Goal: Transaction & Acquisition: Purchase product/service

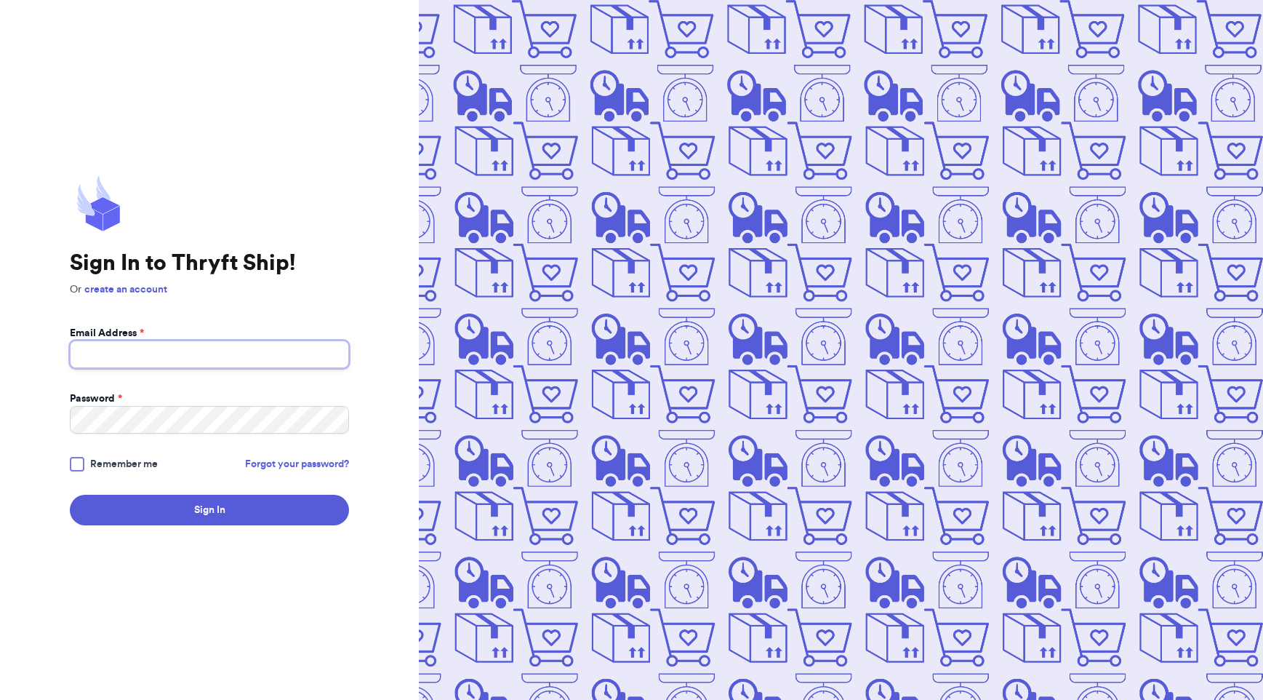
type input "[EMAIL_ADDRESS][DOMAIN_NAME]"
click at [124, 464] on span "Remember me" at bounding box center [124, 464] width 68 height 15
click at [0, 0] on input "Remember me" at bounding box center [0, 0] width 0 height 0
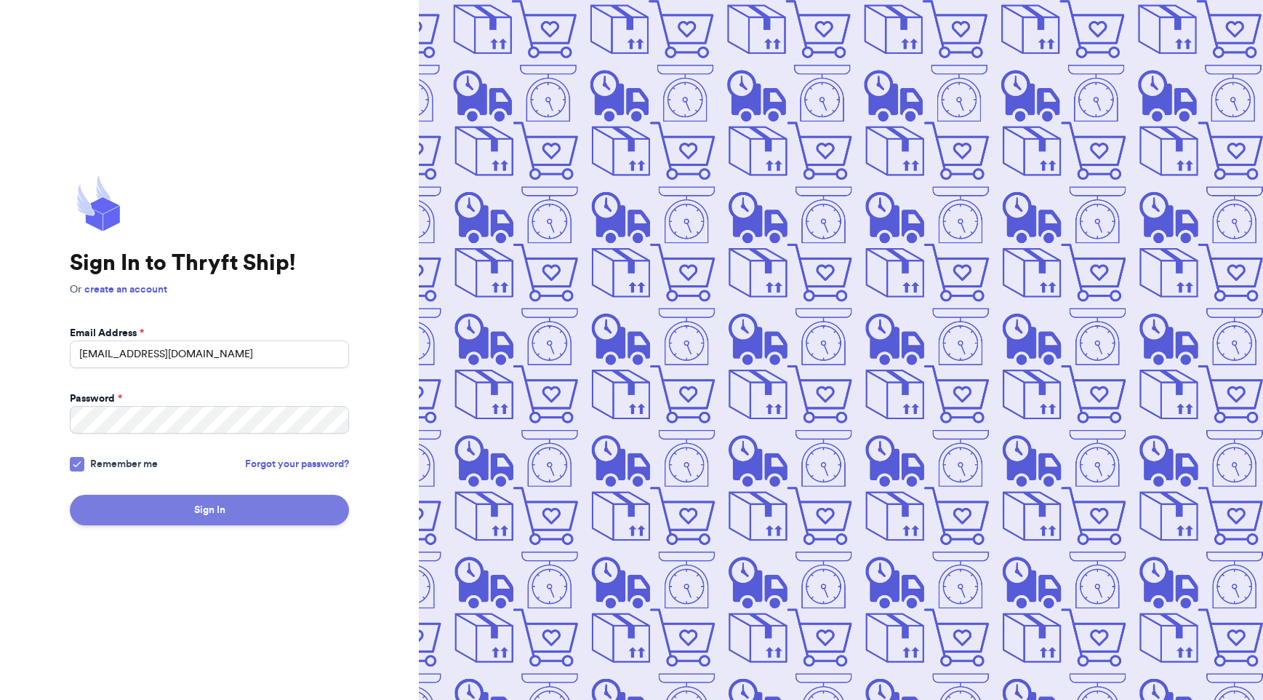
click at [210, 520] on button "Sign In" at bounding box center [209, 510] width 279 height 31
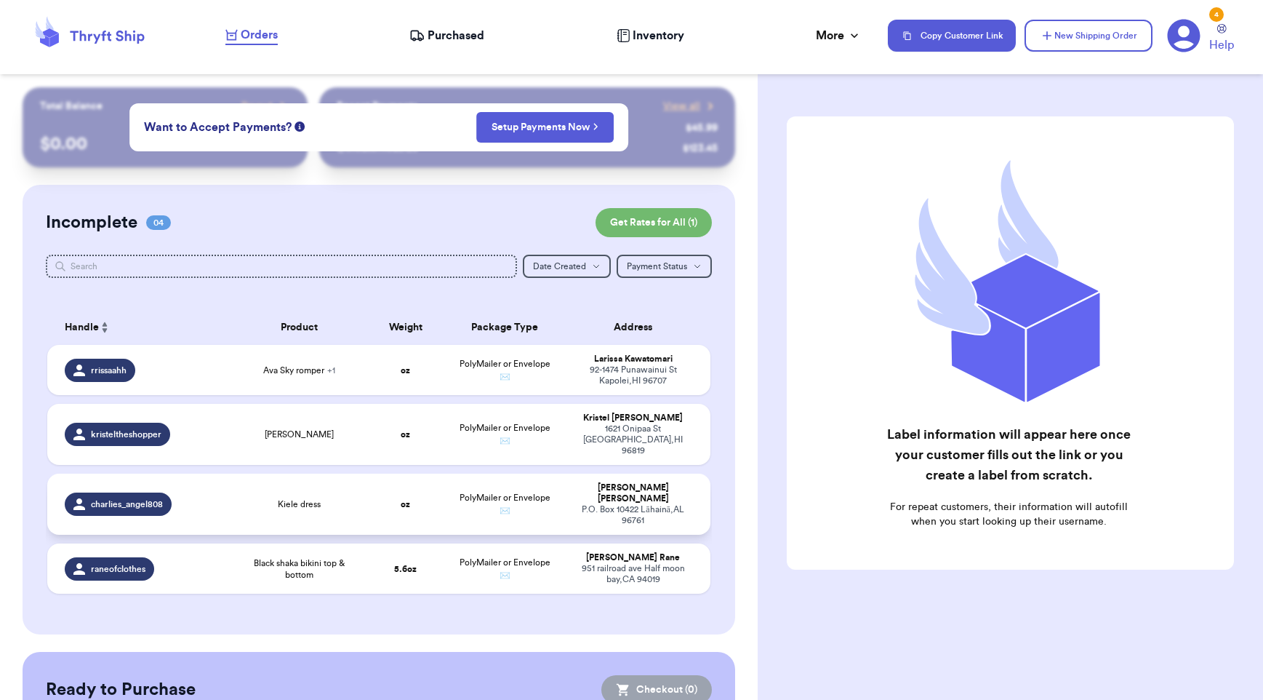
click at [271, 475] on td "Kiele dress" at bounding box center [299, 503] width 132 height 61
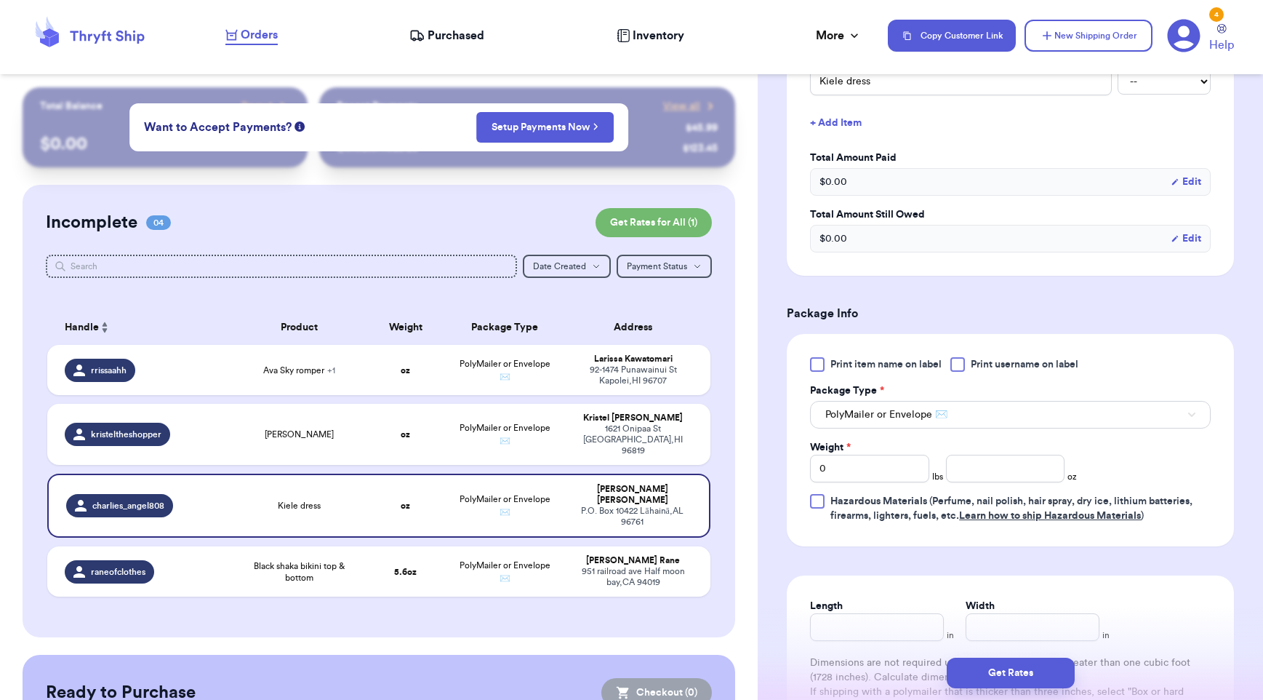
scroll to position [405, 0]
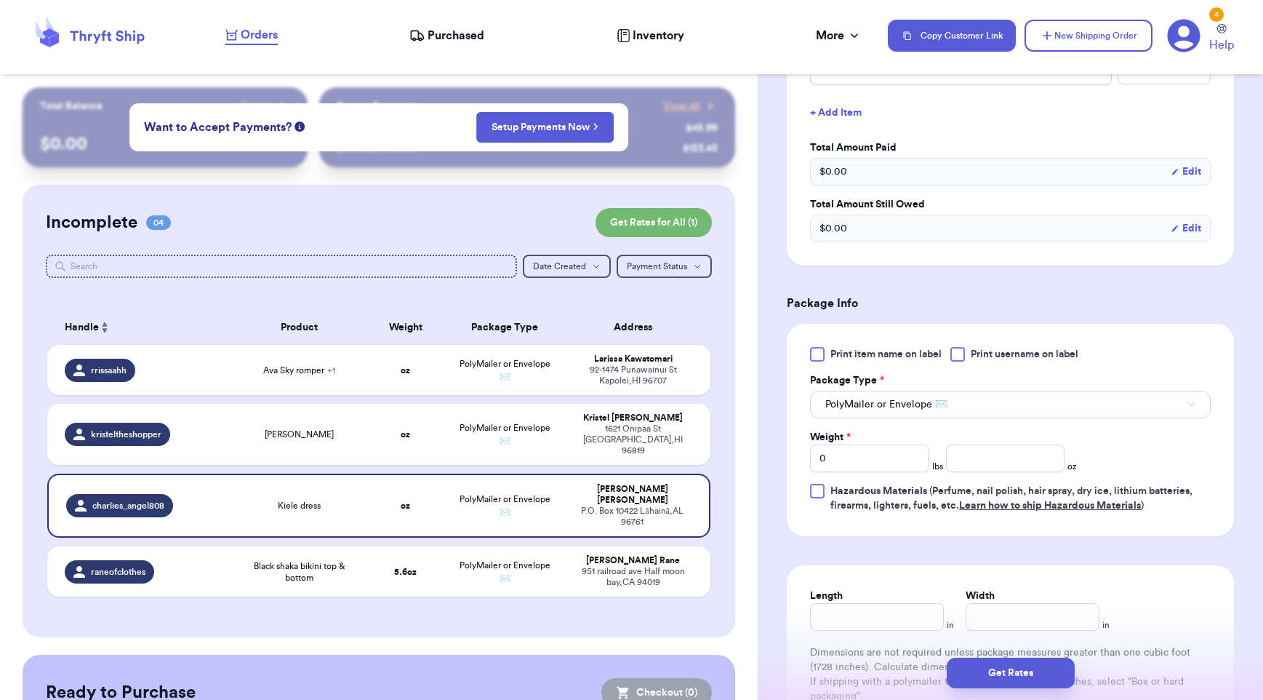
click at [961, 361] on div at bounding box center [958, 354] width 15 height 15
click at [0, 0] on input "Print username on label" at bounding box center [0, 0] width 0 height 0
click at [984, 457] on input "number" at bounding box center [1005, 458] width 119 height 28
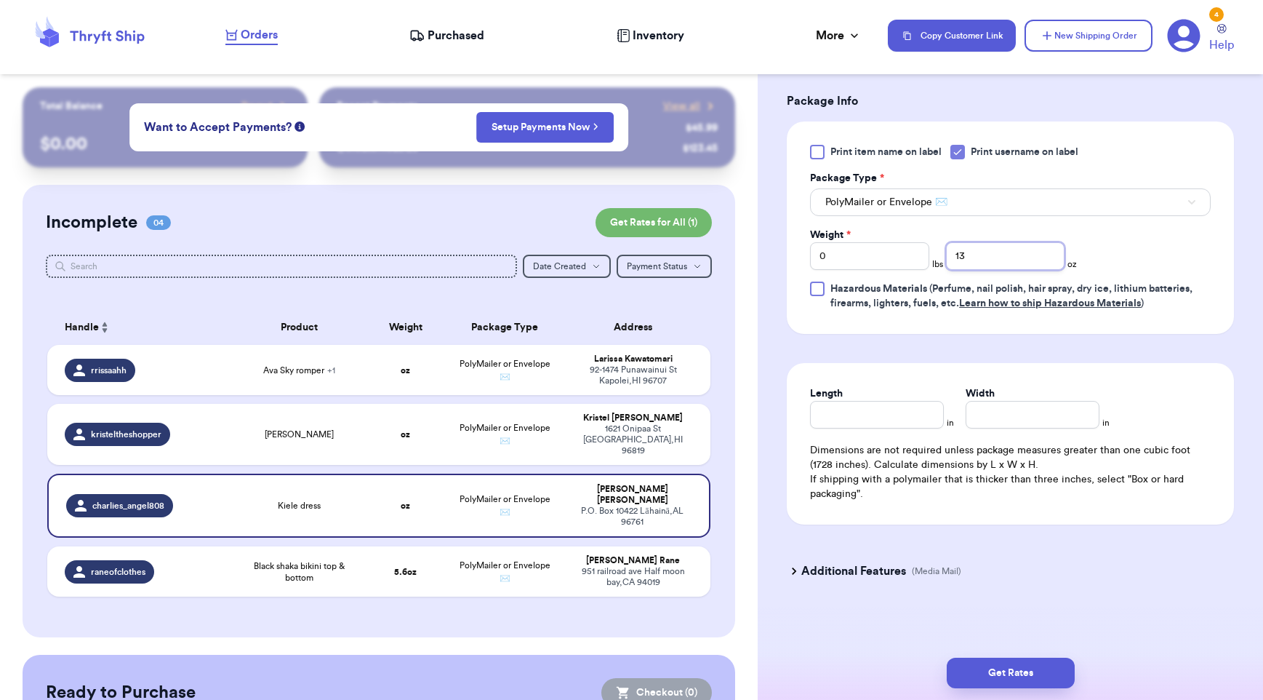
scroll to position [613, 0]
type input "13"
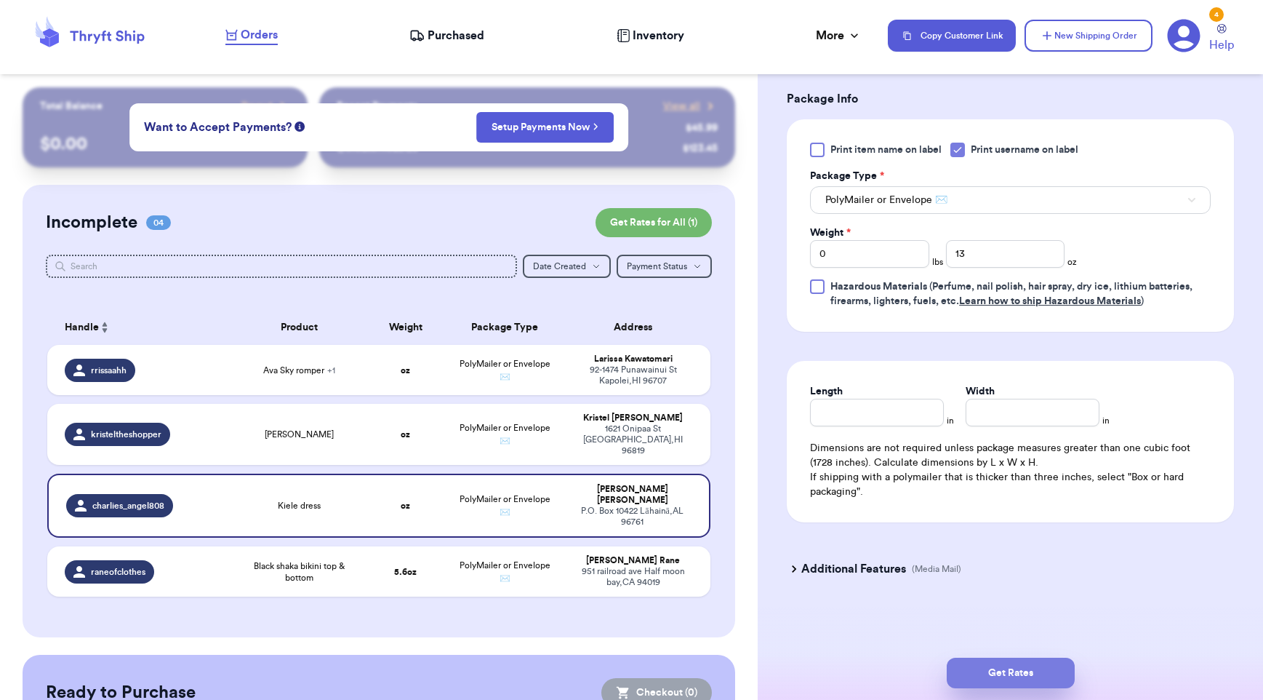
click at [1014, 673] on button "Get Rates" at bounding box center [1011, 672] width 128 height 31
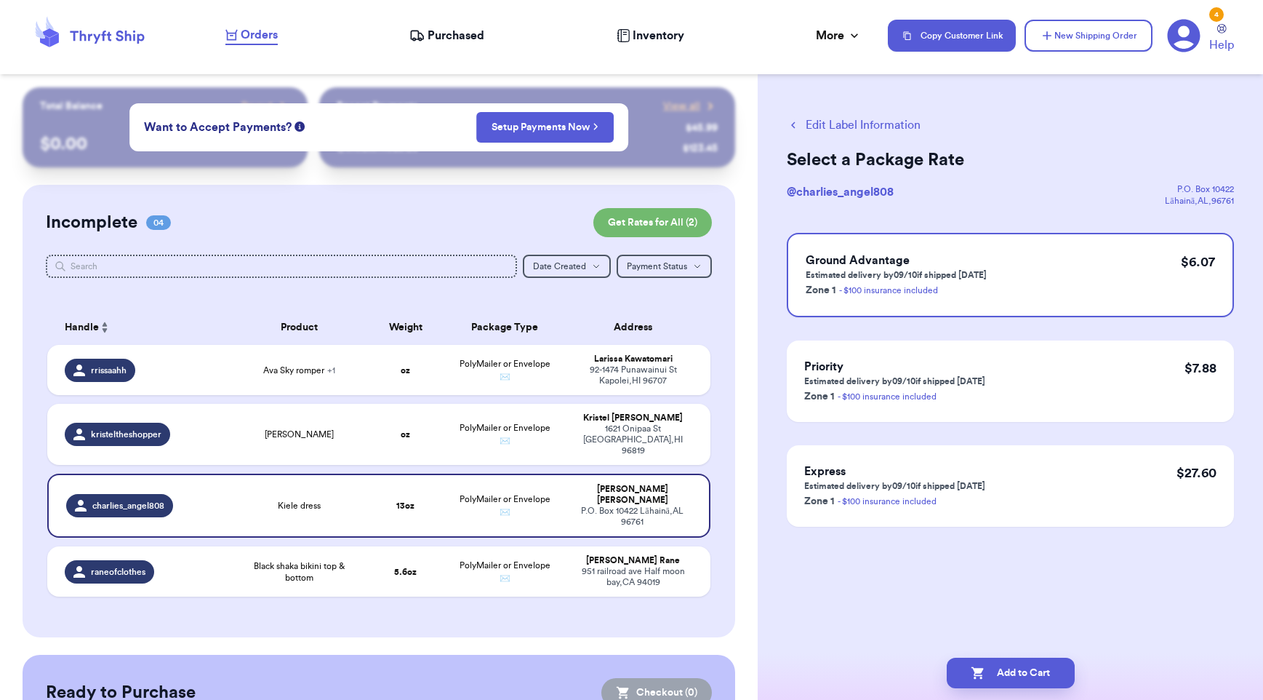
scroll to position [0, 0]
click at [1001, 670] on button "Add to Cart" at bounding box center [1011, 672] width 128 height 31
checkbox input "true"
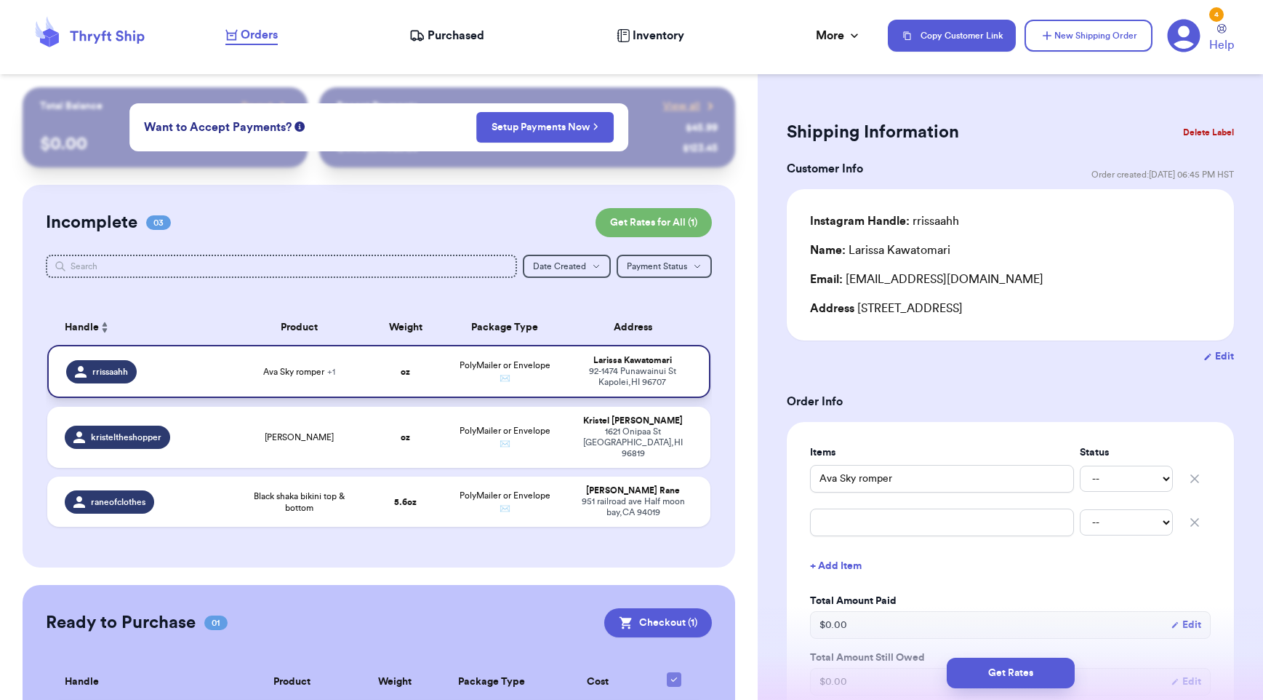
click at [177, 374] on div "rrissaahh" at bounding box center [145, 371] width 158 height 23
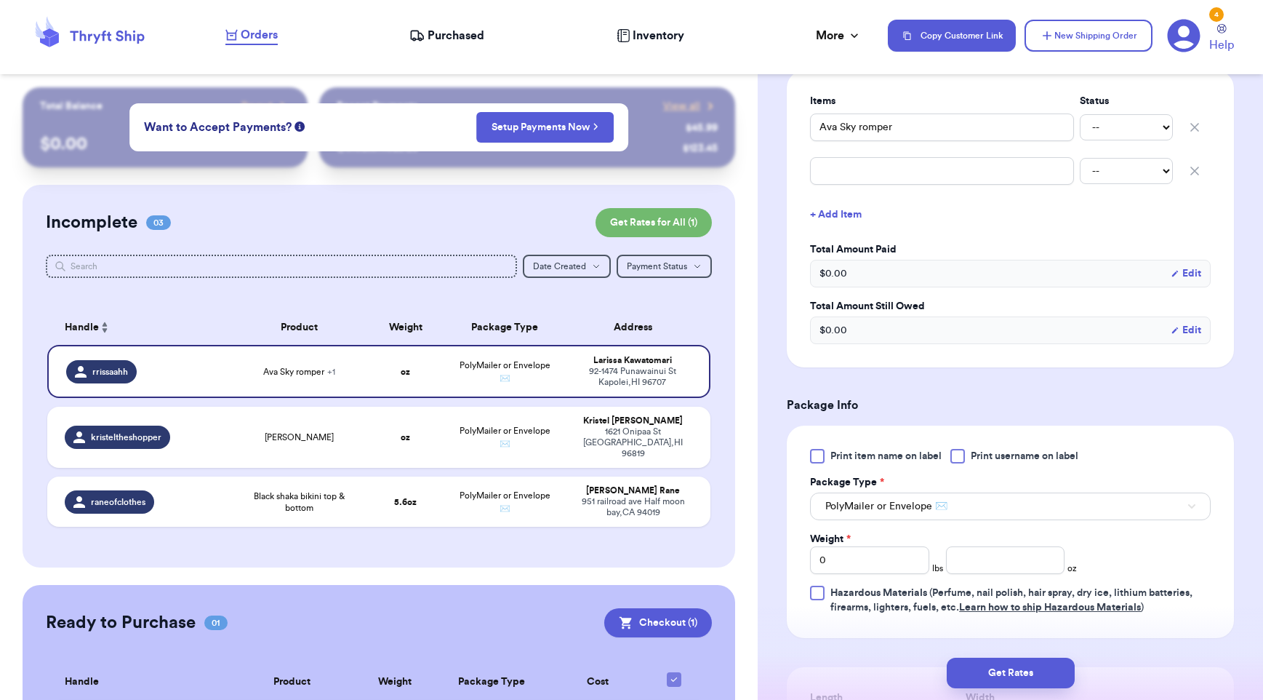
scroll to position [519, 0]
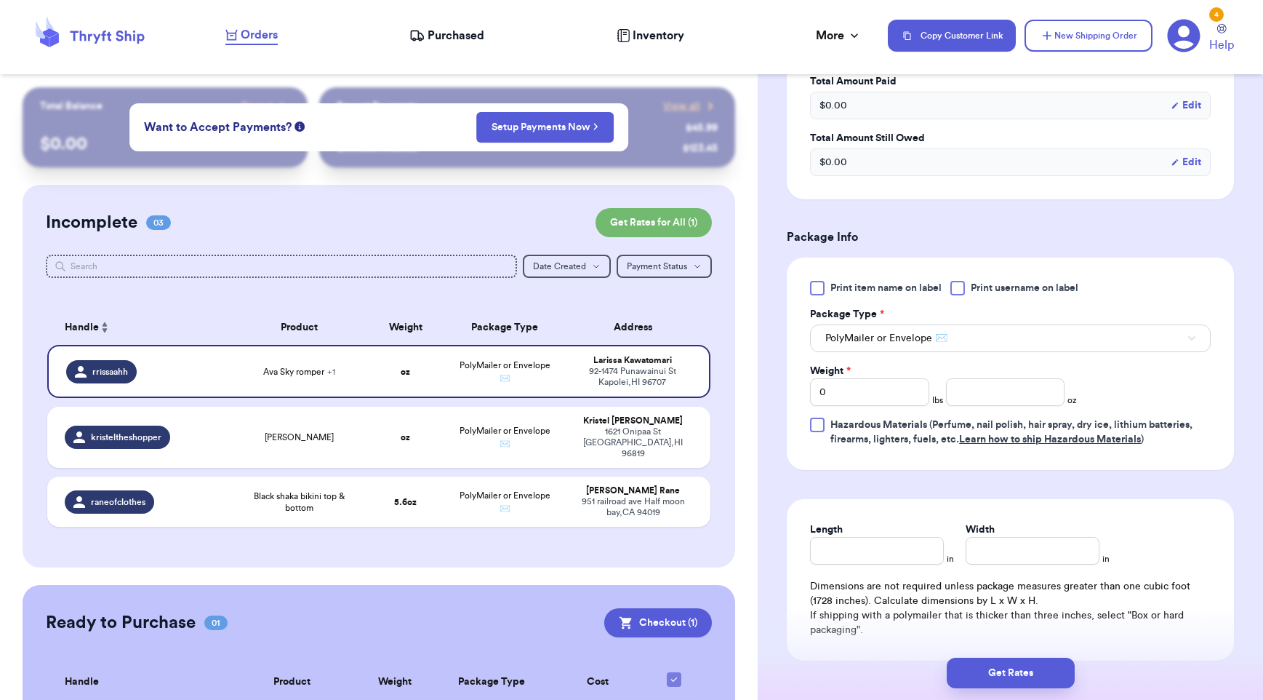
click at [961, 291] on div at bounding box center [958, 288] width 15 height 15
click at [0, 0] on input "Print username on label" at bounding box center [0, 0] width 0 height 0
click at [985, 401] on input "number" at bounding box center [1005, 392] width 119 height 28
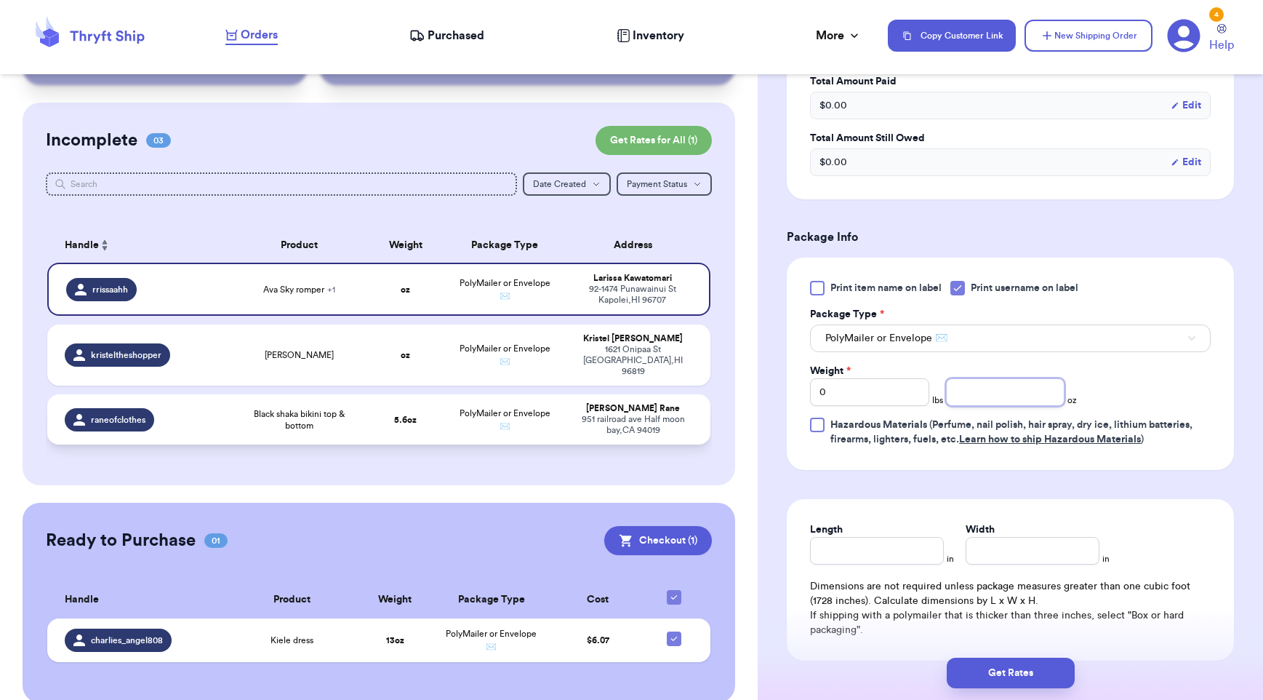
scroll to position [91, 0]
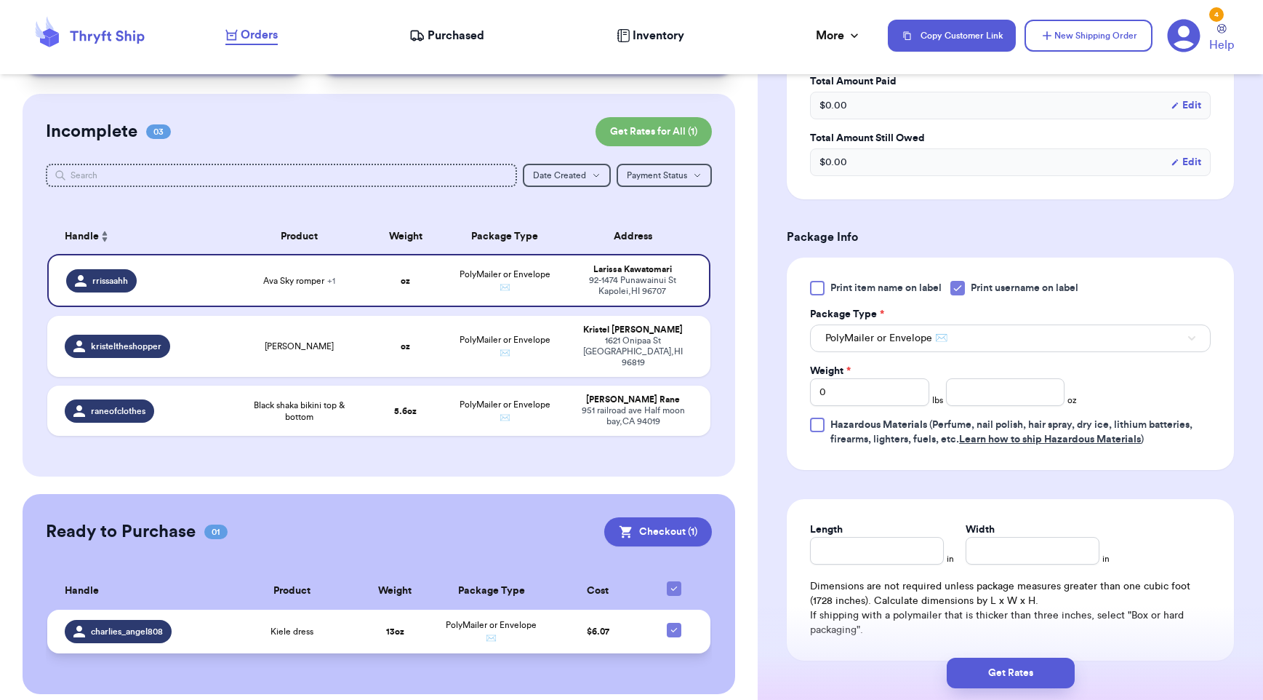
click at [433, 633] on td "PolyMailer or Envelope ✉️" at bounding box center [491, 631] width 116 height 44
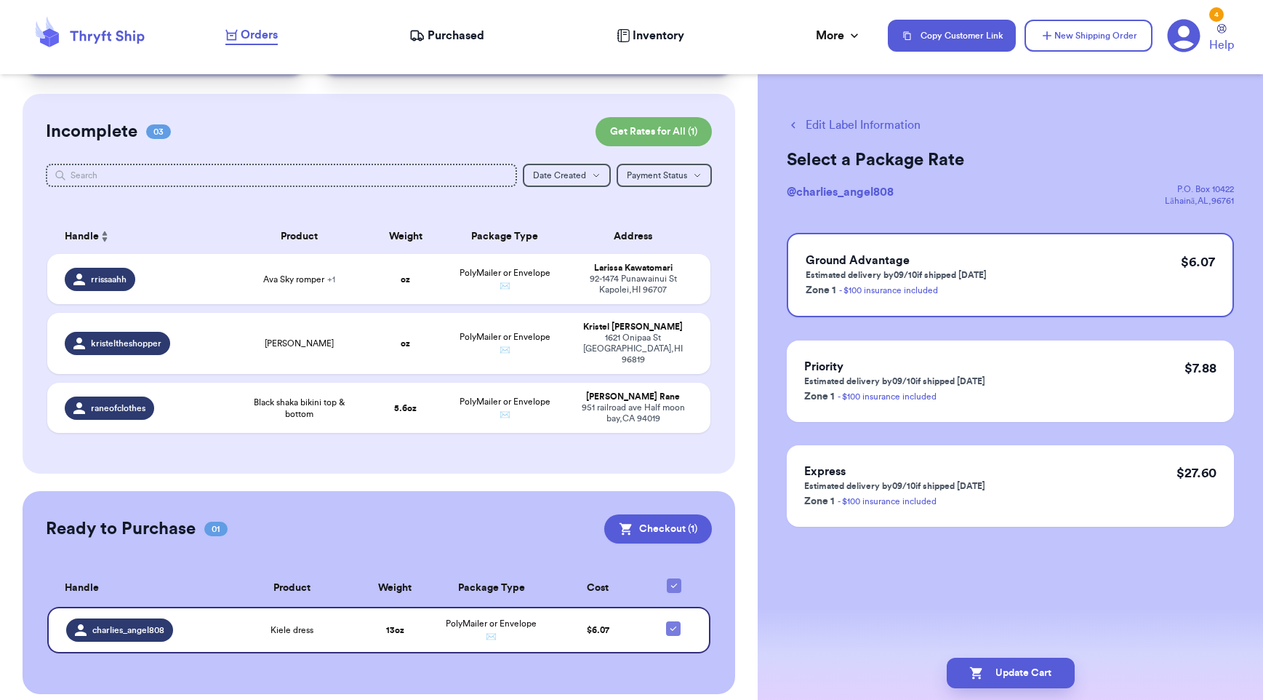
click at [854, 127] on button "Edit Label Information" at bounding box center [854, 124] width 134 height 17
checkbox input "false"
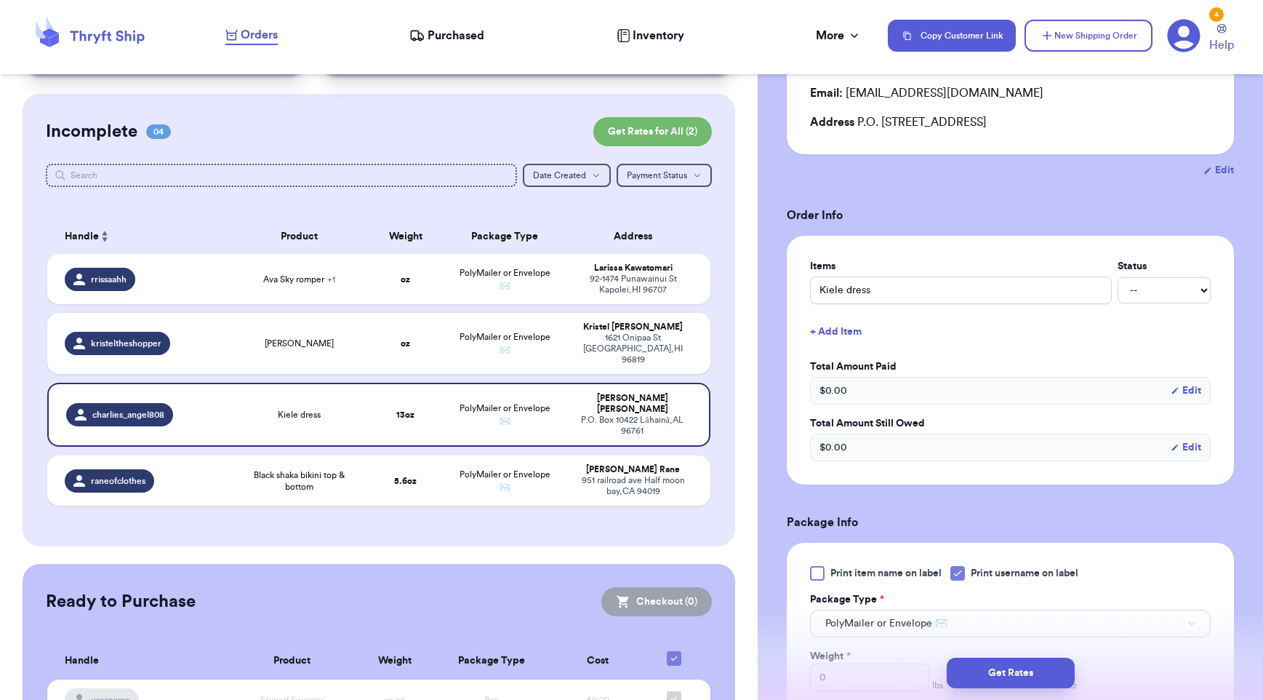
scroll to position [351, 0]
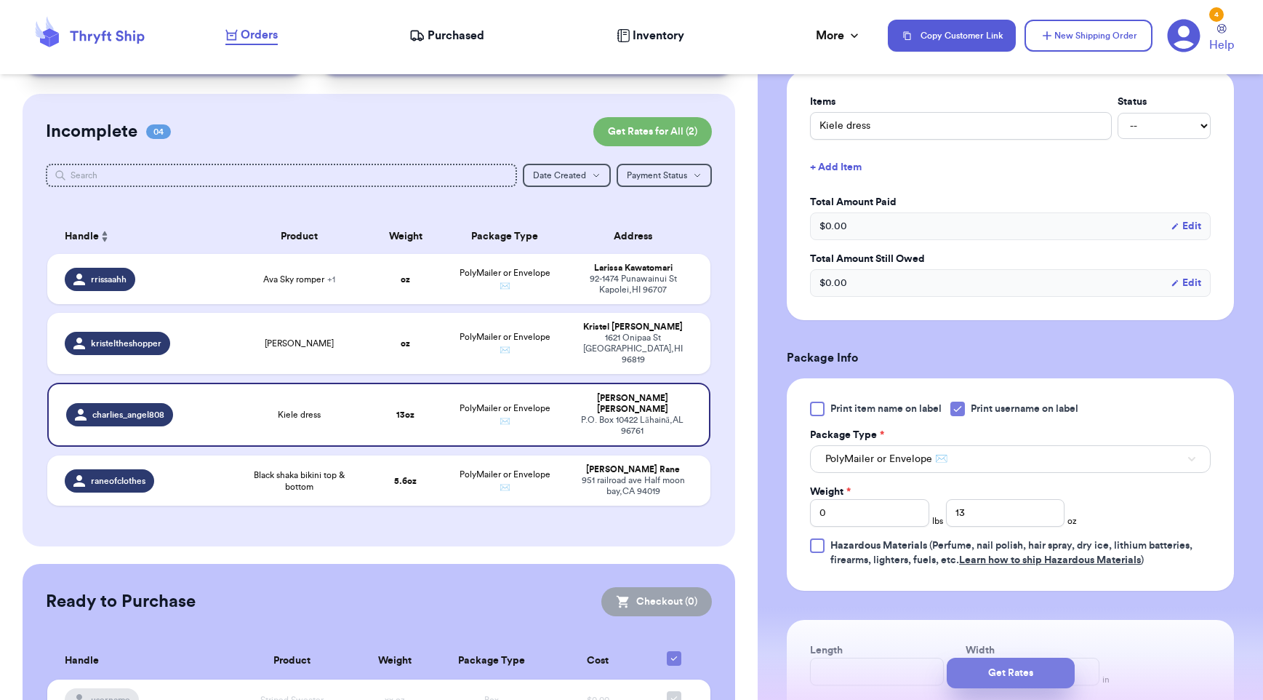
click at [992, 671] on button "Get Rates" at bounding box center [1011, 672] width 128 height 31
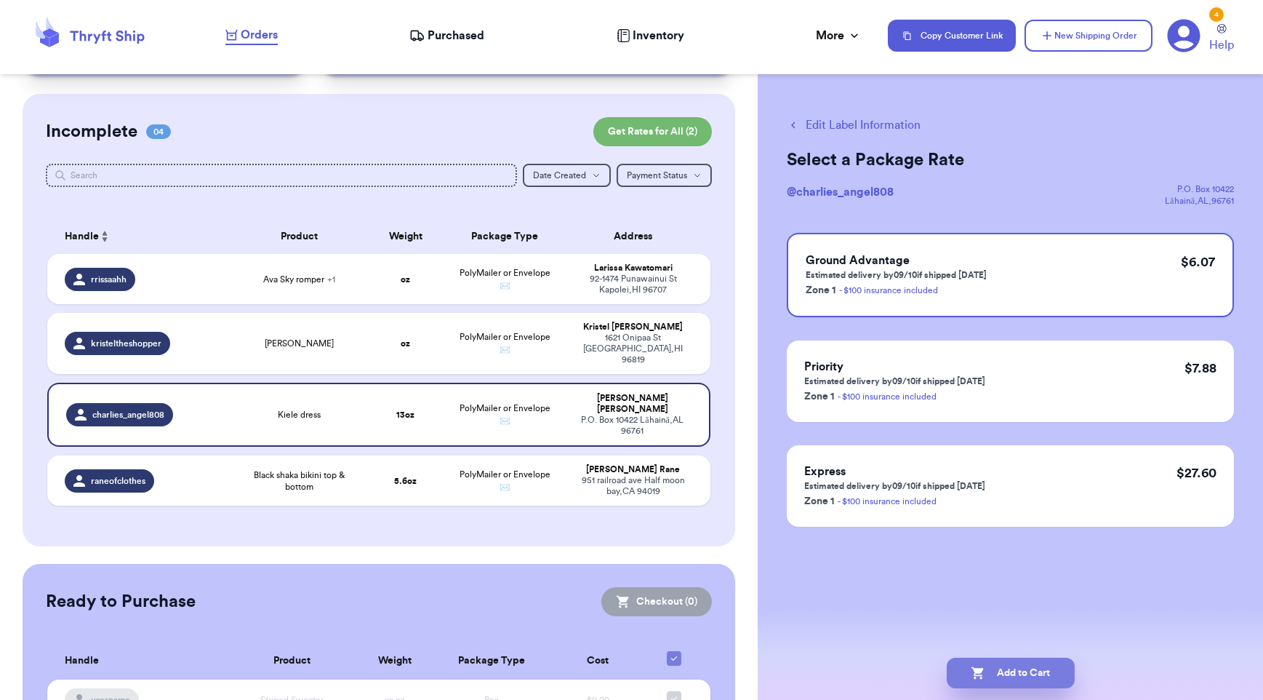
click at [983, 668] on icon "button" at bounding box center [978, 672] width 15 height 15
checkbox input "true"
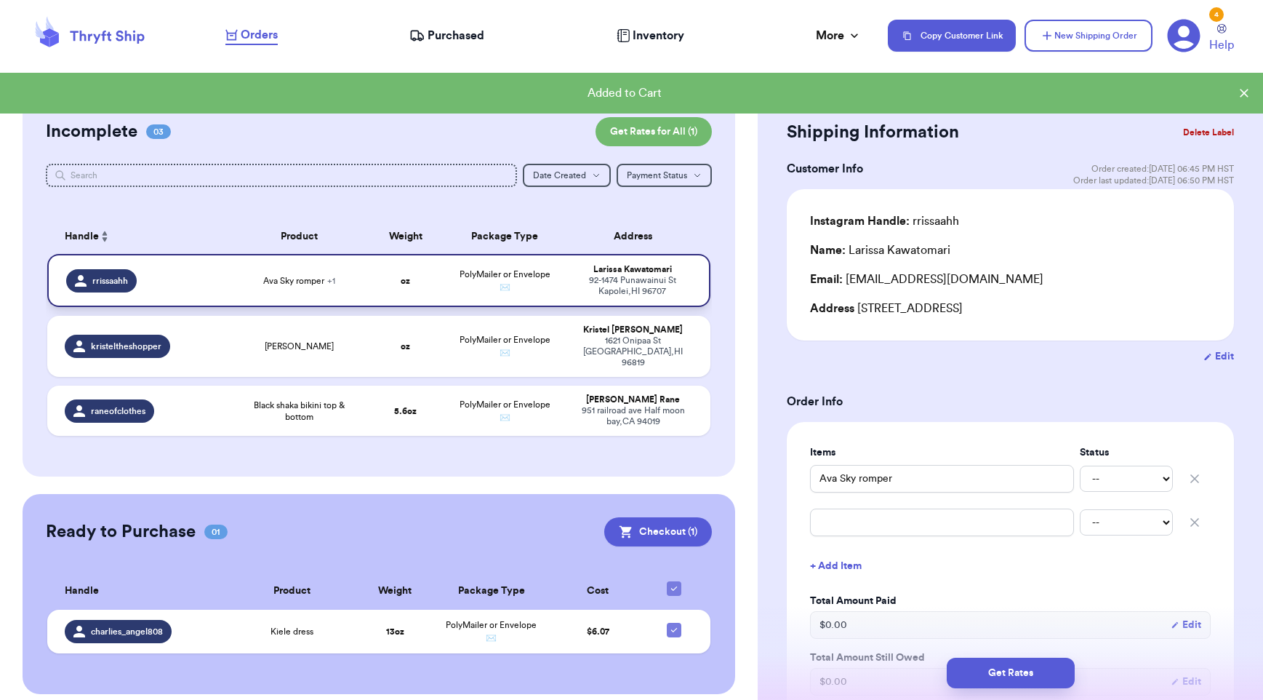
click at [196, 281] on div "rrissaahh" at bounding box center [145, 280] width 158 height 23
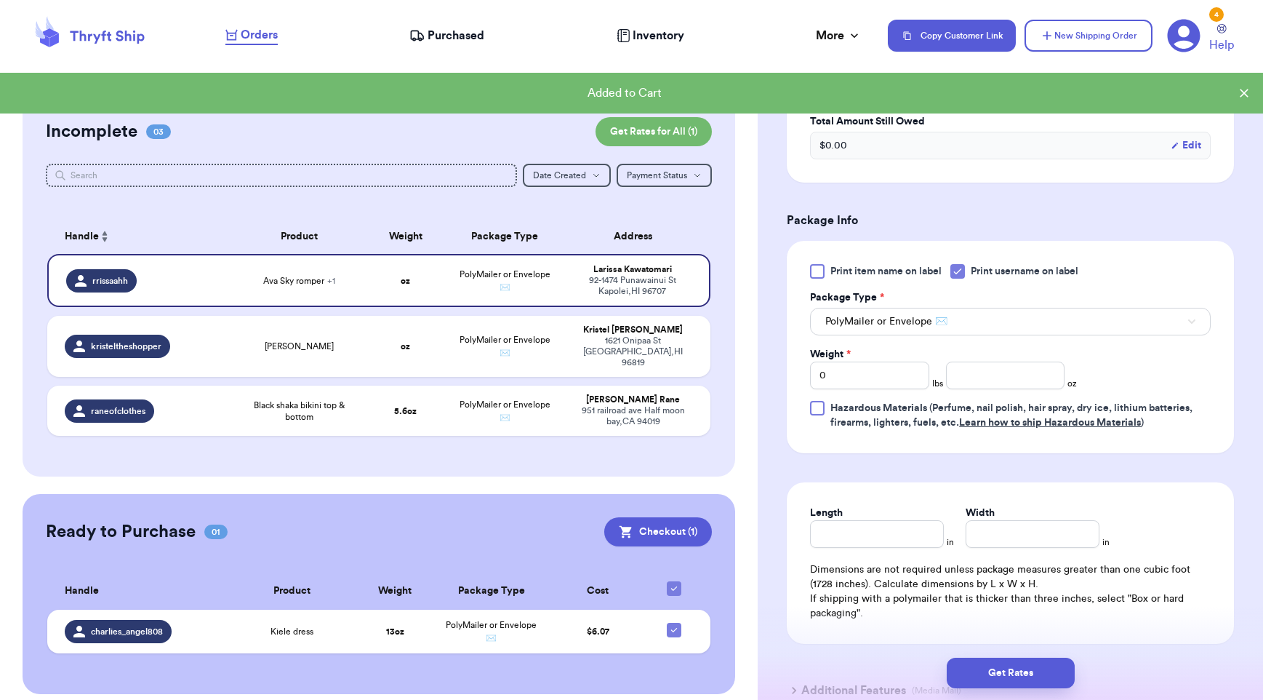
scroll to position [585, 0]
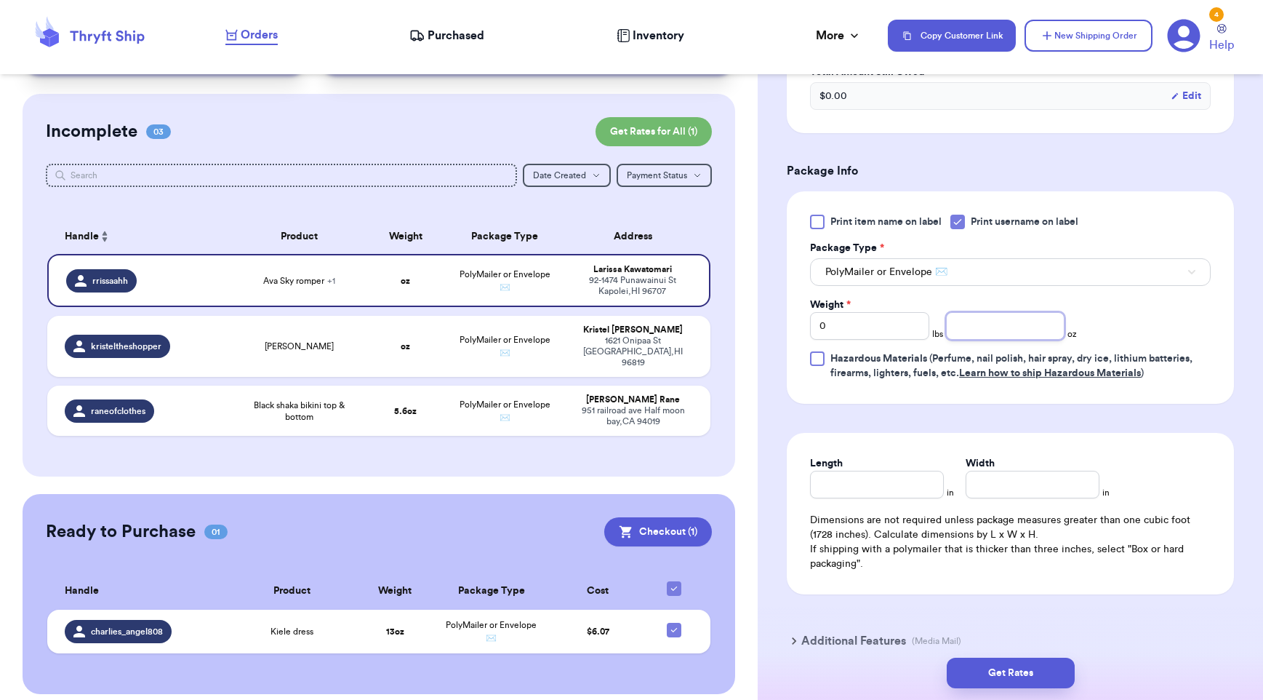
click at [977, 327] on input "number" at bounding box center [1005, 326] width 119 height 28
type input "9"
click at [991, 673] on button "Get Rates" at bounding box center [1011, 672] width 128 height 31
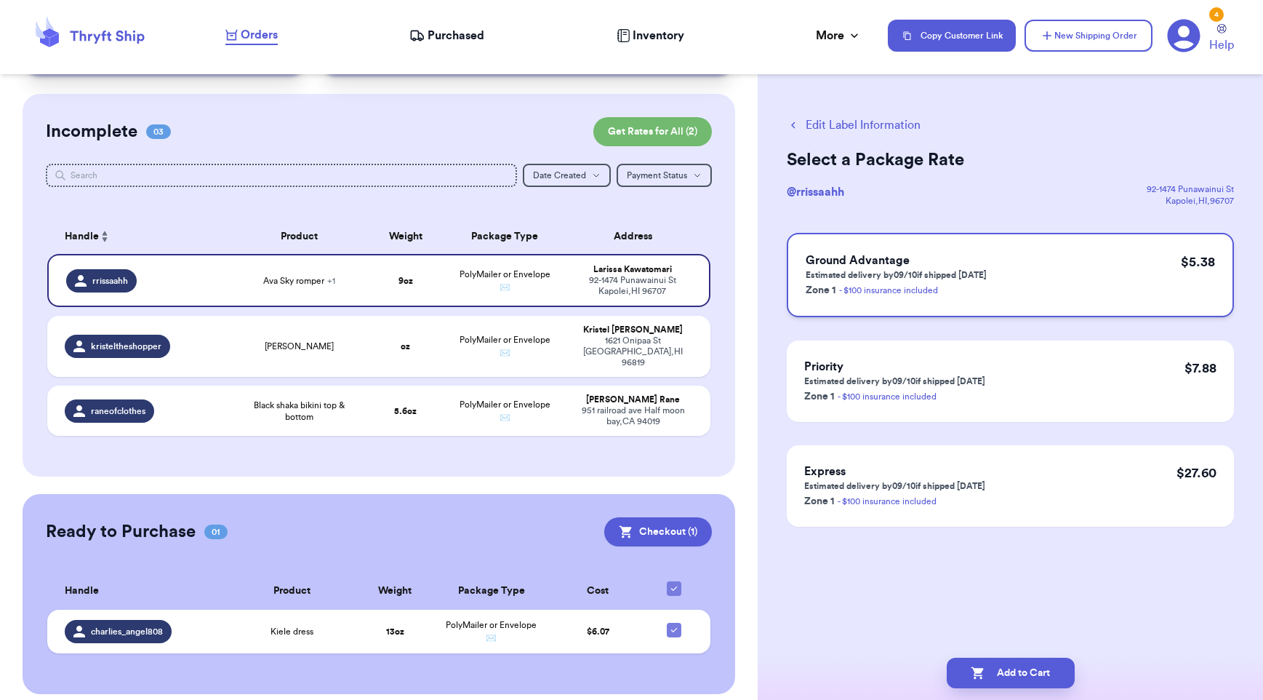
click at [951, 276] on p "Estimated delivery by 09/10 if shipped [DATE]" at bounding box center [896, 275] width 181 height 12
click at [1007, 681] on button "Add to Cart" at bounding box center [1011, 672] width 128 height 31
checkbox input "true"
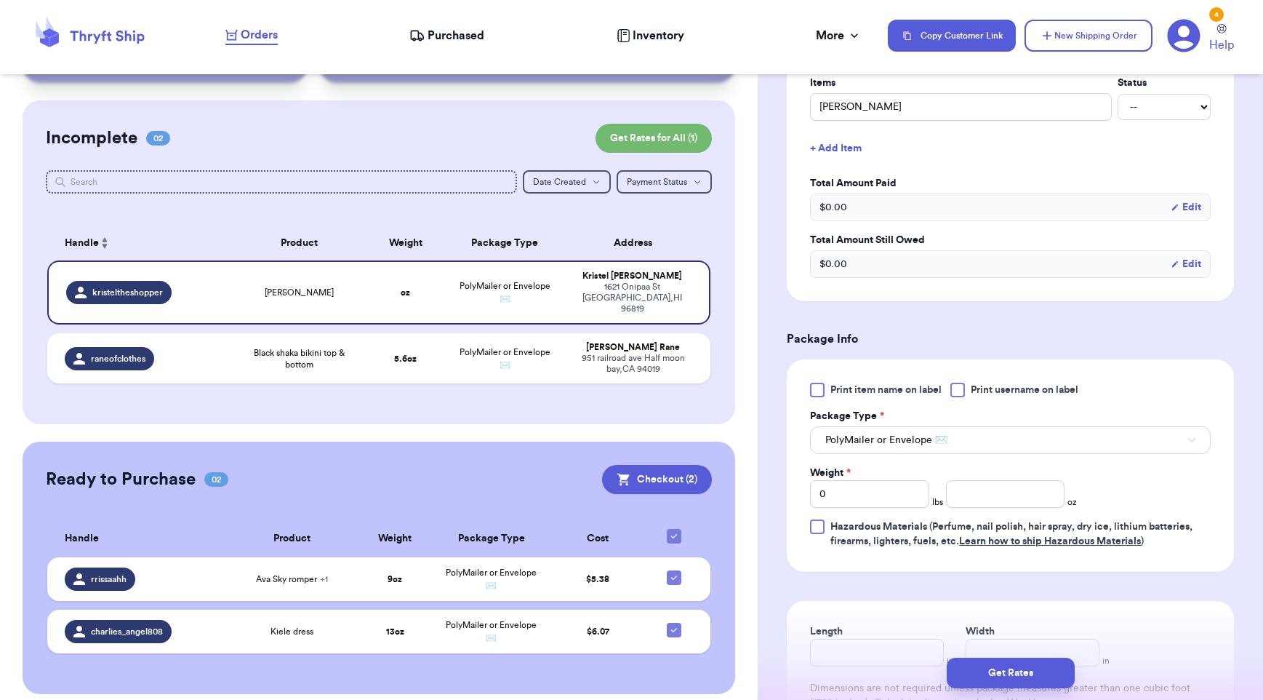
scroll to position [395, 0]
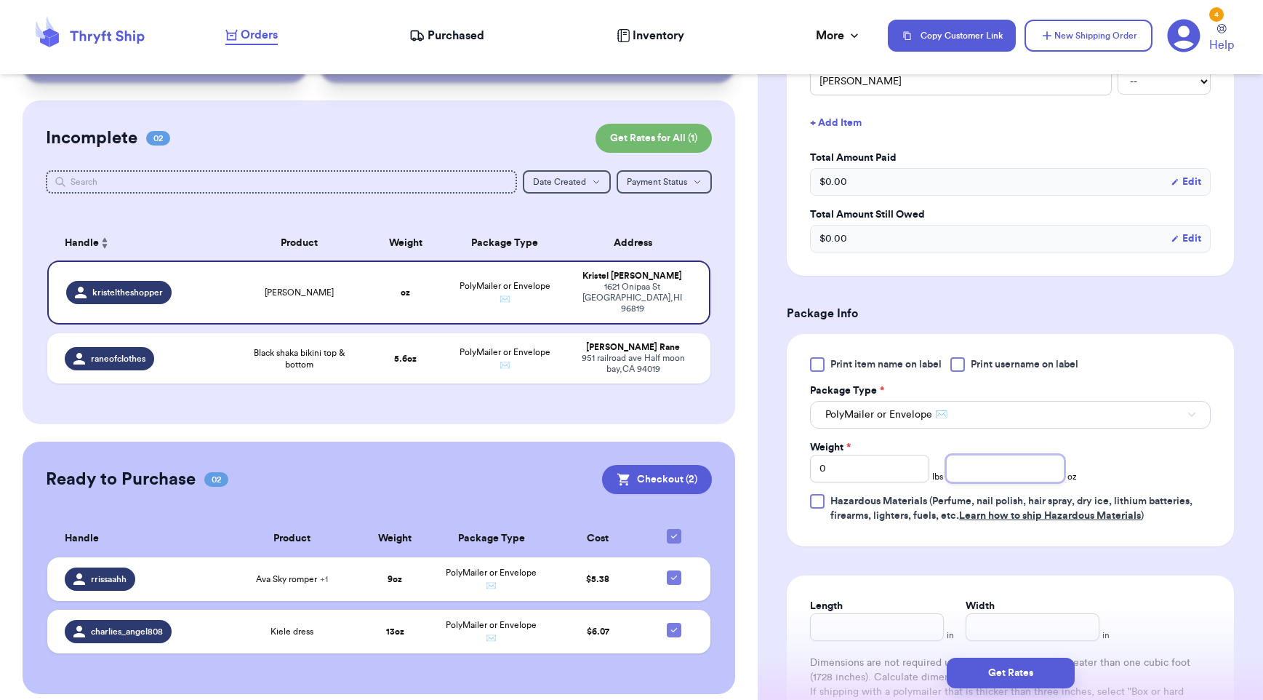
click at [974, 473] on input "number" at bounding box center [1005, 469] width 119 height 28
click at [329, 577] on td "Ava Sky romper + 1" at bounding box center [292, 579] width 129 height 44
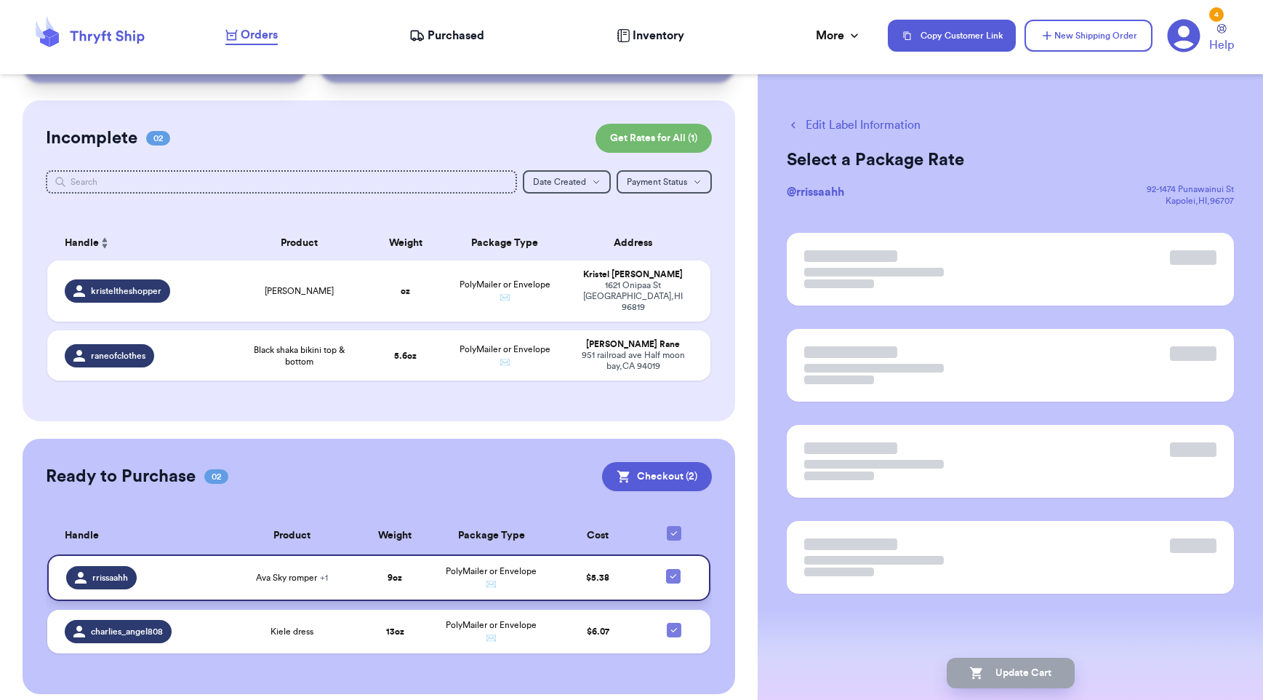
scroll to position [0, 0]
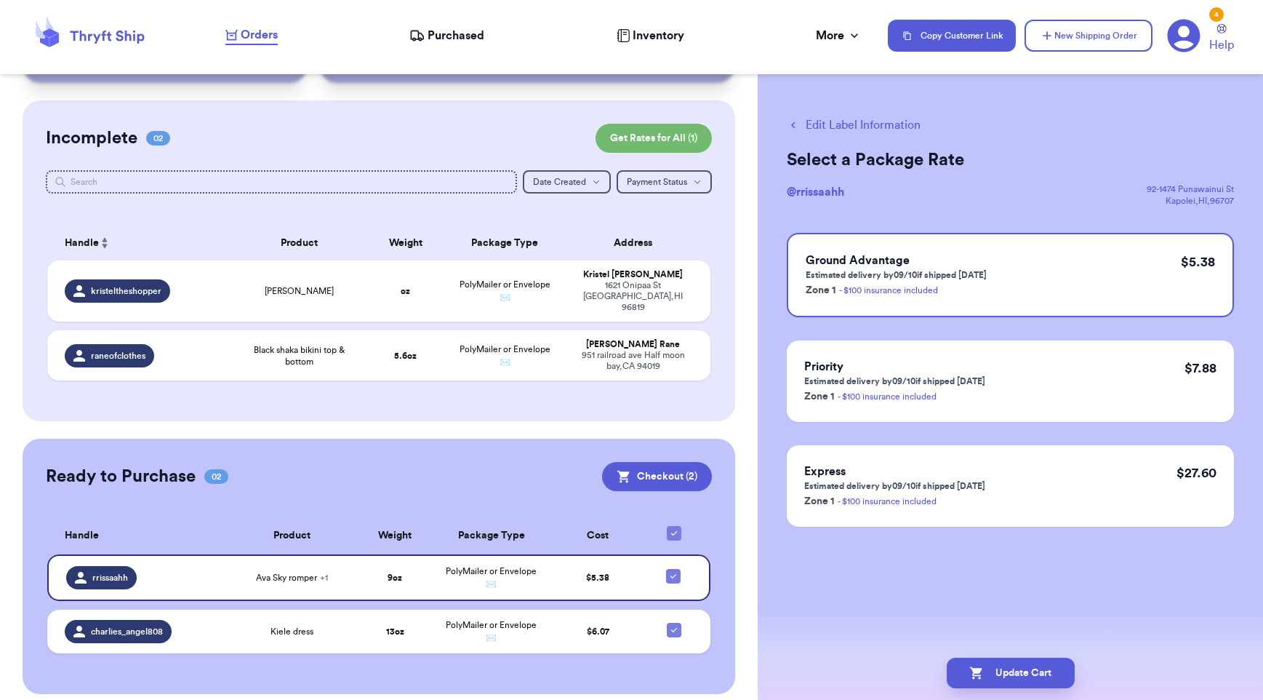
click at [884, 121] on button "Edit Label Information" at bounding box center [854, 124] width 134 height 17
checkbox input "false"
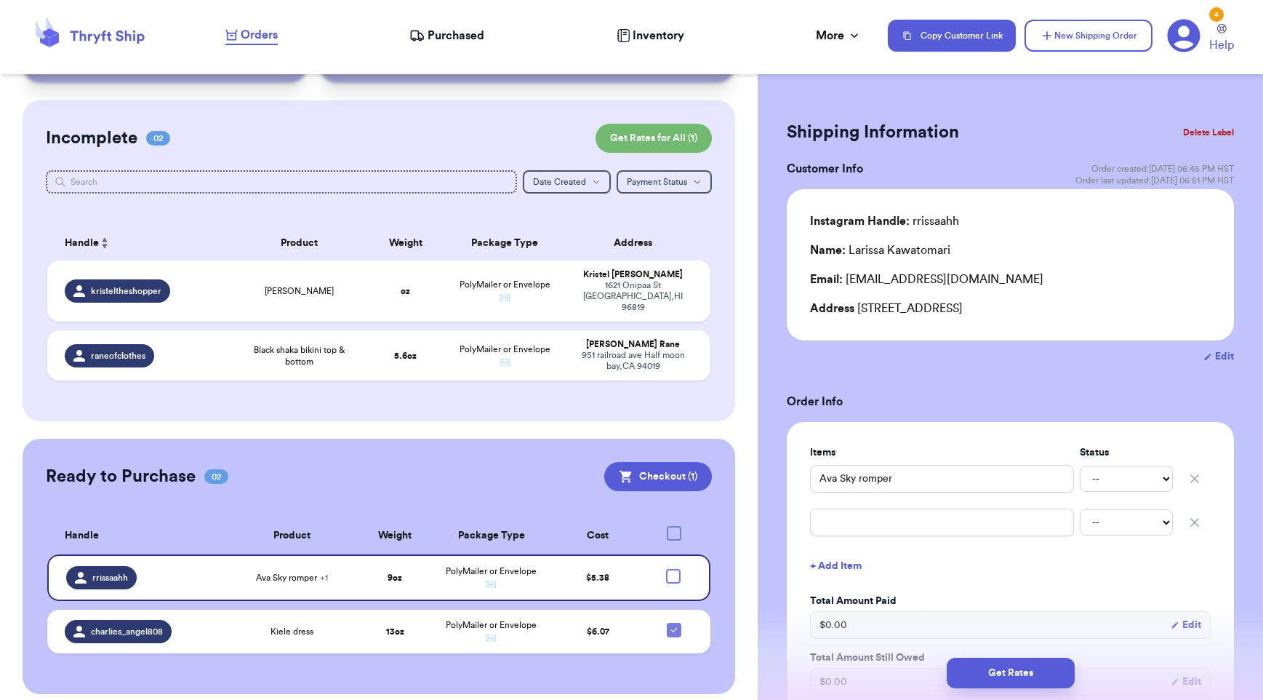
scroll to position [91, 0]
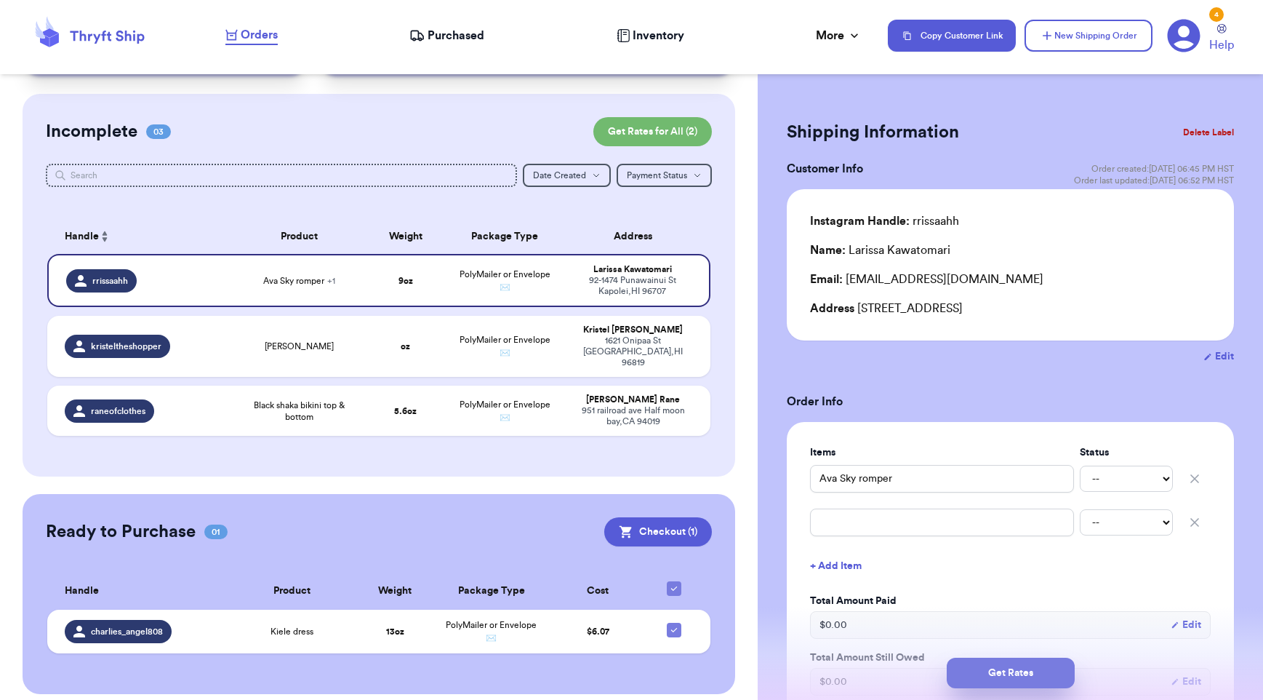
click at [1004, 663] on button "Get Rates" at bounding box center [1011, 672] width 128 height 31
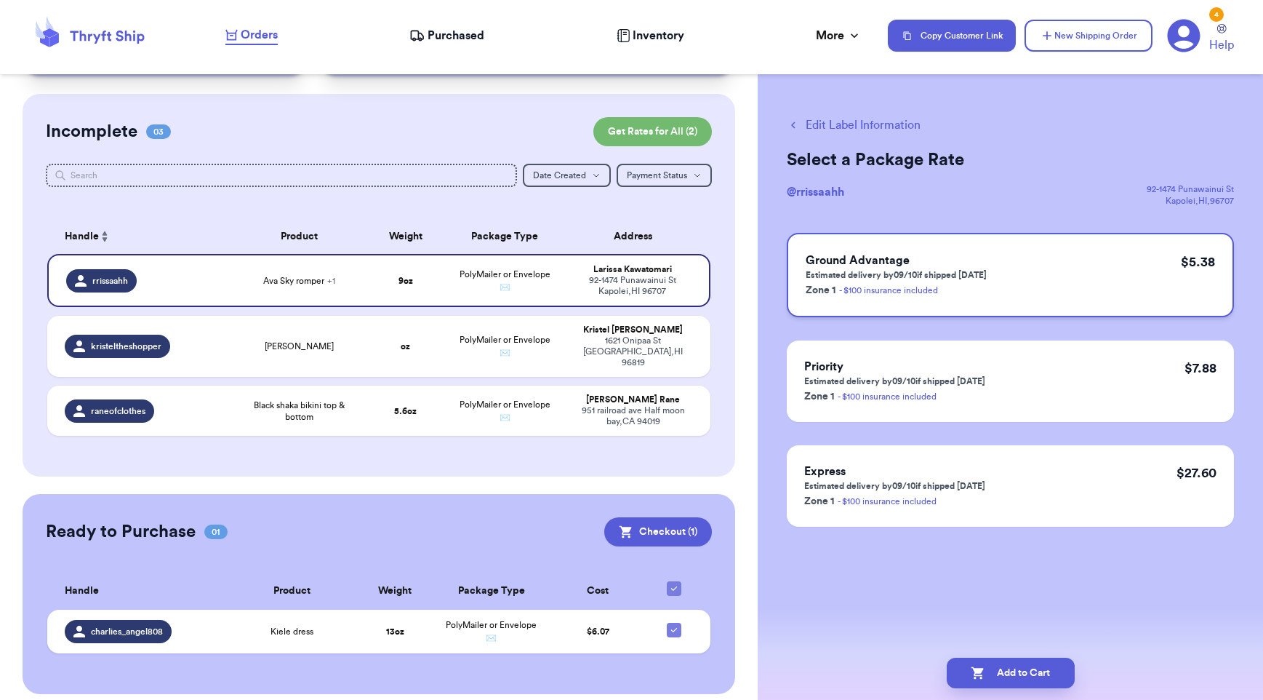
click at [1111, 266] on div "Ground Advantage Estimated delivery by 09/10 if shipped [DATE] Zone 1 - $100 in…" at bounding box center [1010, 275] width 447 height 84
click at [1008, 676] on button "Add to Cart" at bounding box center [1011, 672] width 128 height 31
checkbox input "true"
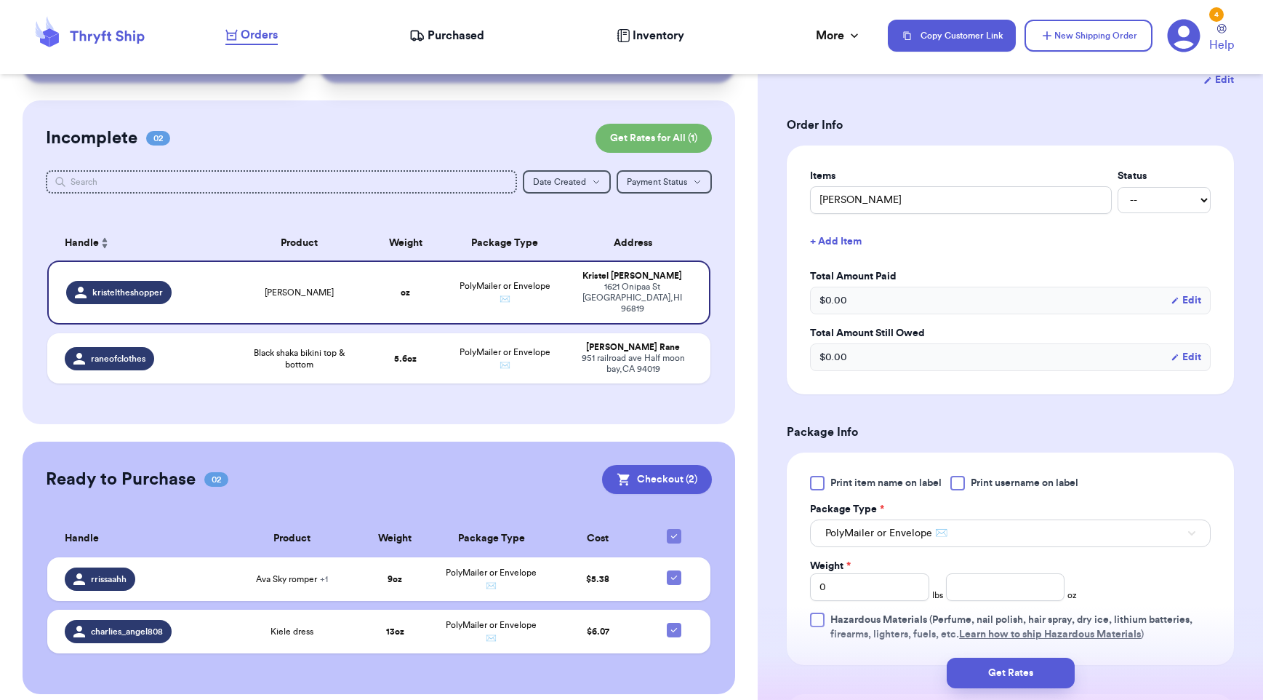
scroll to position [401, 0]
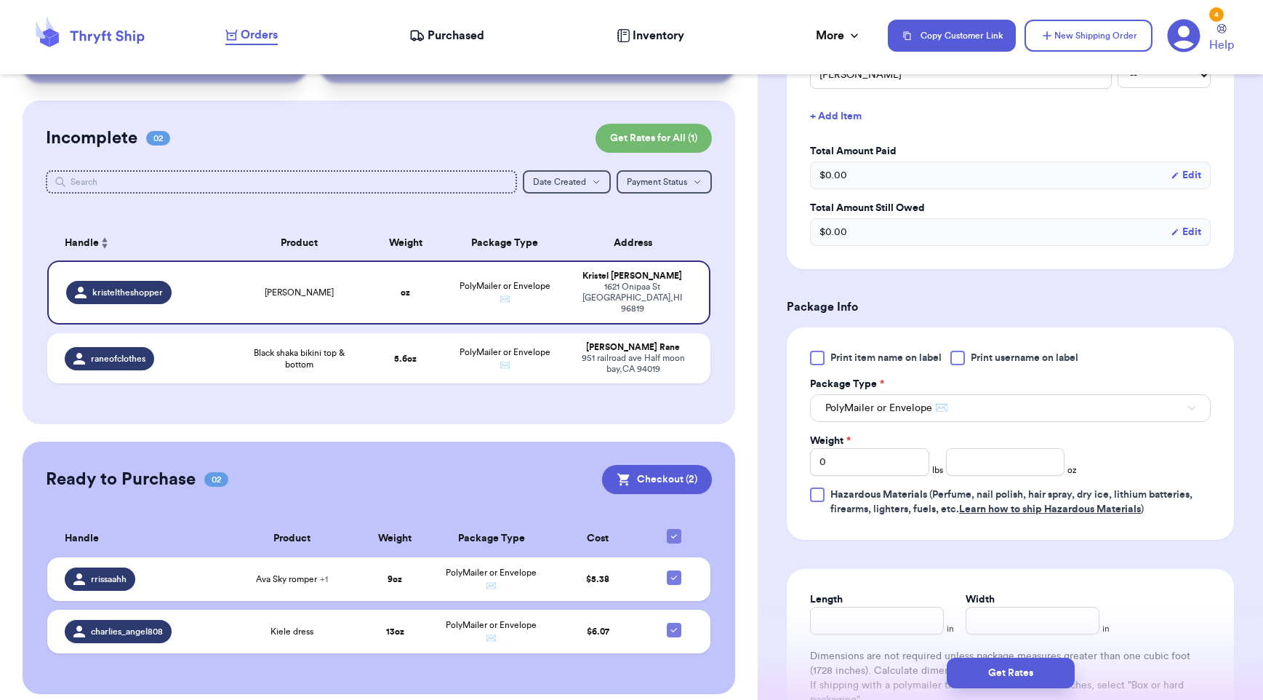
click at [961, 360] on div at bounding box center [958, 358] width 15 height 15
click at [0, 0] on input "Print username on label" at bounding box center [0, 0] width 0 height 0
click at [986, 476] on input "number" at bounding box center [1005, 462] width 119 height 28
type input "9"
click at [1185, 549] on form "Shipping Information Delete Label Customer Info Order created: [DATE] 06:44 PM …" at bounding box center [1010, 260] width 447 height 1091
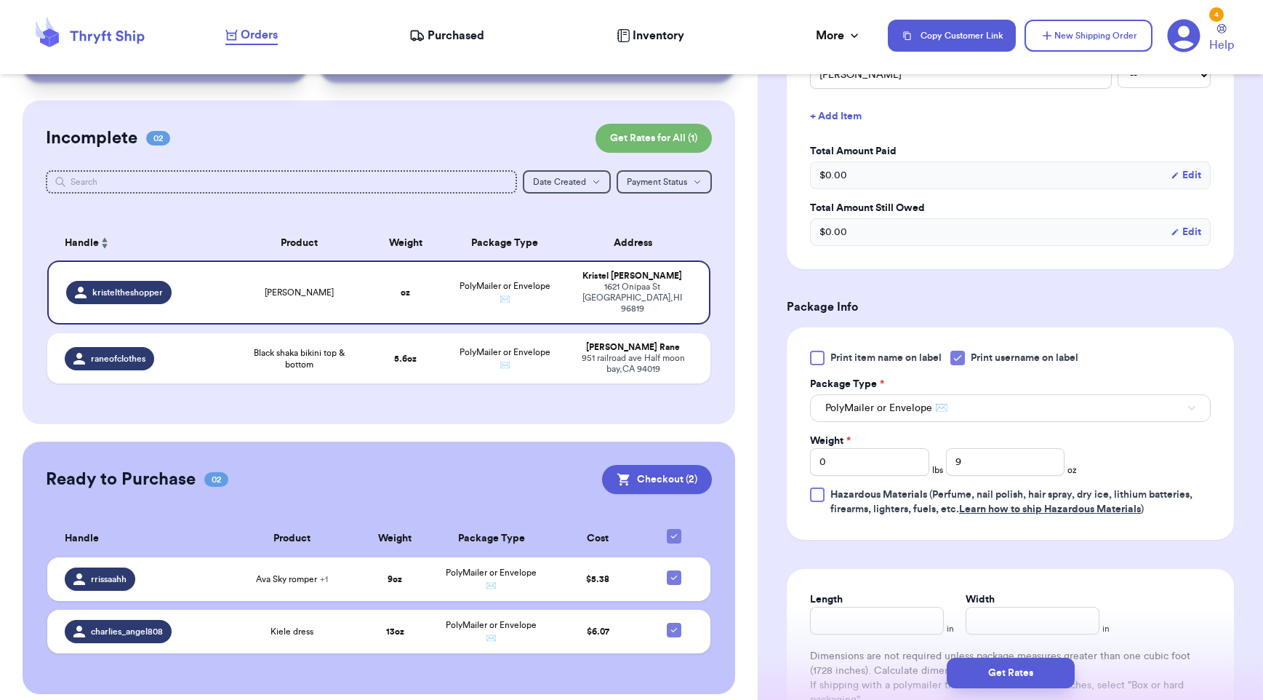
scroll to position [613, 0]
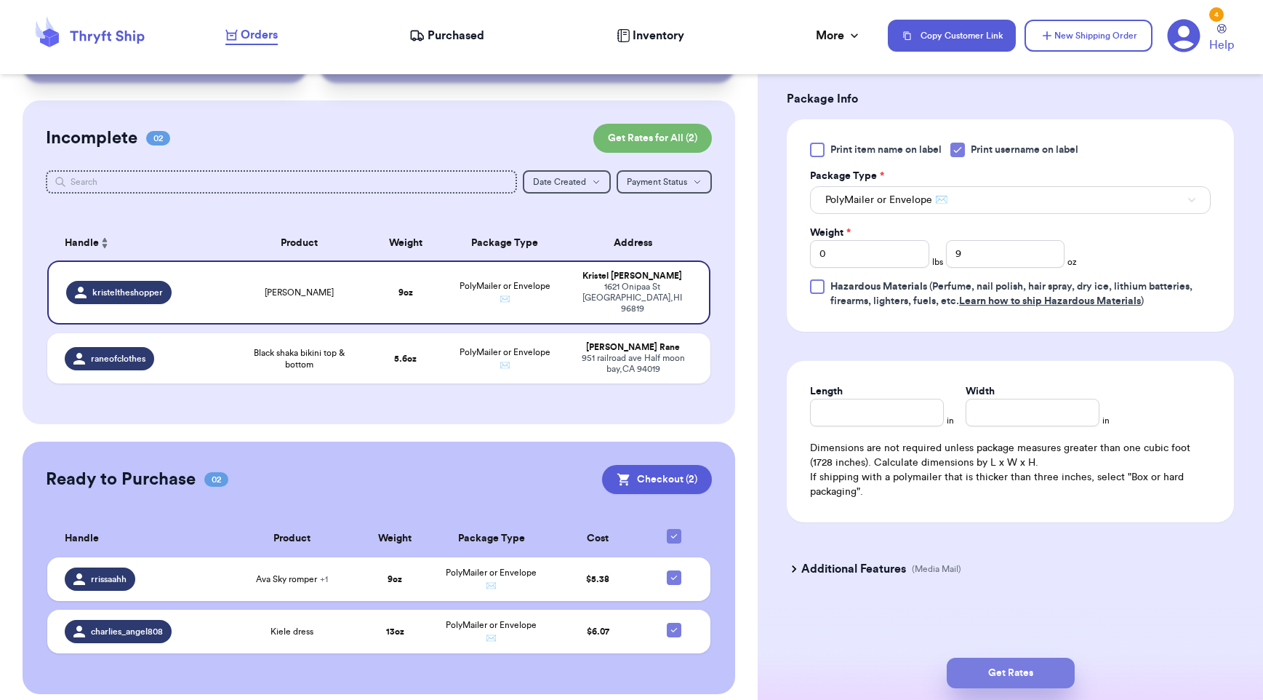
click at [1044, 672] on button "Get Rates" at bounding box center [1011, 672] width 128 height 31
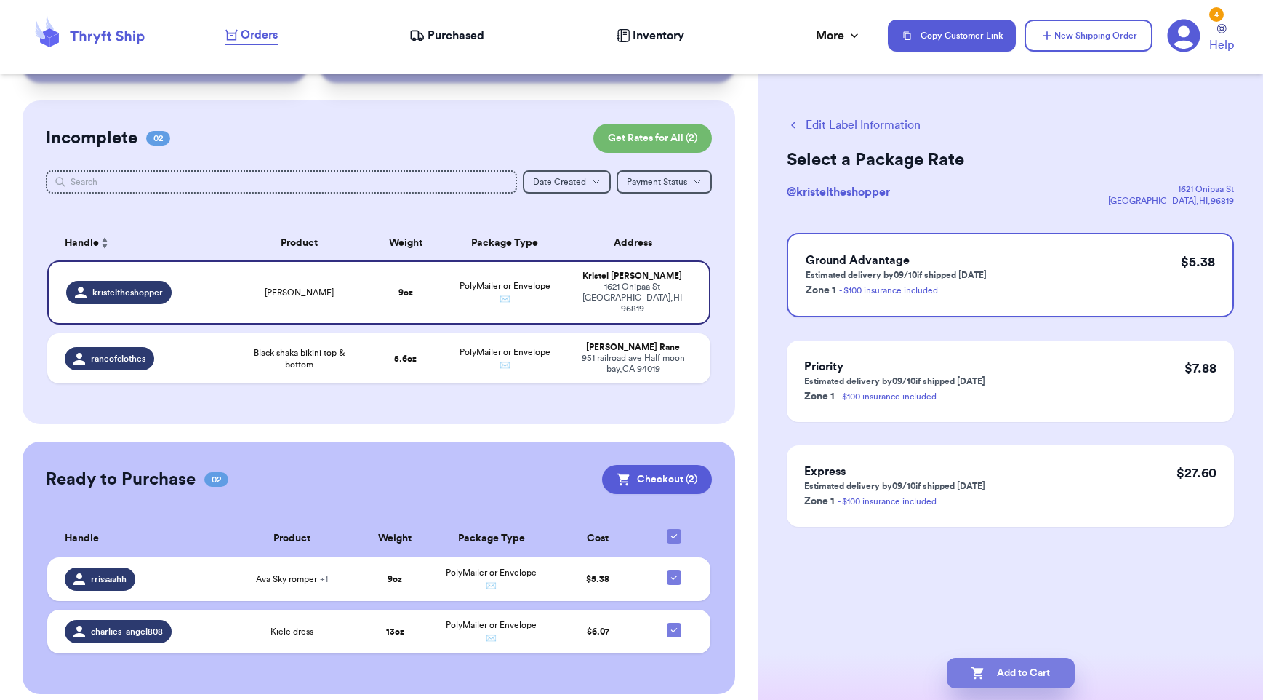
click at [1051, 670] on button "Add to Cart" at bounding box center [1011, 672] width 128 height 31
checkbox input "true"
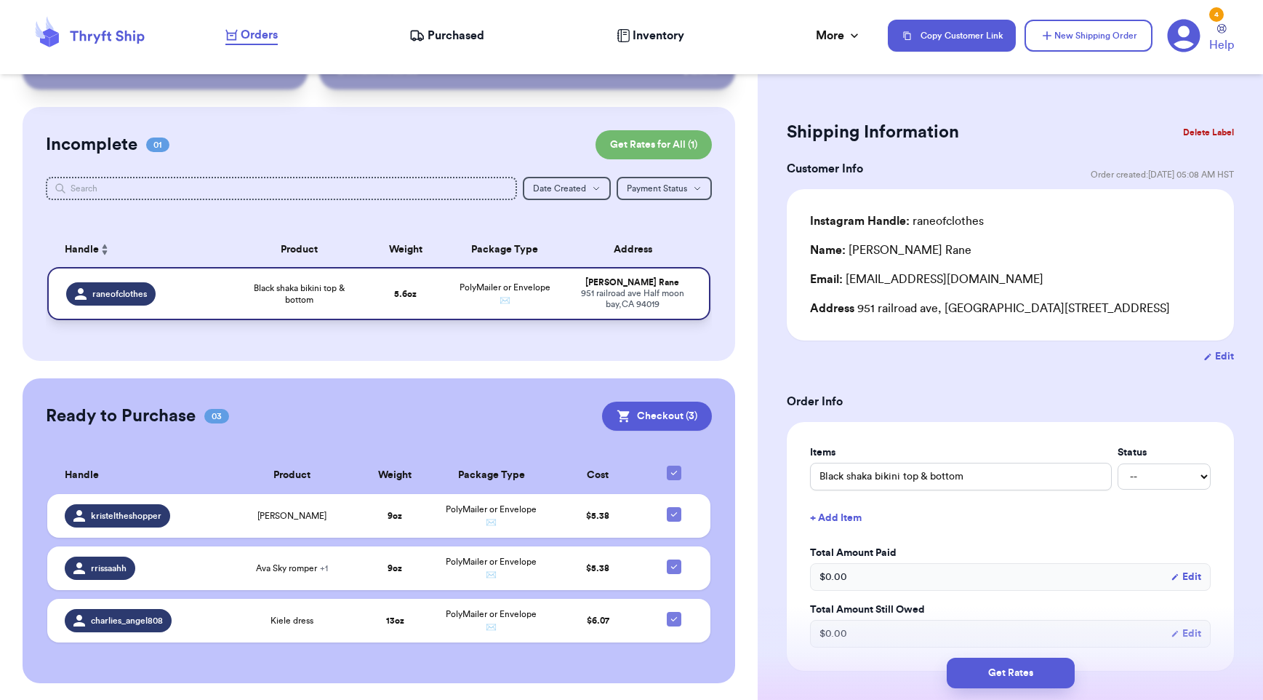
click at [263, 293] on span "Black shaka bikini top & bottom" at bounding box center [299, 293] width 115 height 23
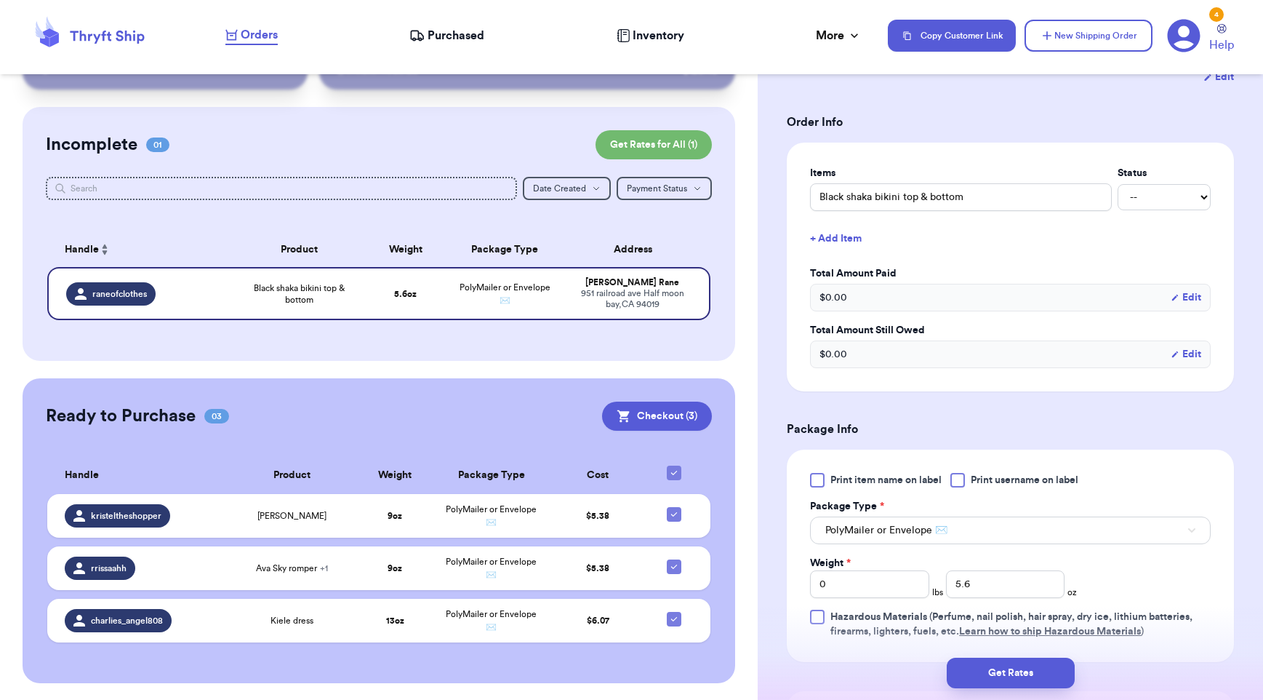
scroll to position [286, 0]
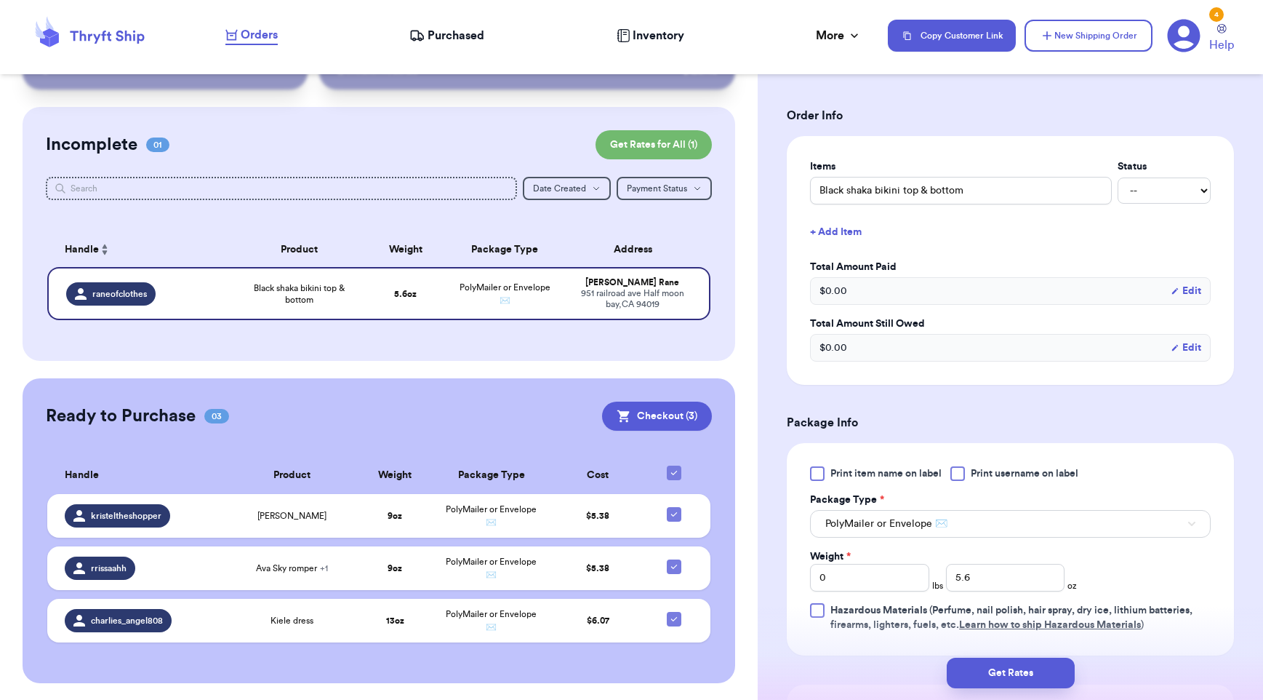
click at [1000, 480] on span "Print username on label" at bounding box center [1025, 473] width 108 height 15
click at [0, 0] on input "Print username on label" at bounding box center [0, 0] width 0 height 0
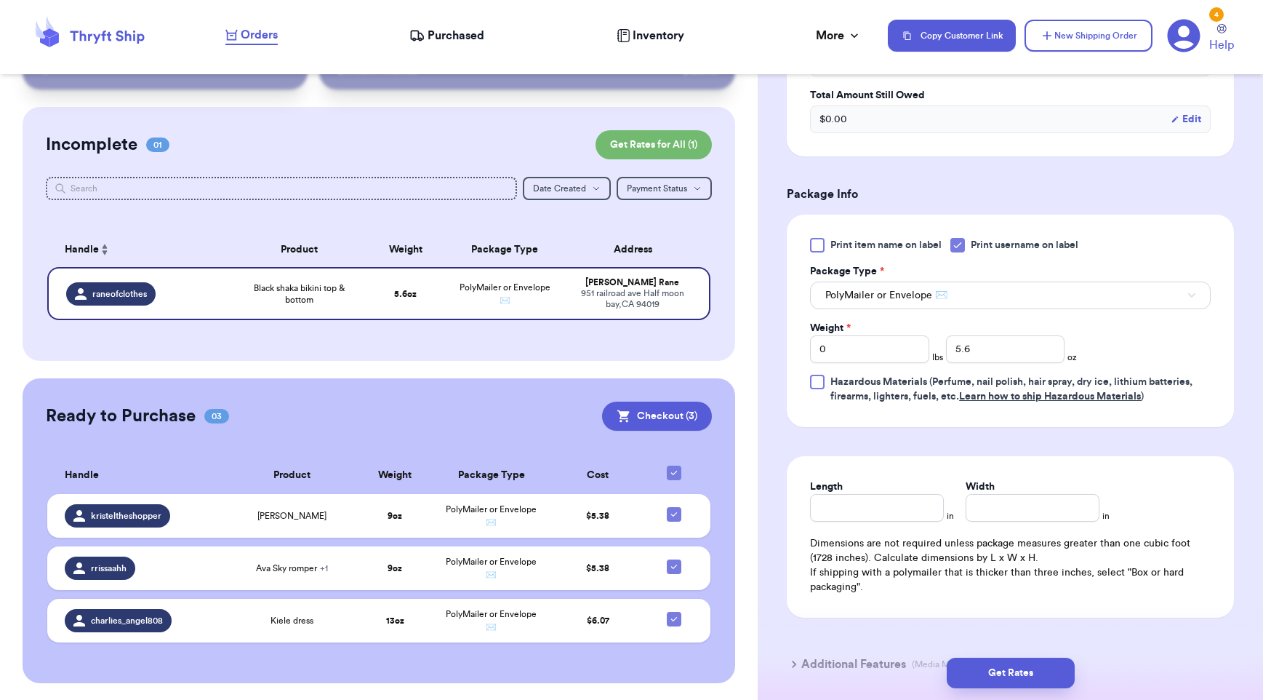
scroll to position [525, 0]
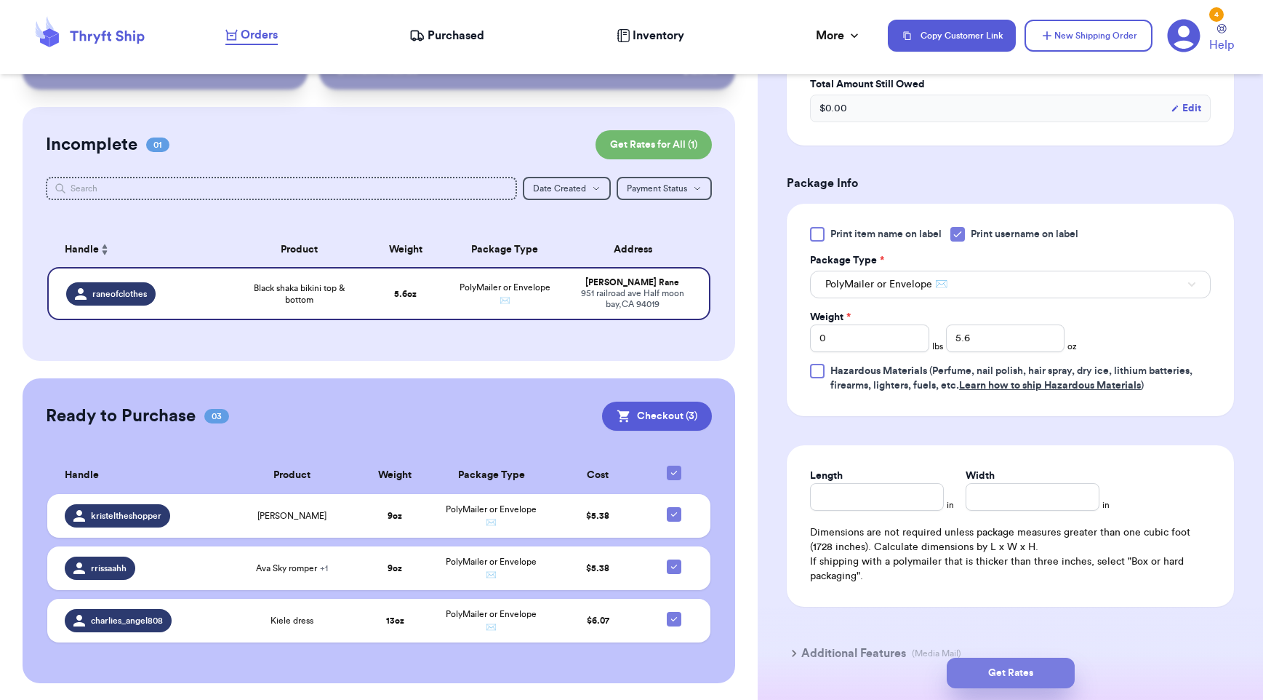
click at [1009, 671] on button "Get Rates" at bounding box center [1011, 672] width 128 height 31
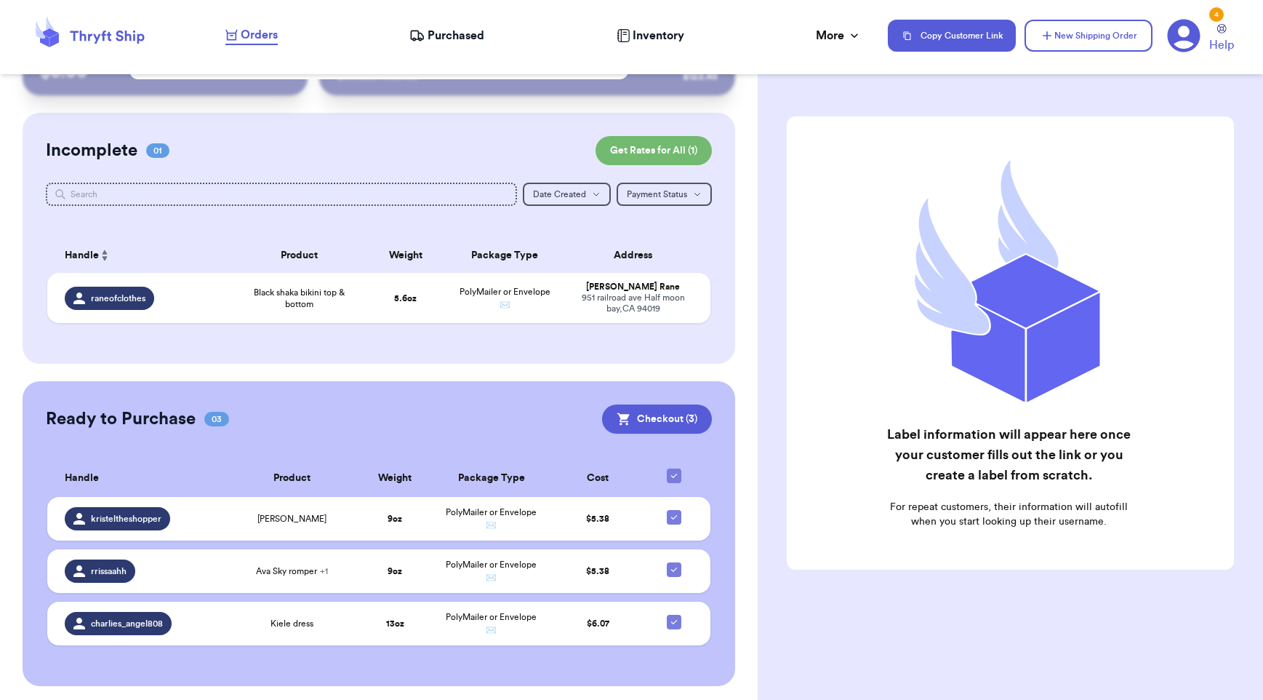
scroll to position [75, 0]
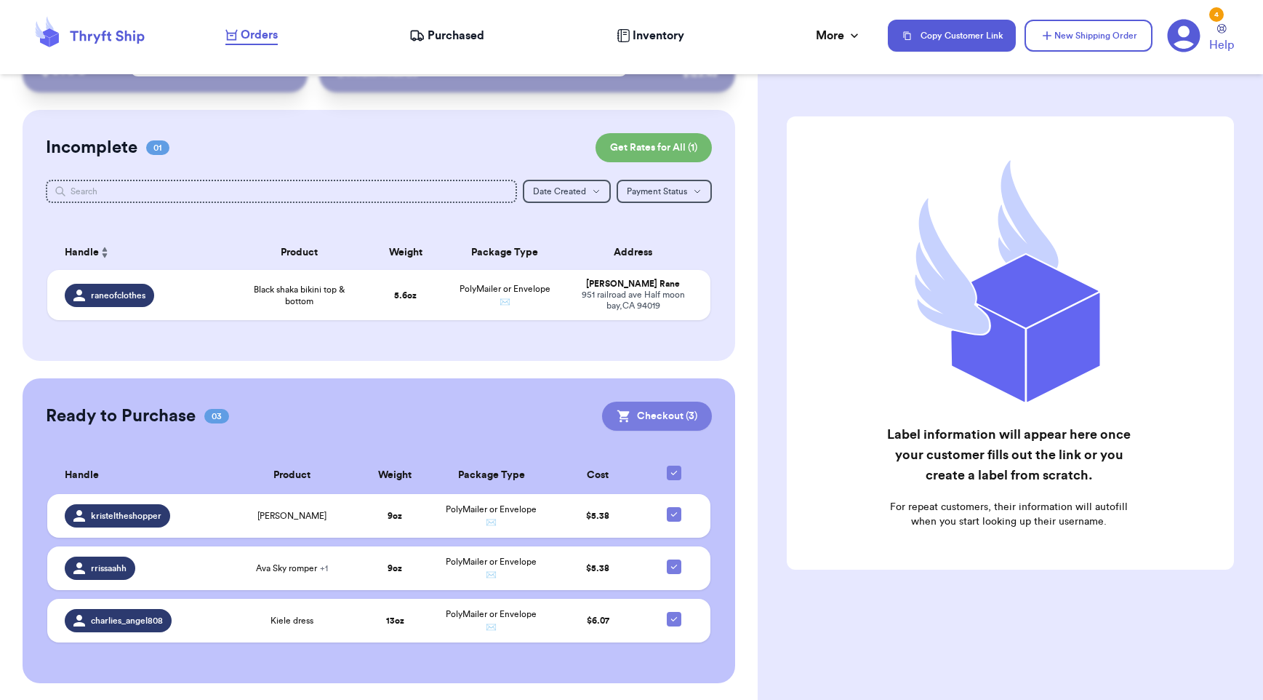
click at [639, 417] on button "Checkout ( 3 )" at bounding box center [657, 415] width 110 height 29
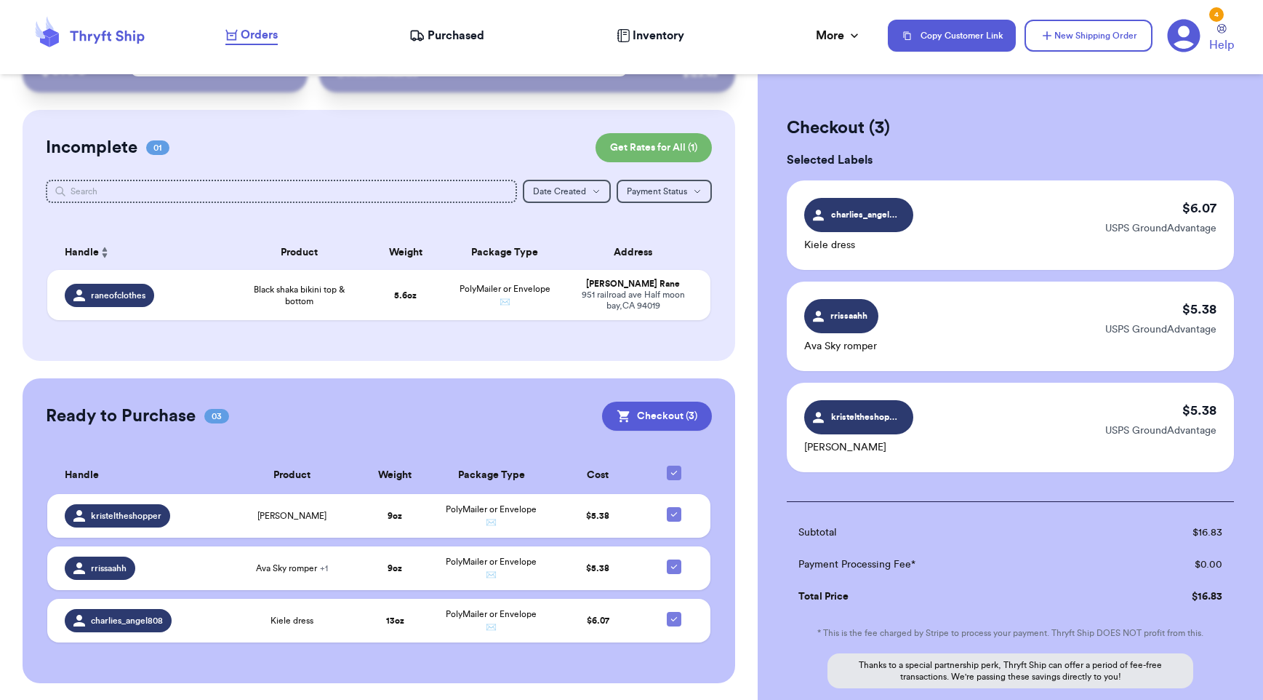
scroll to position [144, 0]
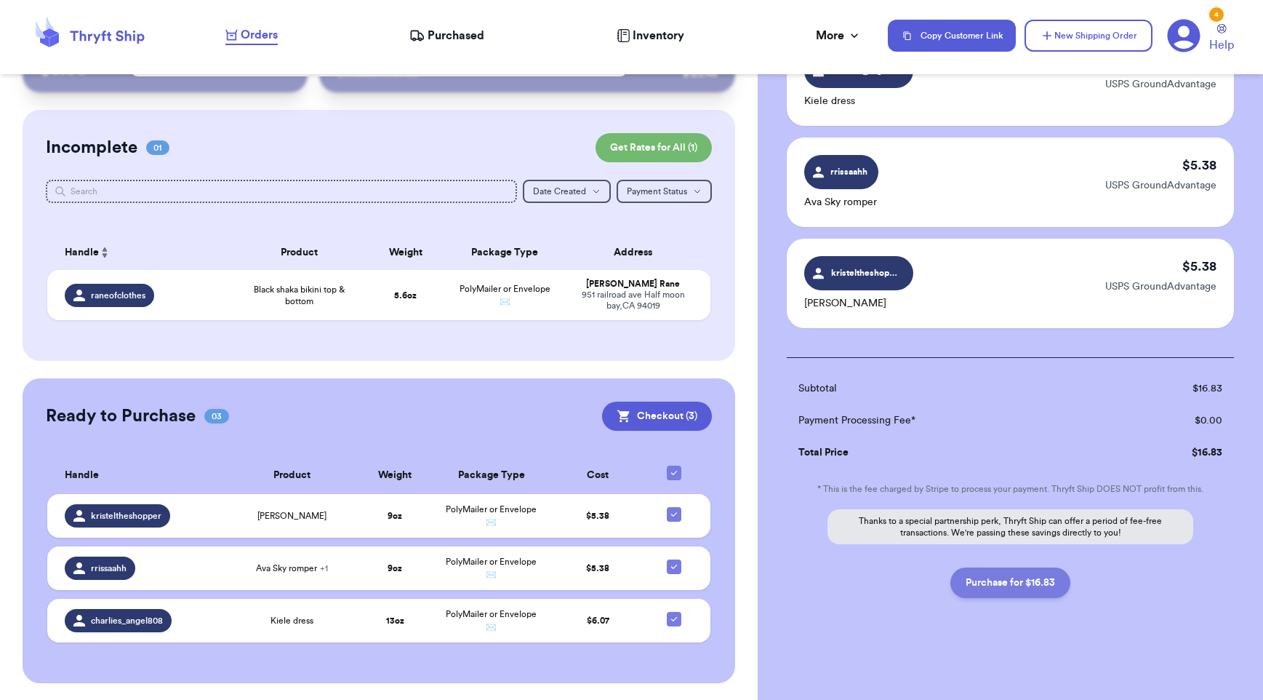
click at [1008, 593] on button "Purchase for $16.83" at bounding box center [1011, 582] width 120 height 31
checkbox input "false"
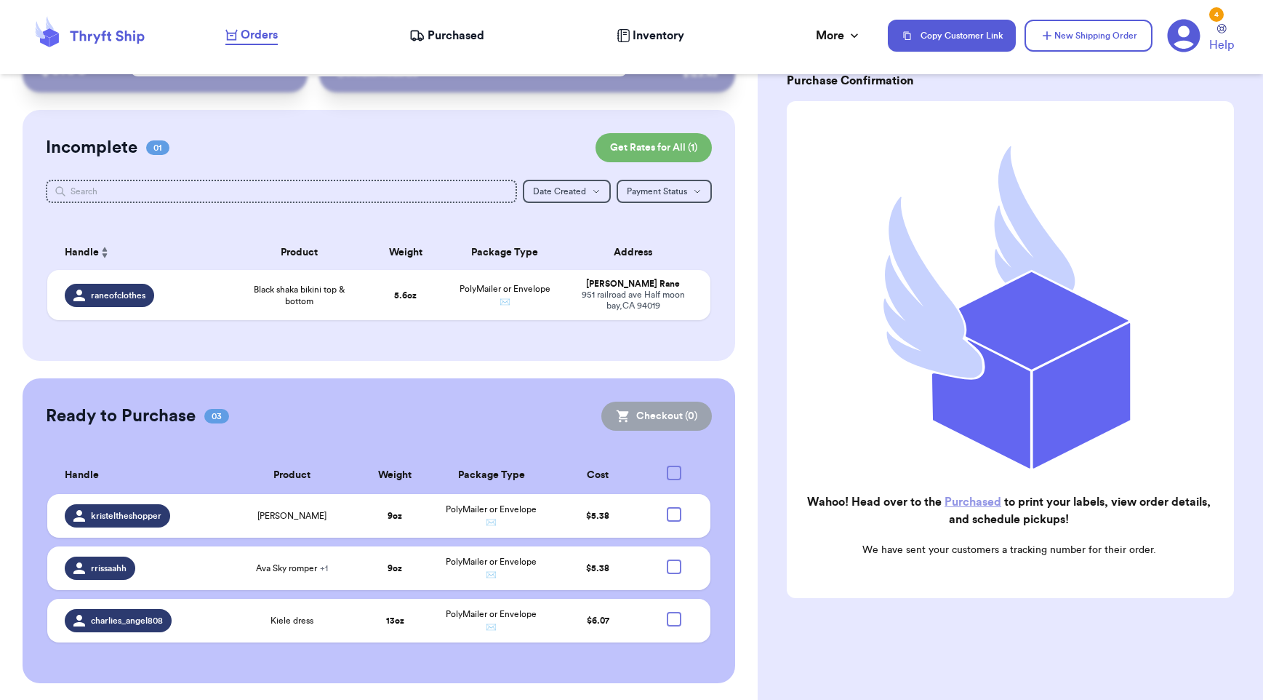
scroll to position [71, 0]
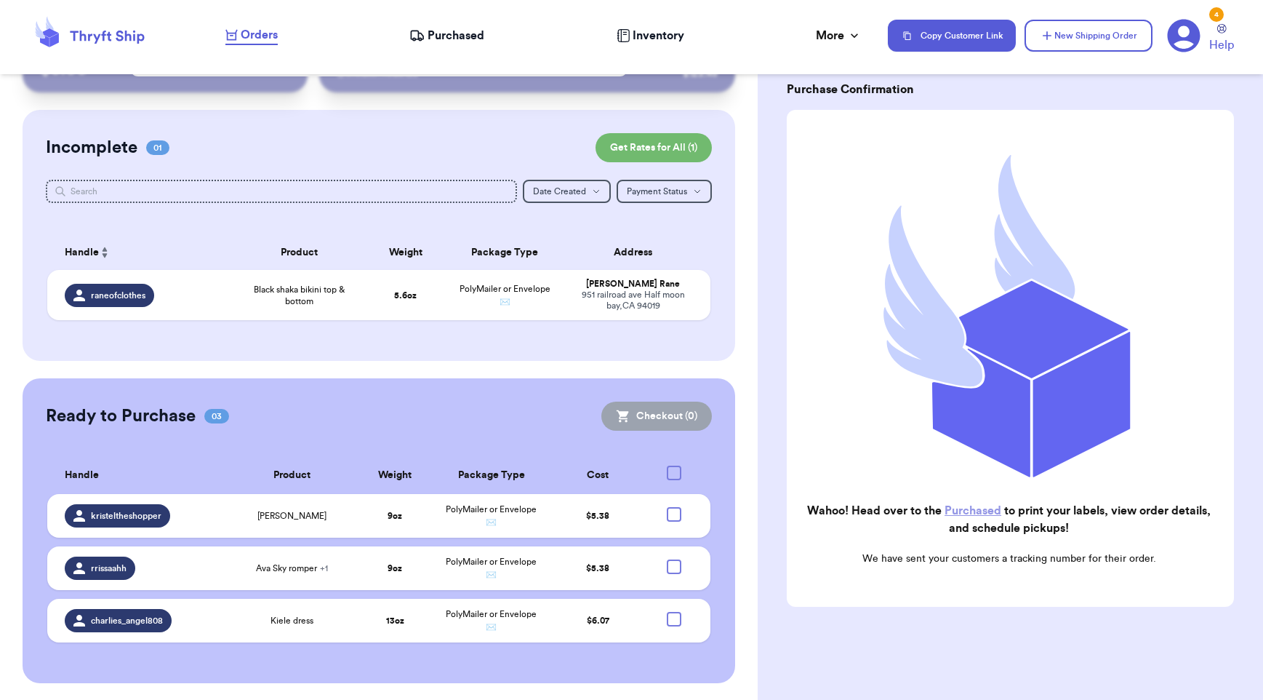
checkbox input "true"
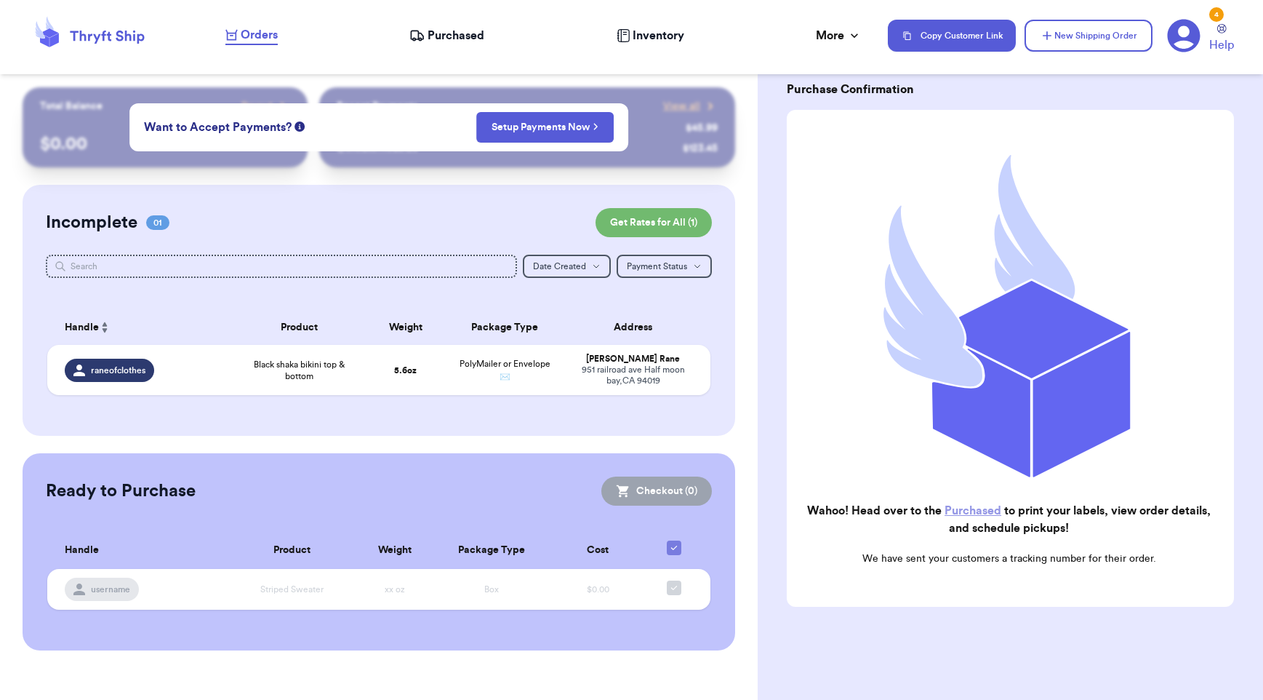
scroll to position [0, 0]
click at [454, 29] on span "Purchased" at bounding box center [456, 35] width 57 height 17
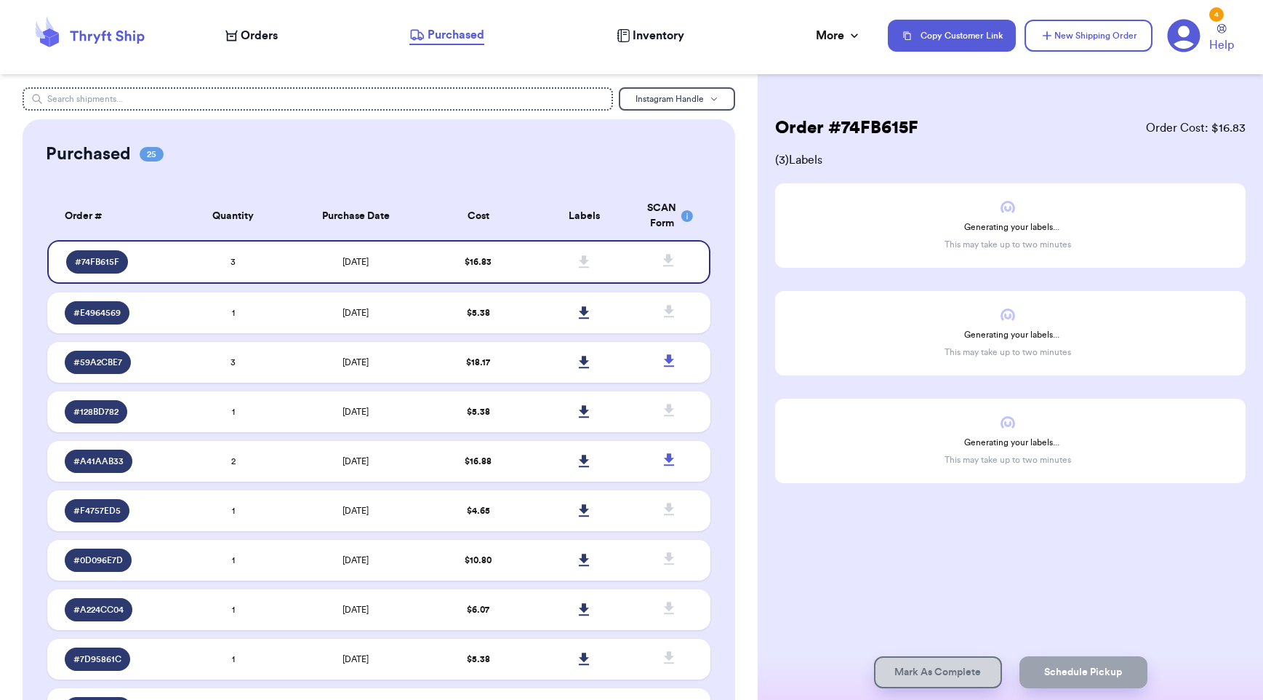
click at [238, 36] on div "Orders" at bounding box center [251, 35] width 52 height 17
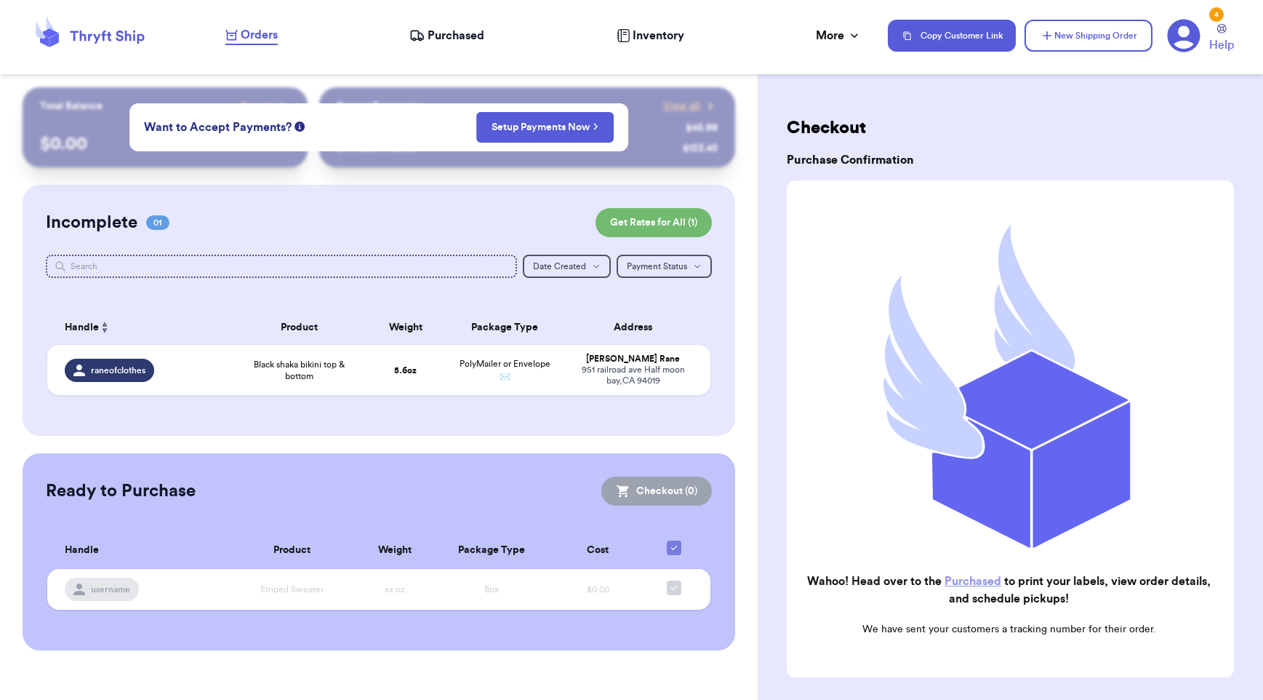
click at [455, 36] on span "Purchased" at bounding box center [456, 35] width 57 height 17
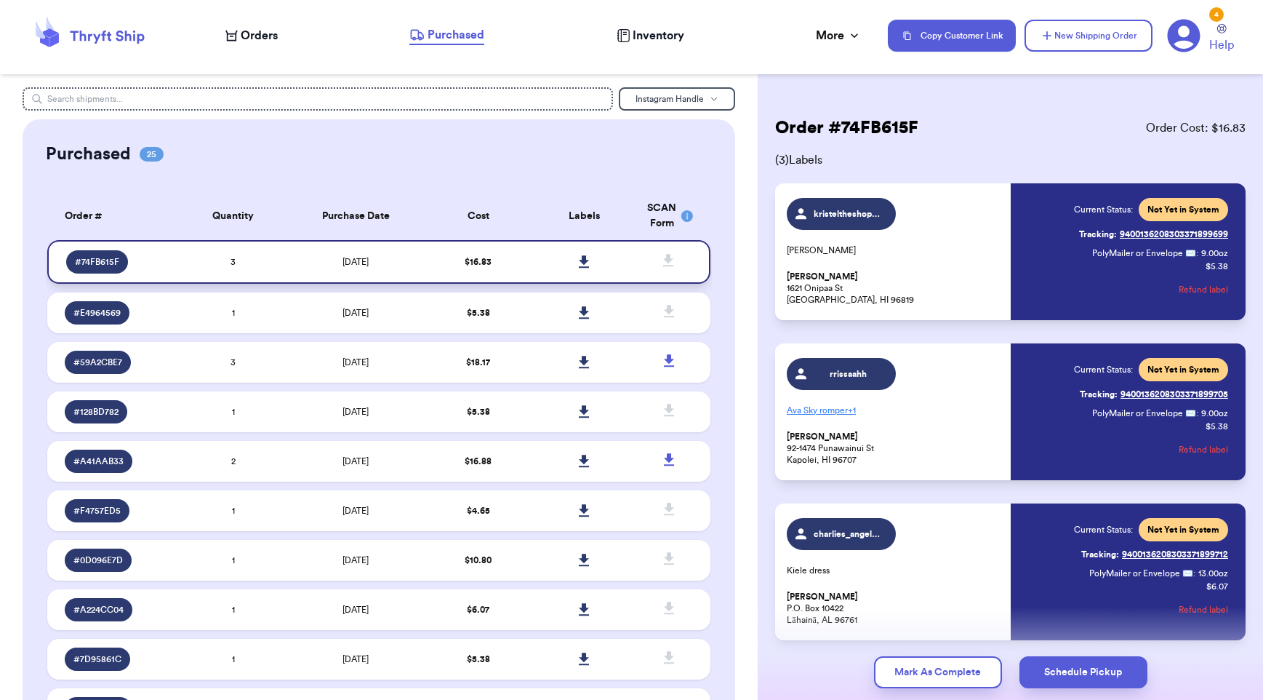
click at [579, 260] on icon at bounding box center [584, 261] width 10 height 12
click at [244, 37] on span "Orders" at bounding box center [259, 35] width 37 height 17
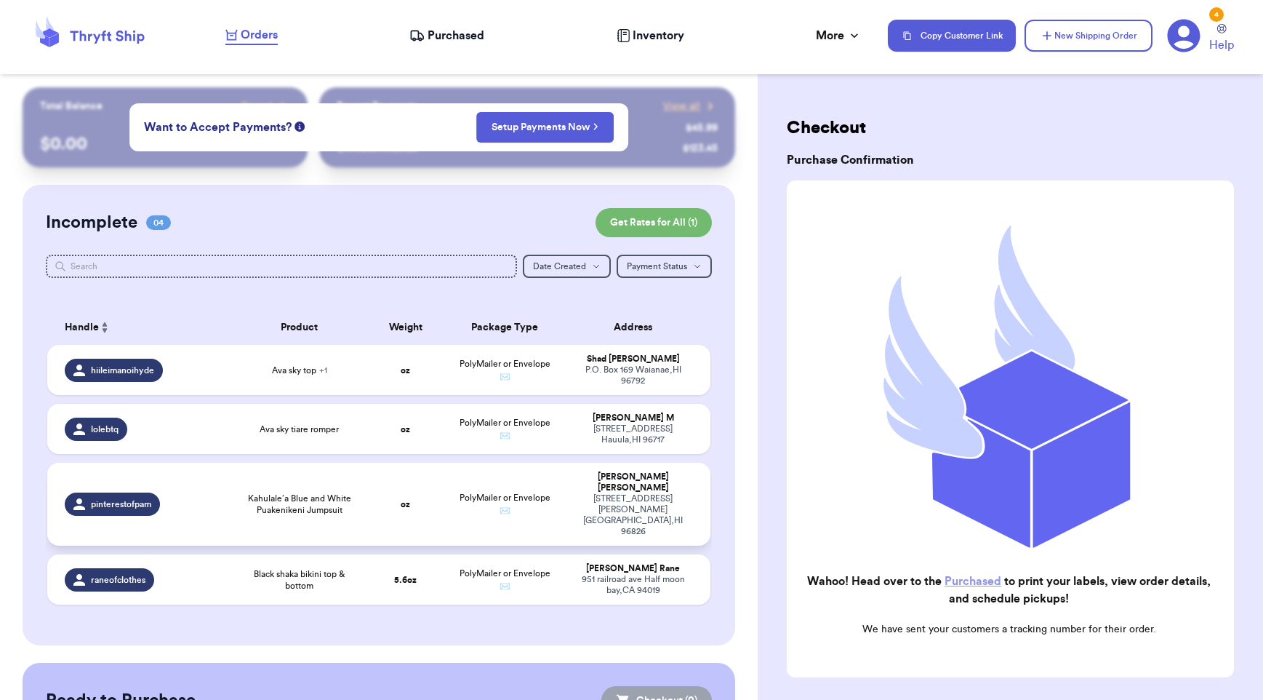
click at [257, 497] on span "Kahulale’a Blue and White Puakenikeni Jumpsuit" at bounding box center [299, 503] width 115 height 23
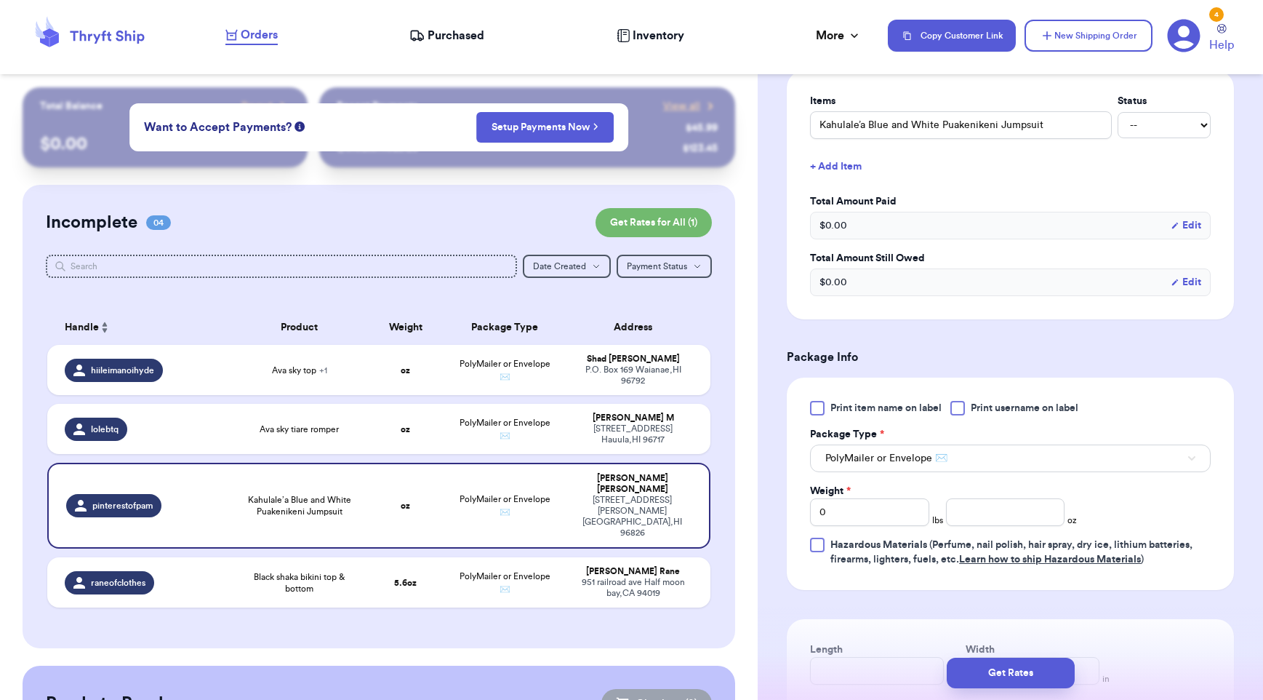
scroll to position [613, 0]
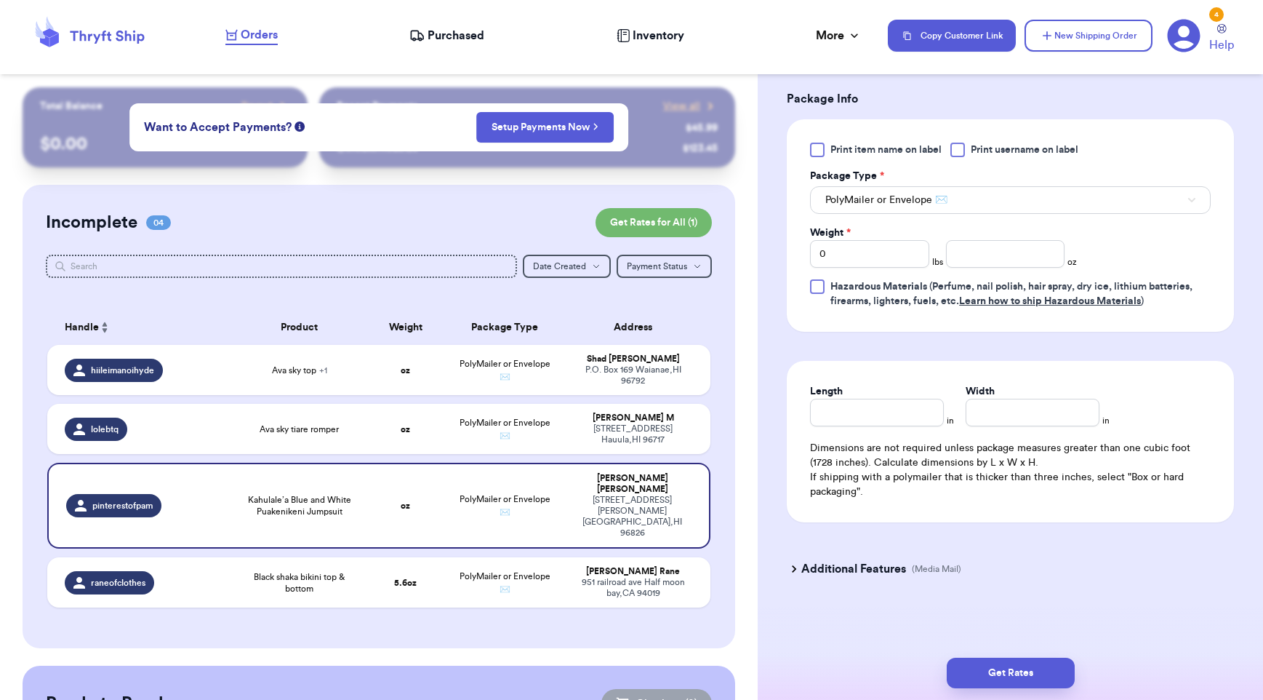
click at [957, 145] on div at bounding box center [958, 150] width 15 height 15
click at [0, 0] on input "Print username on label" at bounding box center [0, 0] width 0 height 0
click at [977, 253] on input "number" at bounding box center [1005, 254] width 119 height 28
type input "13"
click at [1118, 632] on div "Shipping Information Delete Label Customer Info Order created: 09/08, 07:12 PM …" at bounding box center [1010, 89] width 505 height 1222
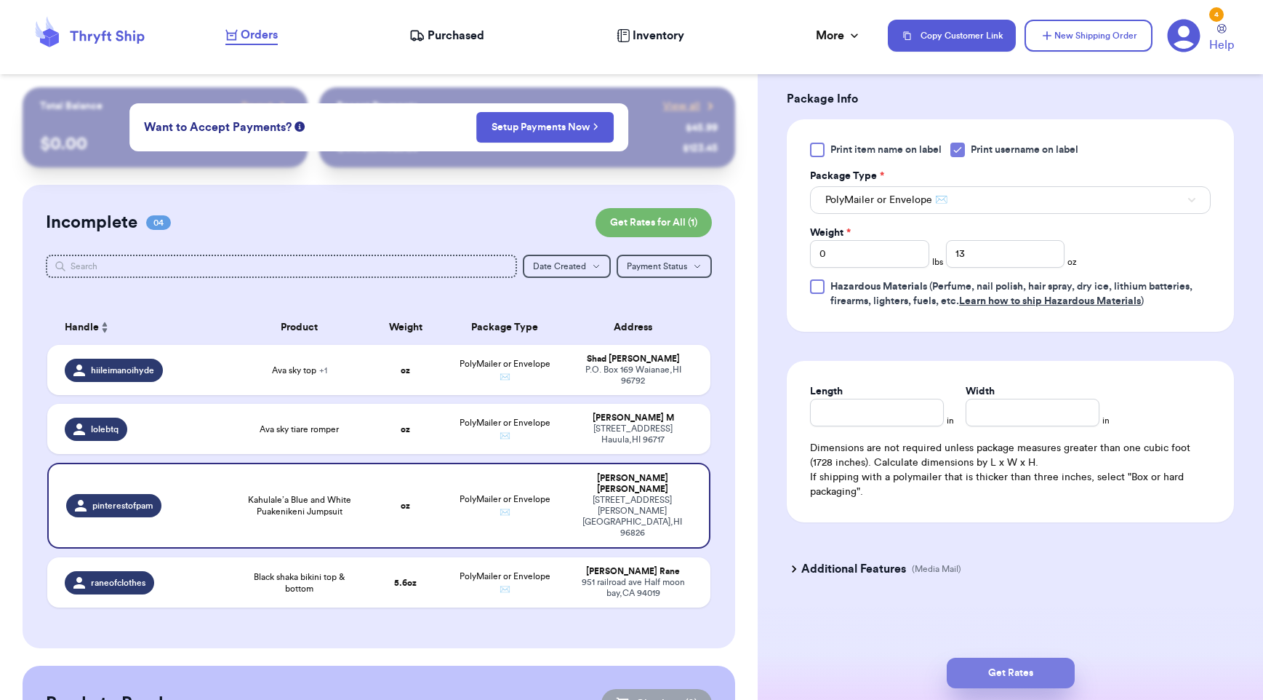
click at [1028, 682] on button "Get Rates" at bounding box center [1011, 672] width 128 height 31
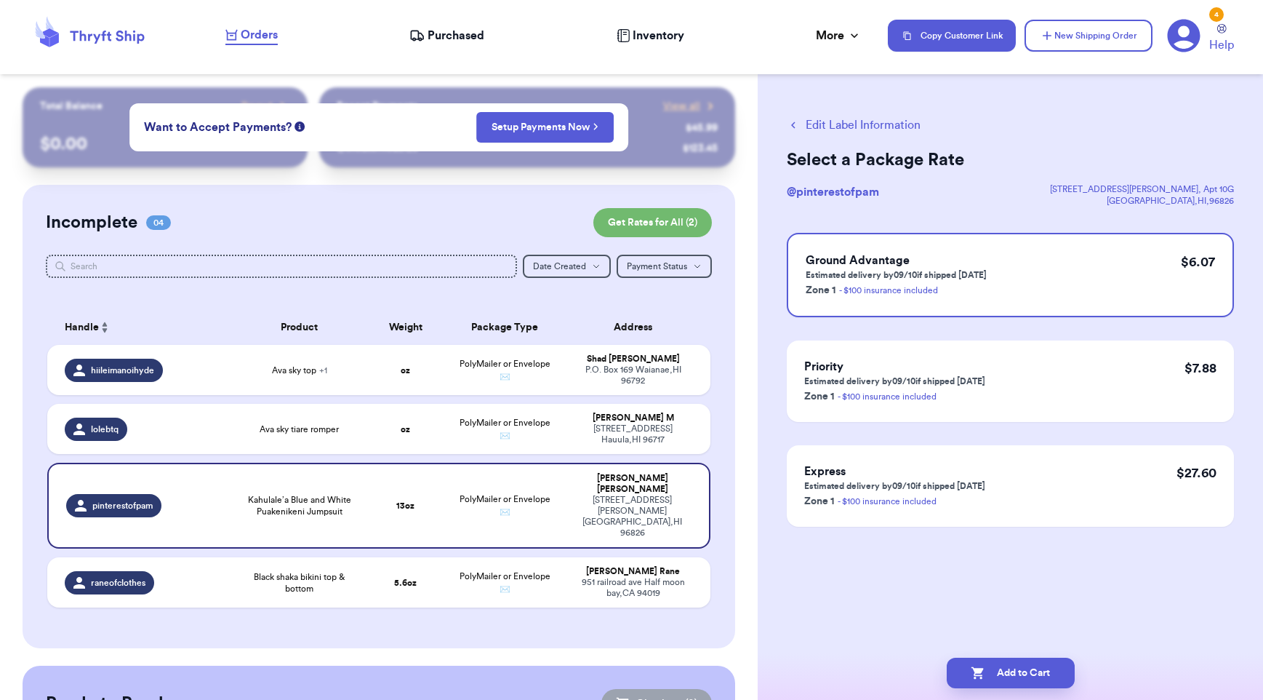
scroll to position [0, 0]
click at [941, 276] on p "Estimated delivery by 09/10 if shipped [DATE]" at bounding box center [896, 275] width 181 height 12
click at [1002, 667] on button "Add to Cart" at bounding box center [1011, 672] width 128 height 31
checkbox input "true"
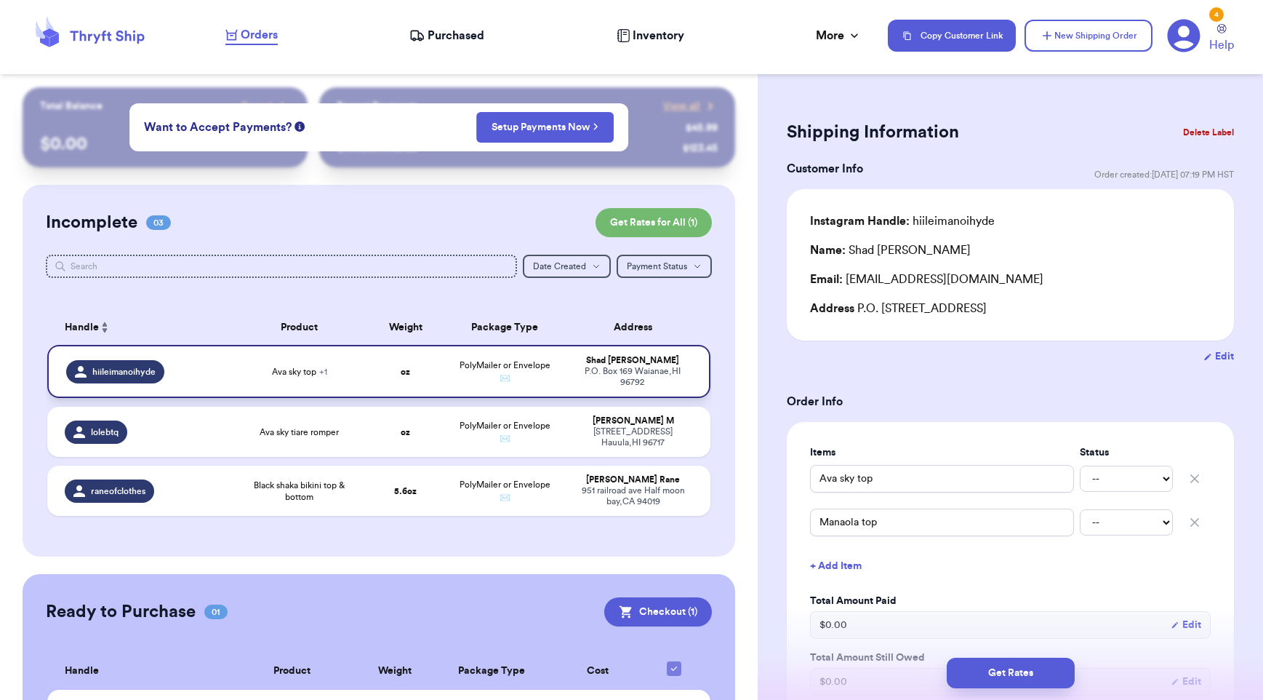
click at [244, 376] on div "Ava sky top + 1" at bounding box center [299, 372] width 115 height 12
click at [631, 373] on div "P.O. Box 169 Waianae , HI 96792" at bounding box center [632, 377] width 119 height 22
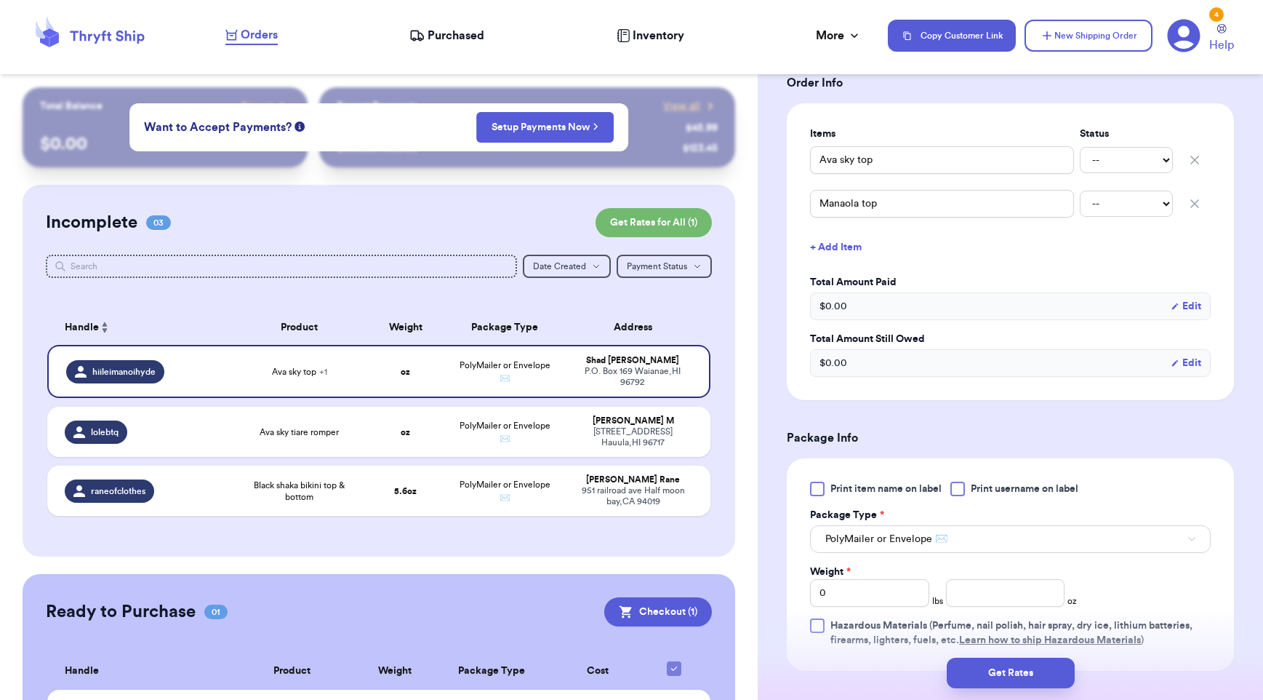
scroll to position [319, 0]
click at [963, 492] on div at bounding box center [958, 488] width 15 height 15
click at [0, 0] on input "Print username on label" at bounding box center [0, 0] width 0 height 0
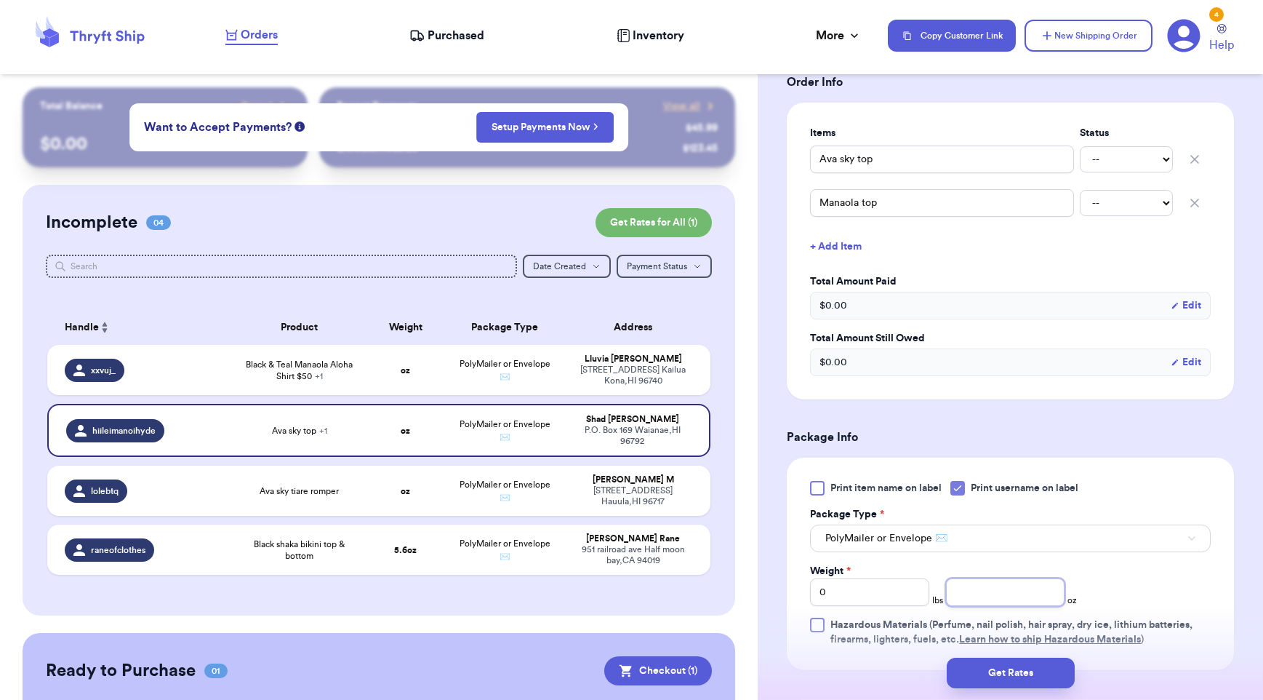
click at [994, 599] on input "number" at bounding box center [1005, 592] width 119 height 28
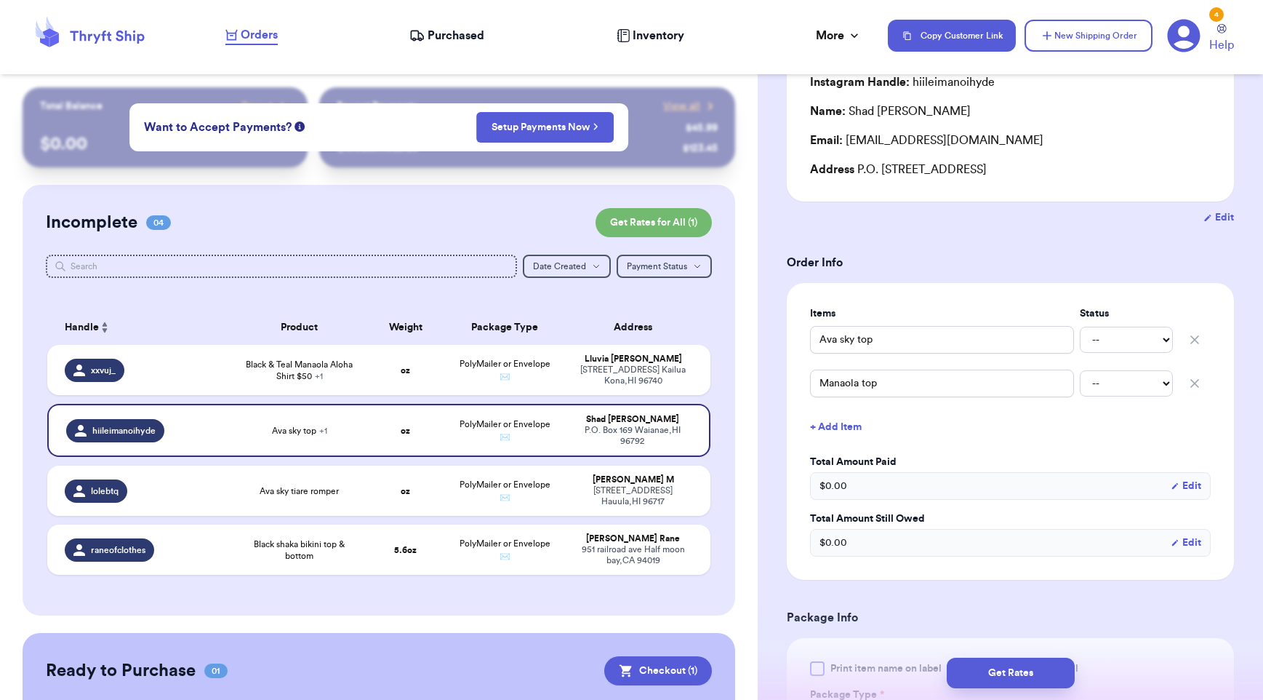
scroll to position [297, 0]
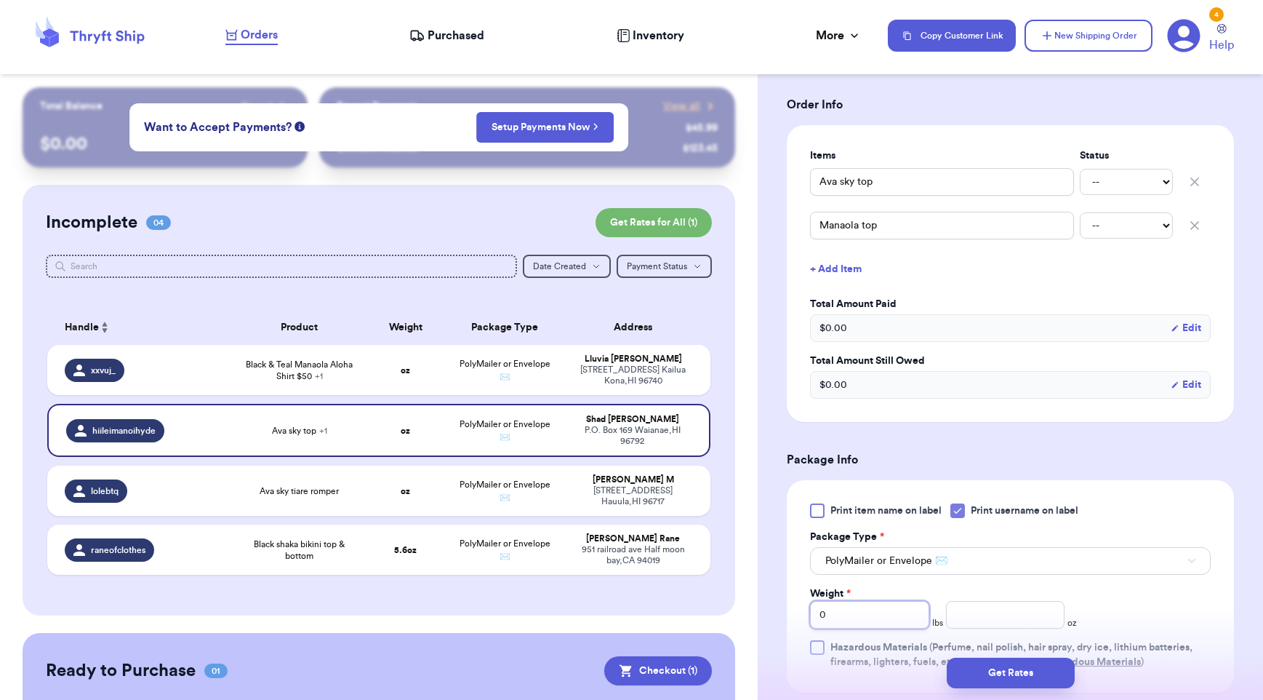
click at [866, 618] on input "0" at bounding box center [869, 615] width 119 height 28
type input "1"
click at [996, 616] on input "number" at bounding box center [1005, 615] width 119 height 28
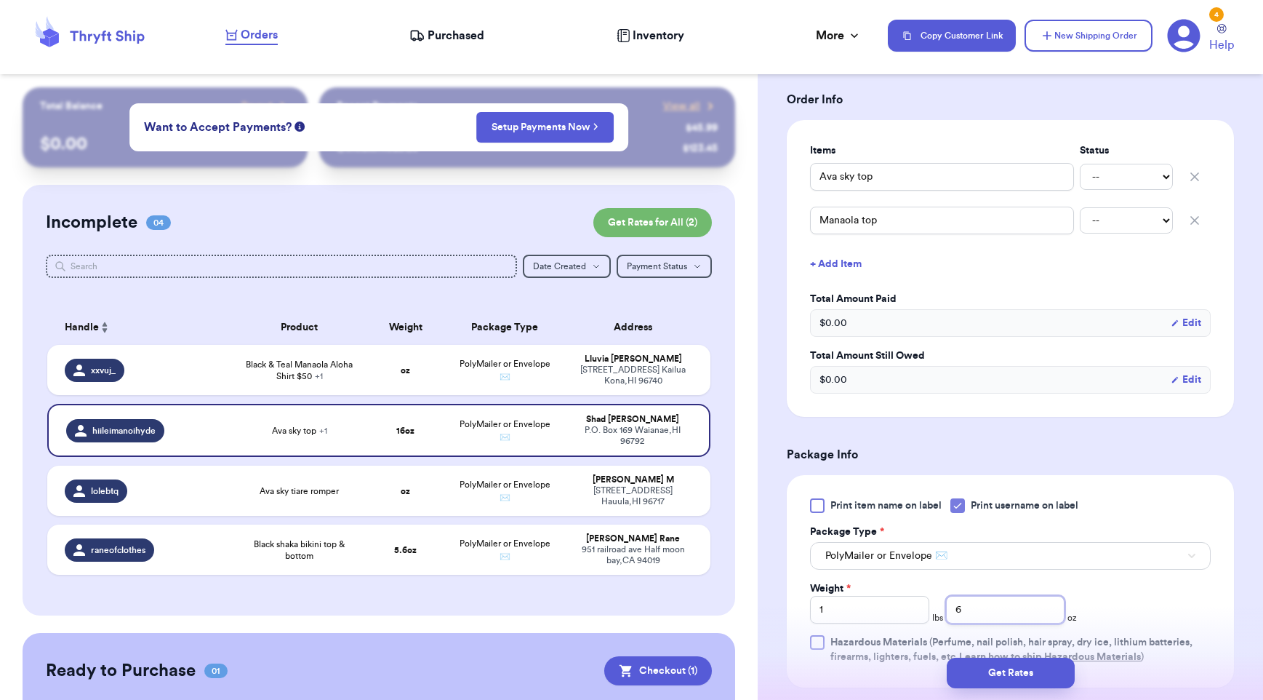
scroll to position [316, 0]
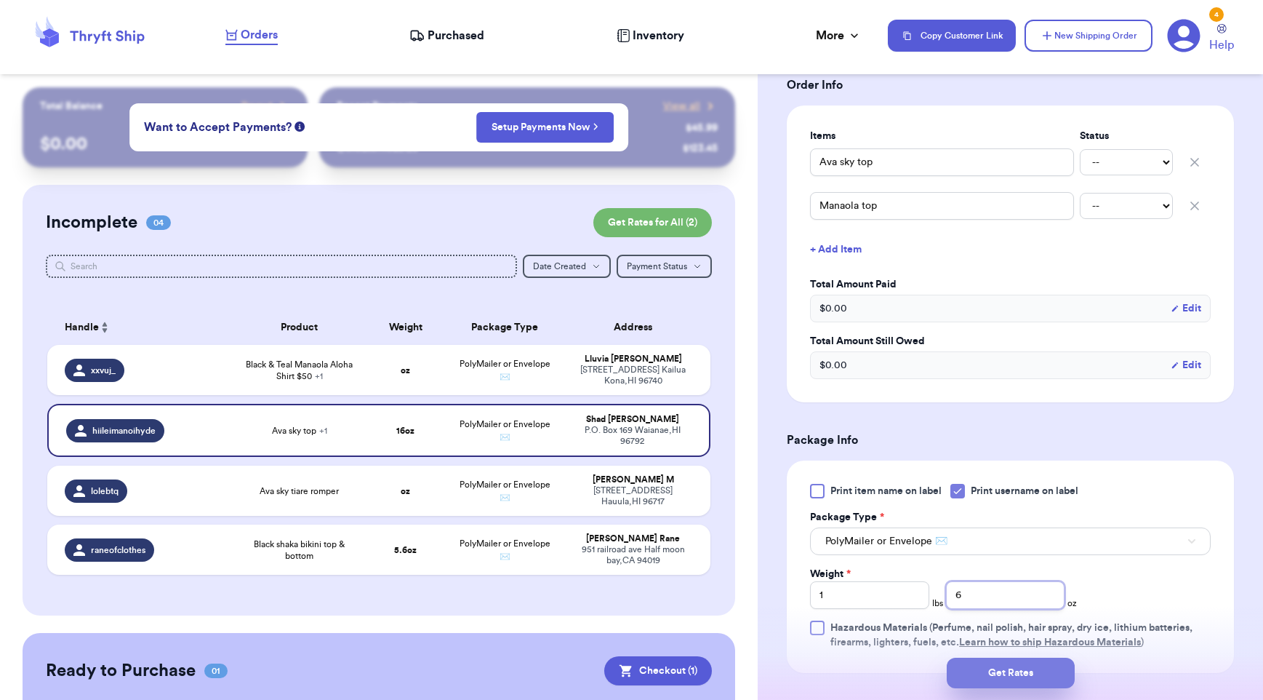
type input "6"
click at [1038, 668] on button "Get Rates" at bounding box center [1011, 672] width 128 height 31
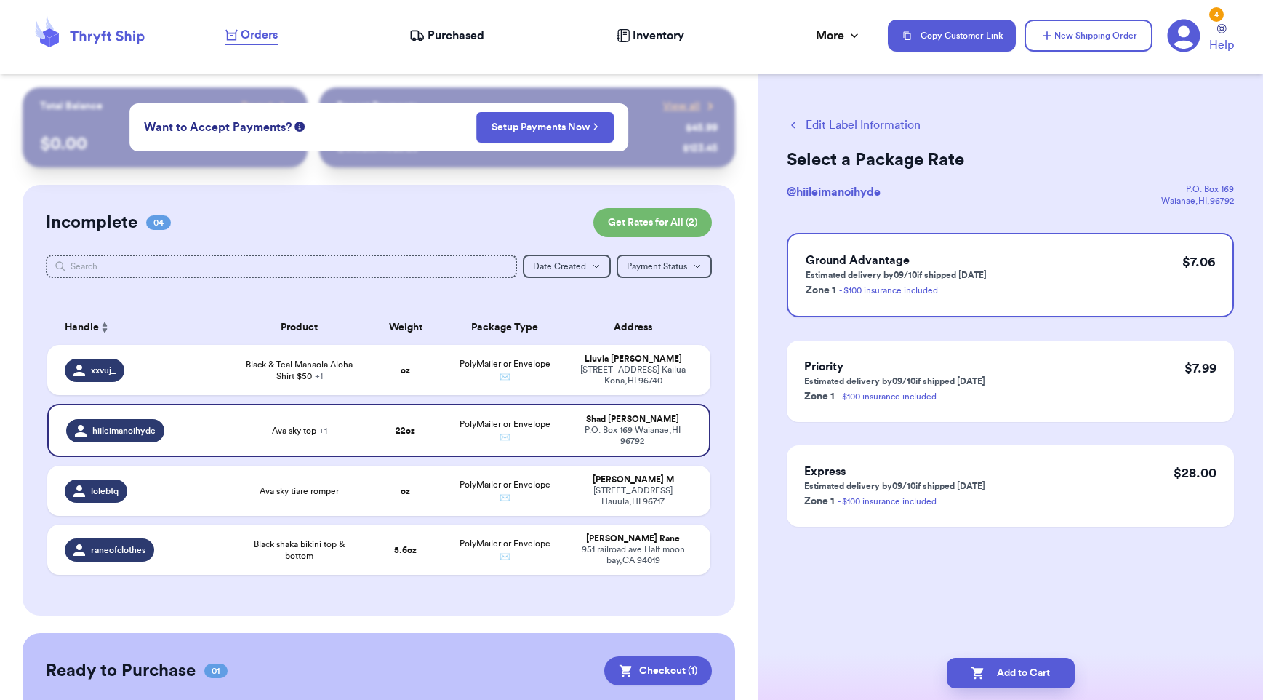
scroll to position [0, 0]
click at [1019, 669] on button "Add to Cart" at bounding box center [1011, 672] width 128 height 31
checkbox input "true"
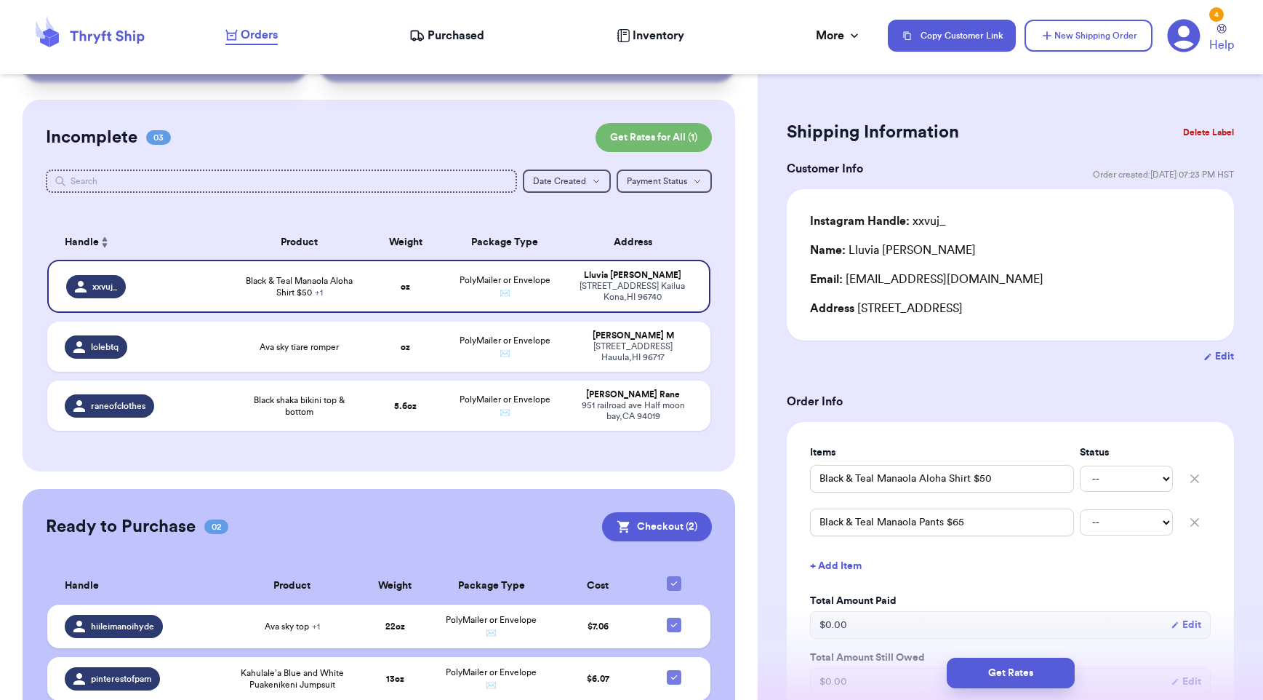
scroll to position [73, 0]
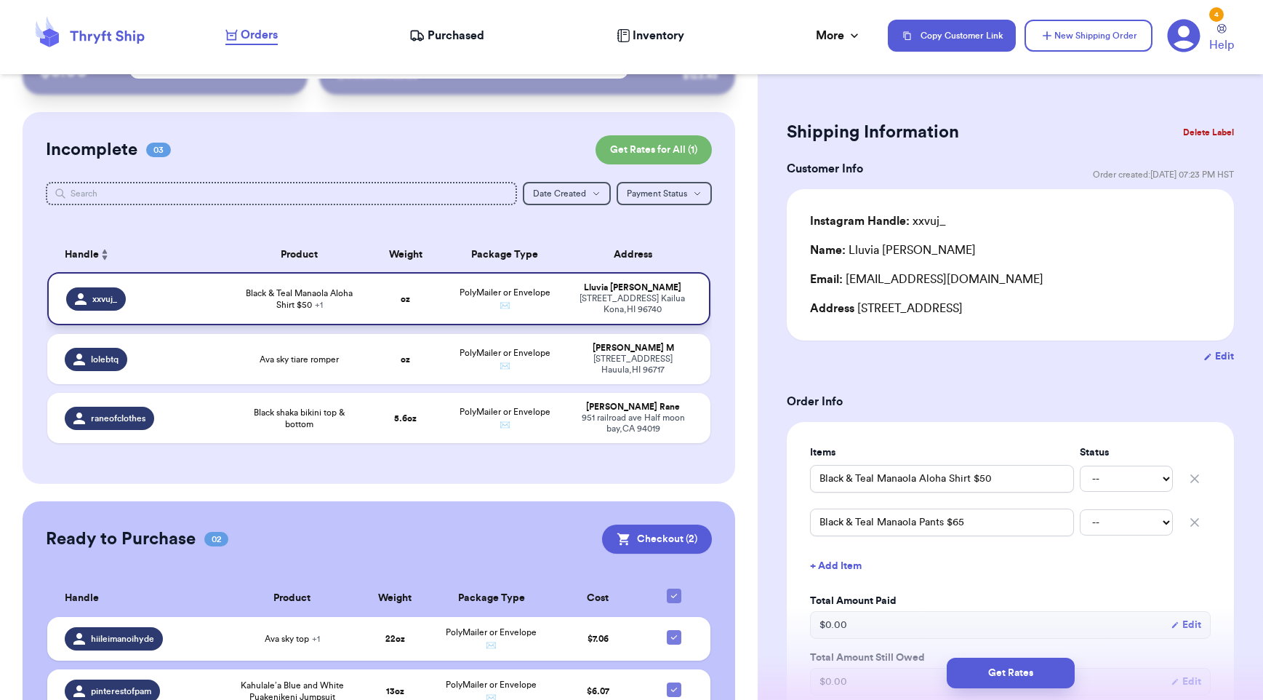
click at [315, 308] on span "+ 1" at bounding box center [319, 304] width 8 height 9
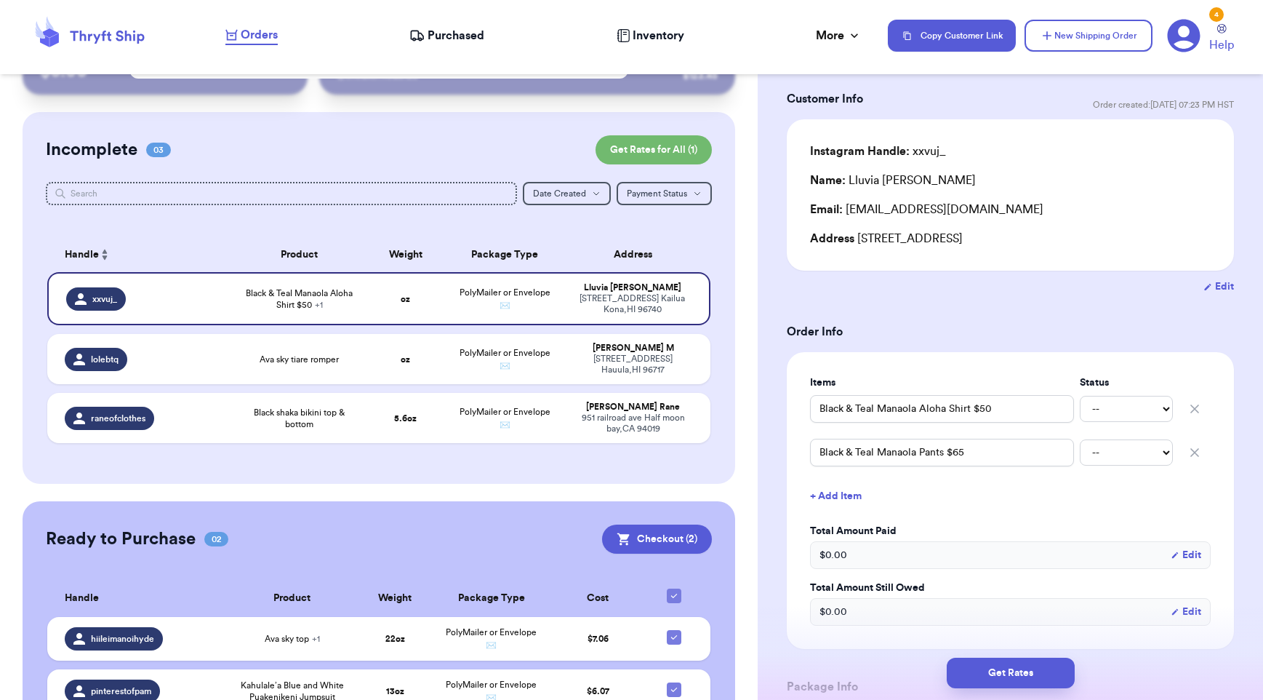
scroll to position [506, 0]
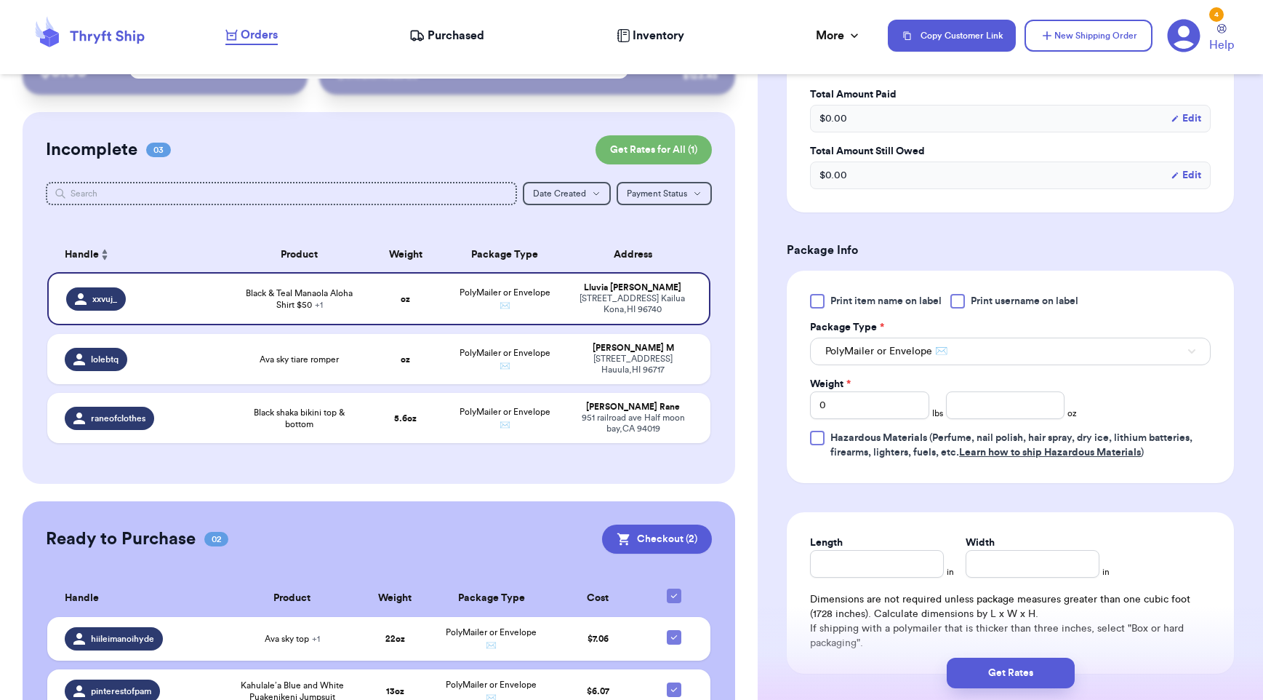
click at [961, 299] on div at bounding box center [958, 301] width 15 height 15
click at [0, 0] on input "Print username on label" at bounding box center [0, 0] width 0 height 0
drag, startPoint x: 881, startPoint y: 412, endPoint x: 791, endPoint y: 412, distance: 90.2
click at [791, 412] on div "Print item name on label Print username on label Package Type * PolyMailer or E…" at bounding box center [1010, 377] width 447 height 212
type input "1"
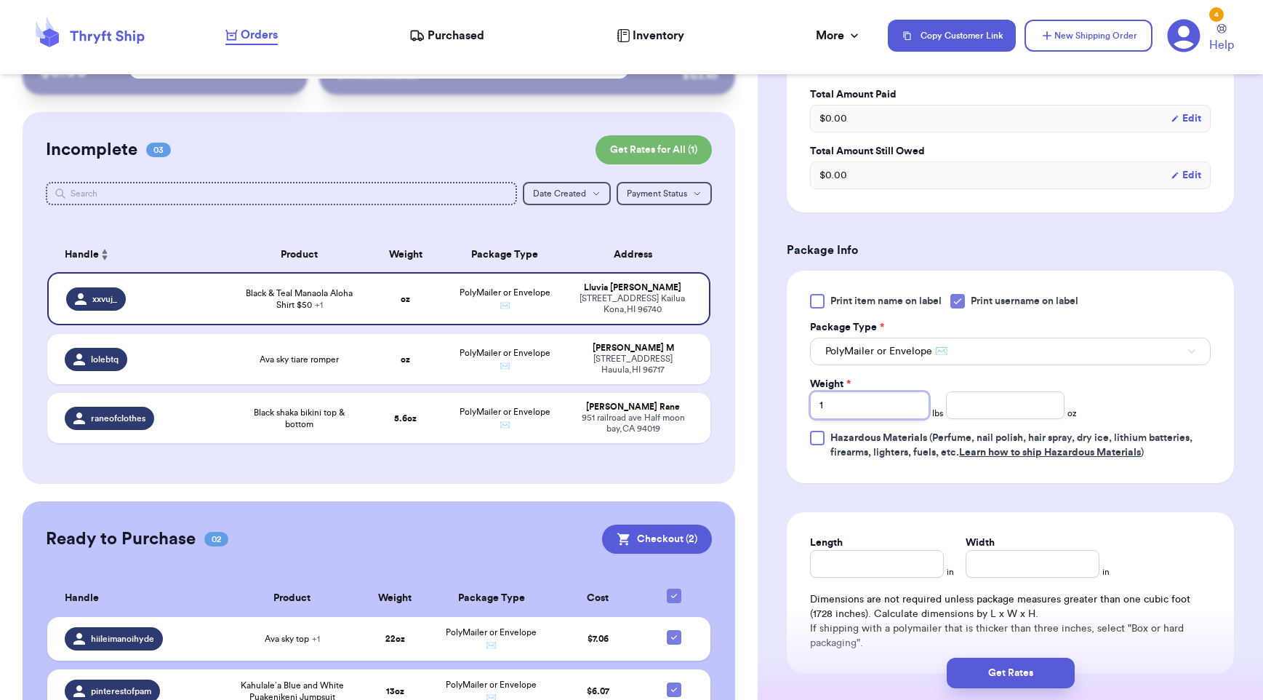
type input "1"
click at [981, 416] on input "number" at bounding box center [1005, 405] width 119 height 28
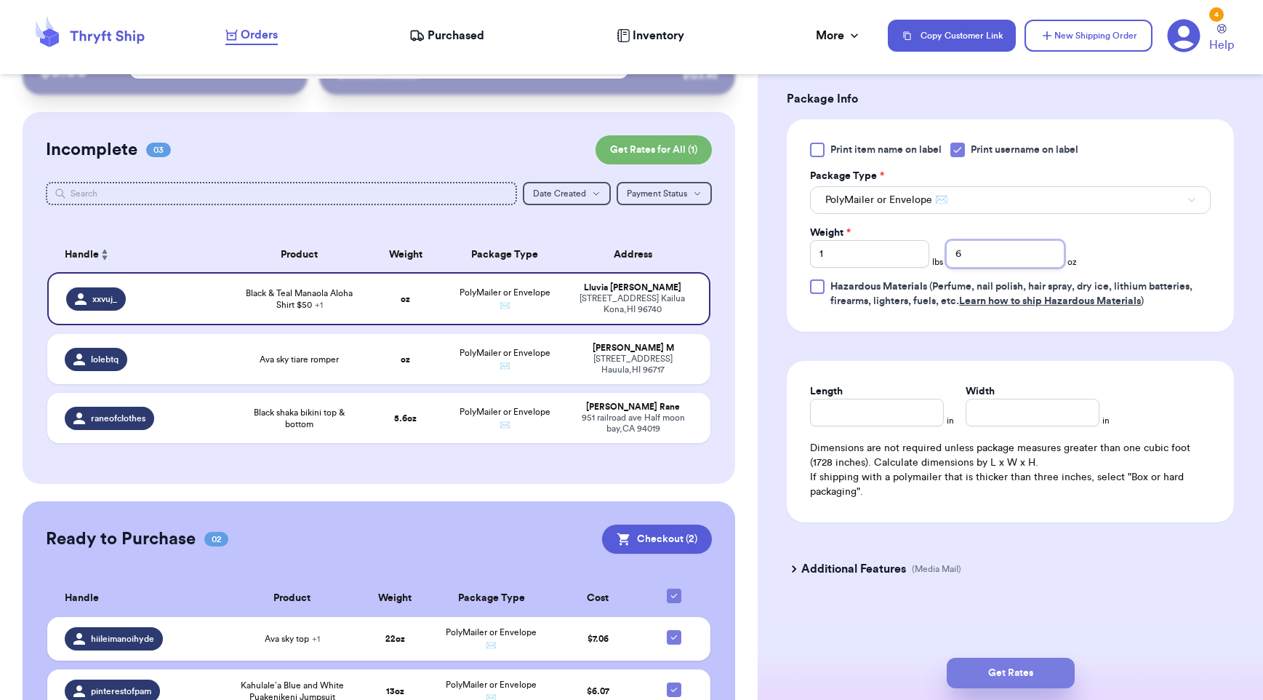
scroll to position [660, 0]
type input "6"
click at [1010, 671] on button "Get Rates" at bounding box center [1011, 672] width 128 height 31
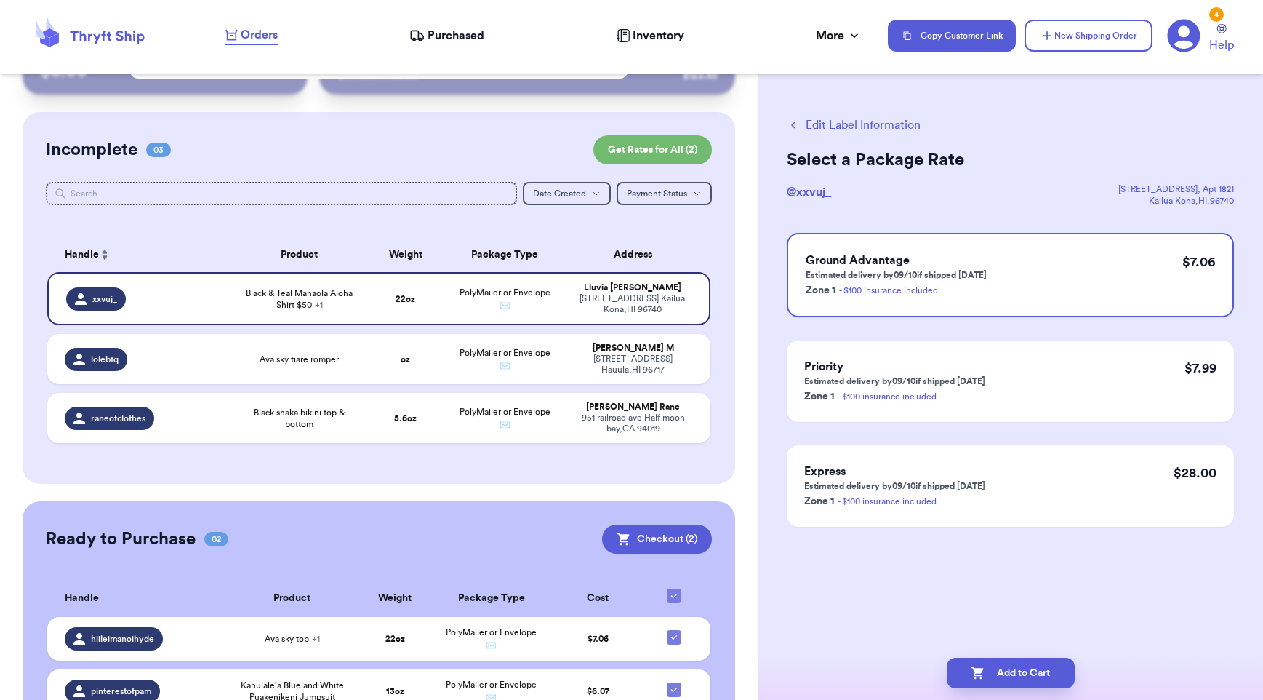
scroll to position [0, 0]
click at [1071, 279] on div "Ground Advantage Estimated delivery by 09/10 if shipped today Zone 1 - $100 ins…" at bounding box center [1010, 275] width 447 height 84
click at [964, 680] on button "Add to Cart" at bounding box center [1011, 672] width 128 height 31
checkbox input "true"
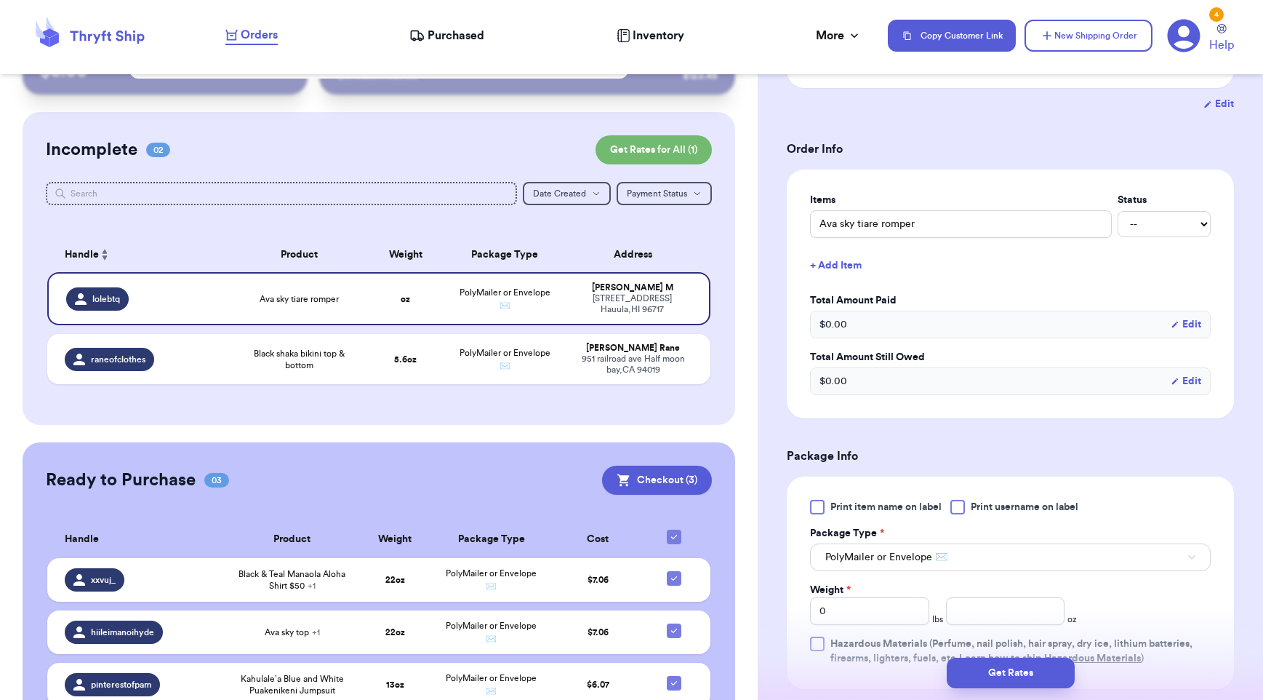
scroll to position [539, 0]
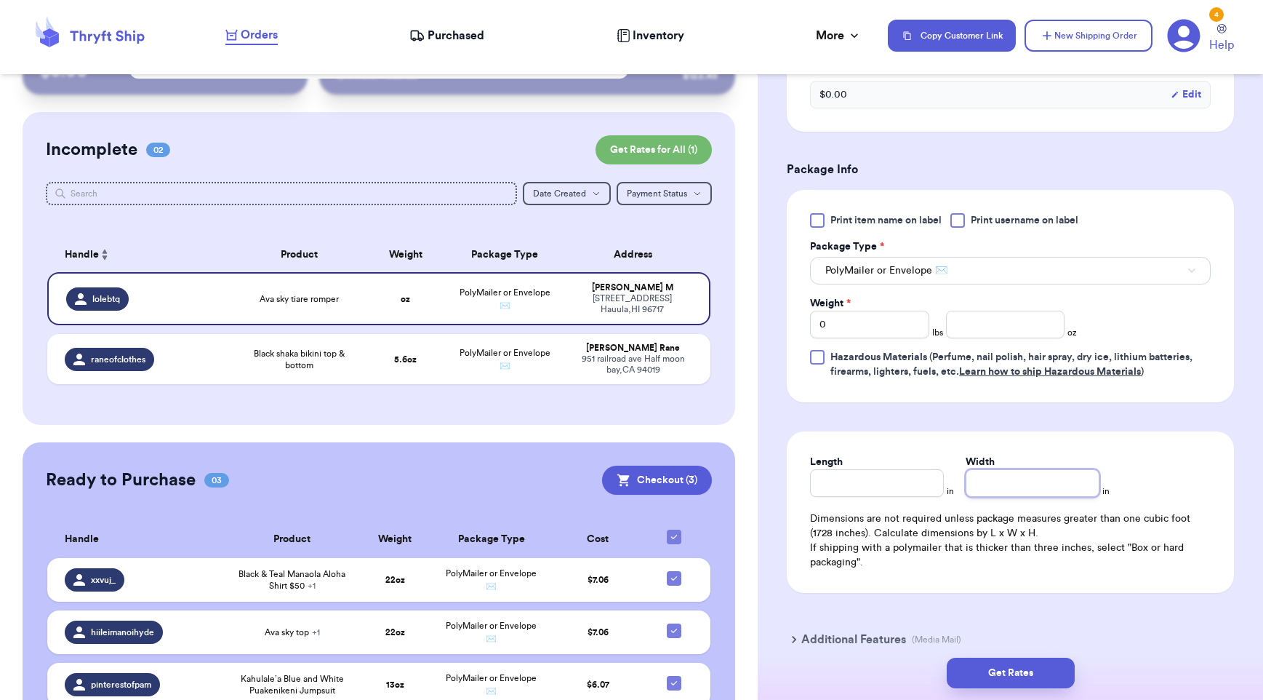
click at [1011, 484] on input "Width" at bounding box center [1033, 483] width 134 height 28
click at [978, 326] on input "number" at bounding box center [1005, 325] width 119 height 28
type input "11.5"
click at [1033, 682] on button "Get Rates" at bounding box center [1011, 672] width 128 height 31
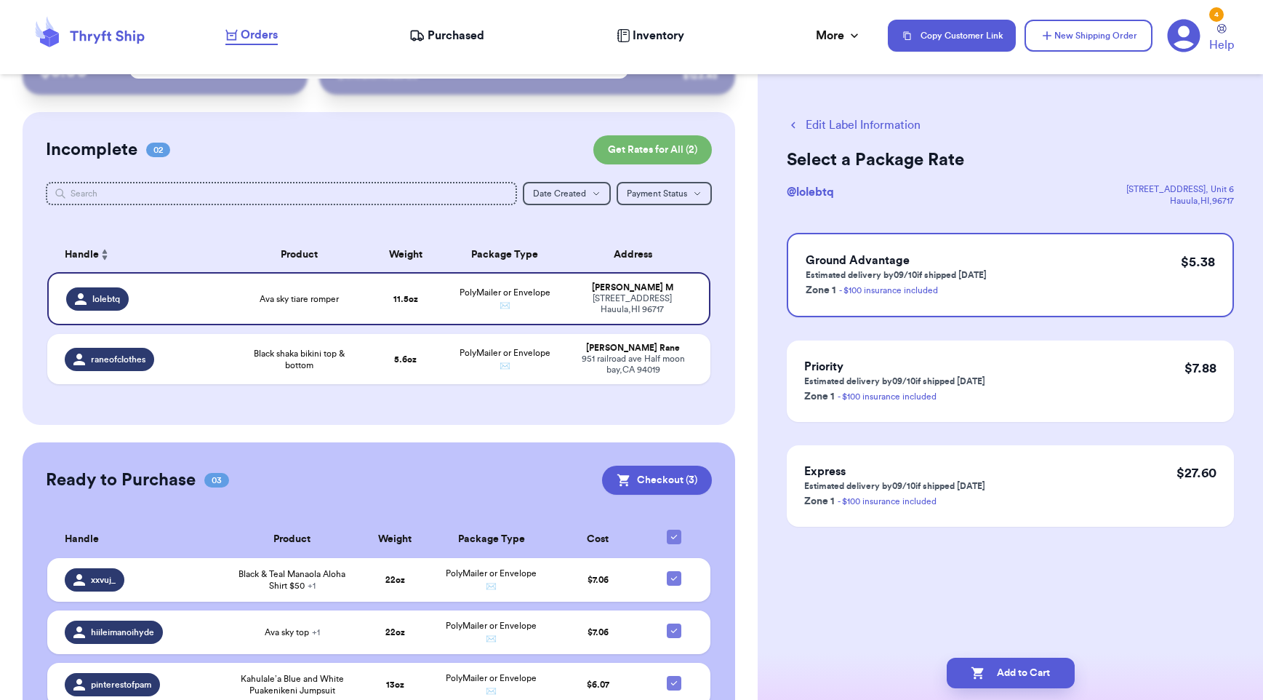
scroll to position [0, 0]
click at [997, 665] on button "Add to Cart" at bounding box center [1011, 672] width 128 height 31
checkbox input "true"
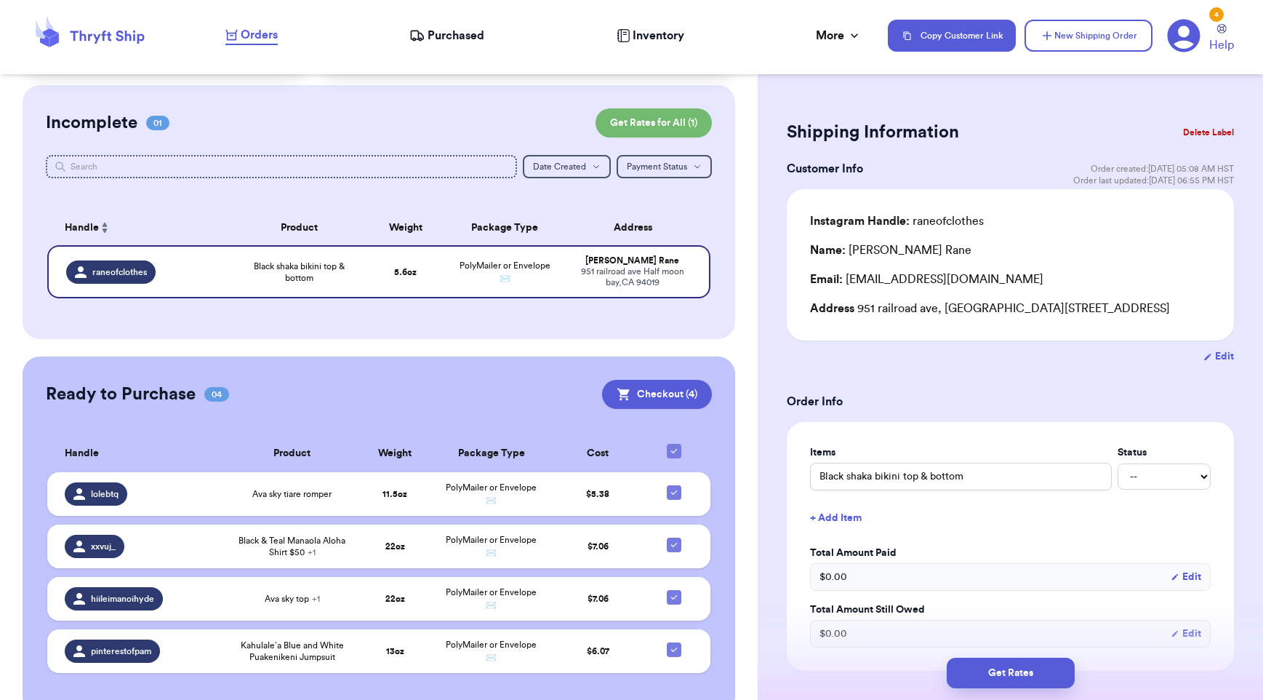
scroll to position [130, 0]
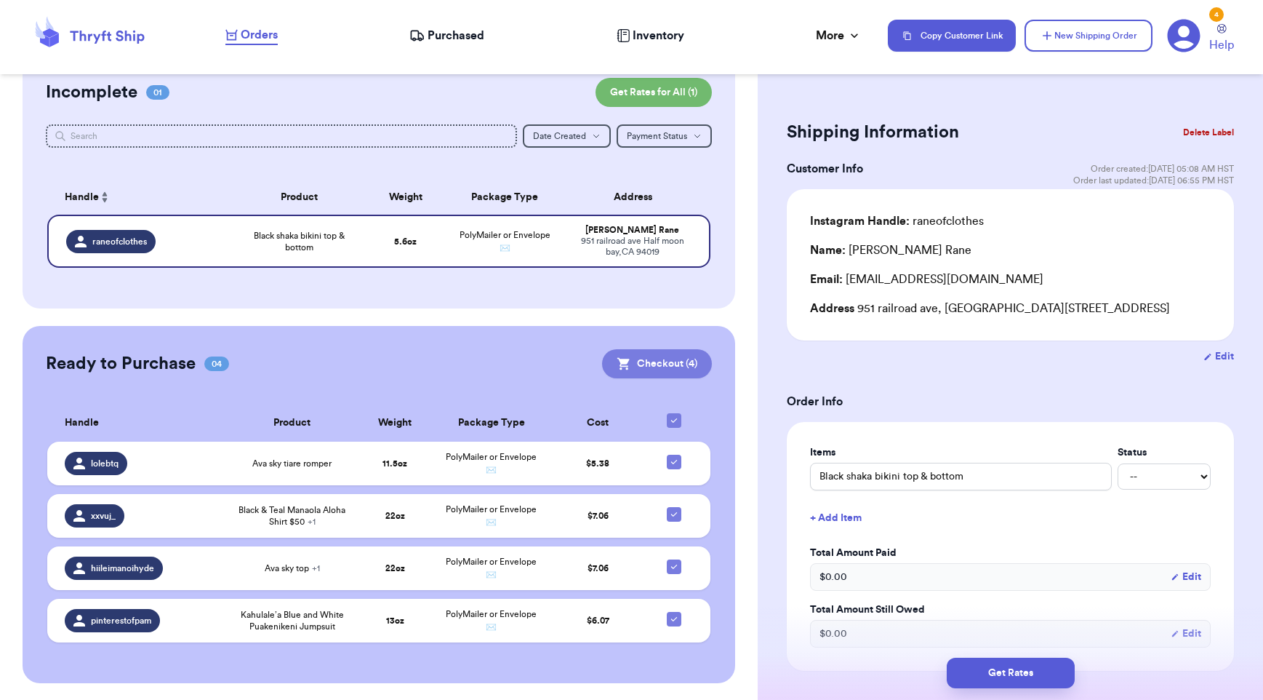
click at [631, 360] on button "Checkout ( 4 )" at bounding box center [657, 363] width 110 height 29
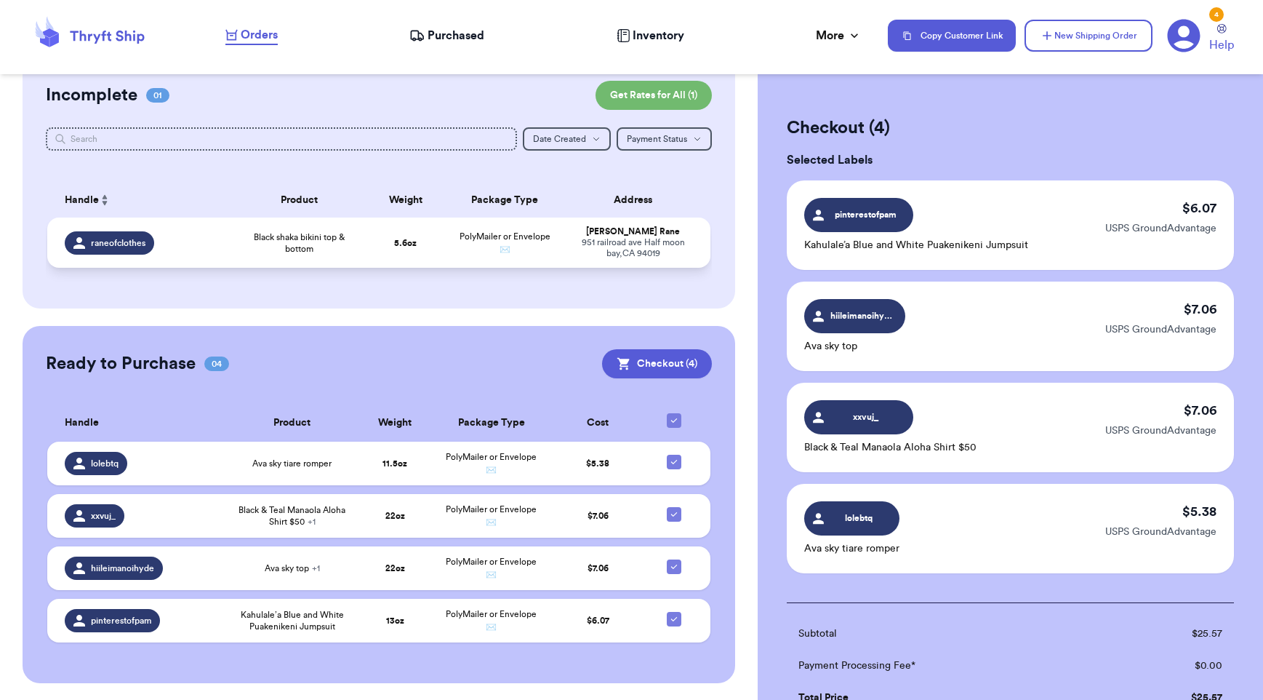
click at [304, 245] on span "Black shaka bikini top & bottom" at bounding box center [299, 242] width 115 height 23
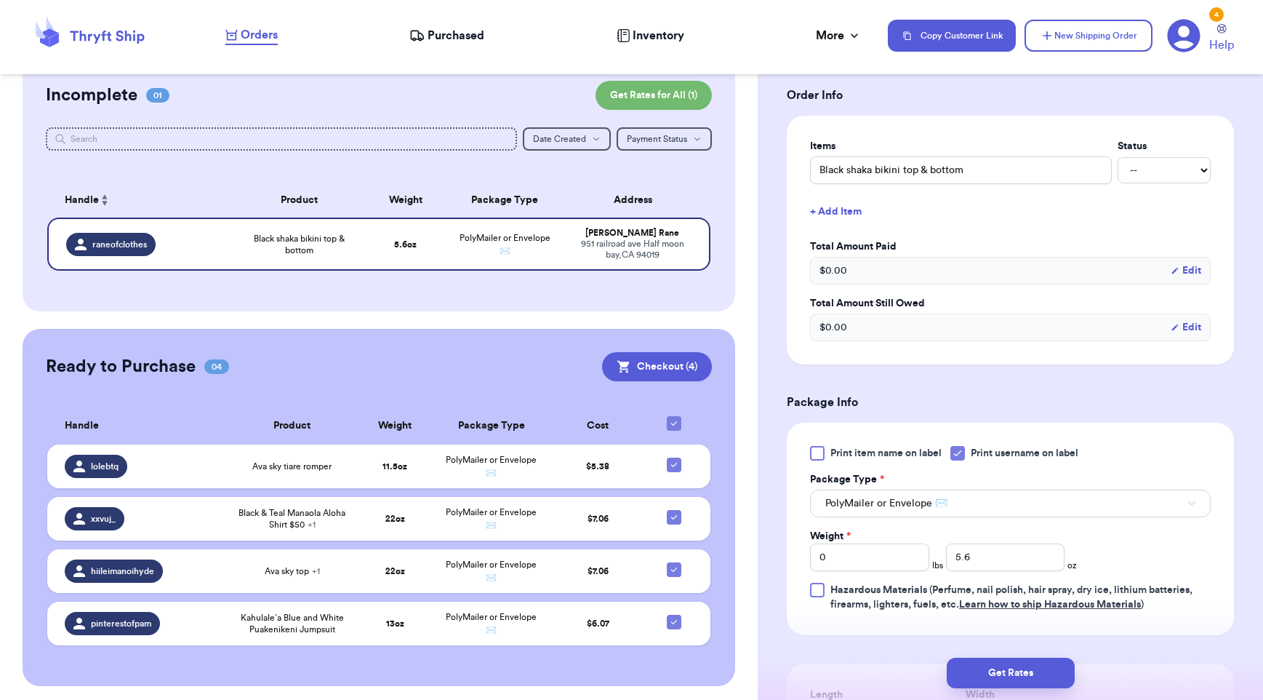
scroll to position [613, 0]
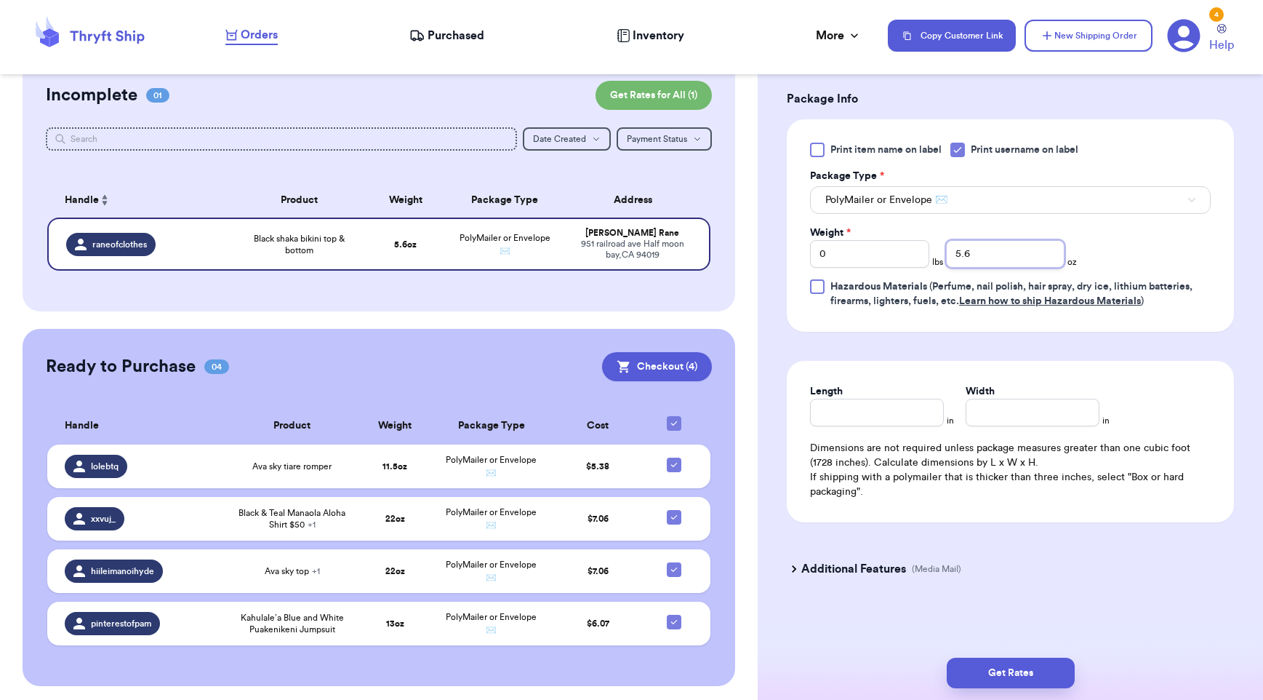
drag, startPoint x: 991, startPoint y: 255, endPoint x: 923, endPoint y: 259, distance: 68.5
click at [923, 259] on div "Weight * 0 lbs 5.6 oz" at bounding box center [943, 246] width 267 height 42
type input "6"
click at [1093, 602] on div "Shipping Information Delete Label Customer Info Order created: 09/02, 05:08 AM …" at bounding box center [1010, 89] width 505 height 1222
click at [1015, 676] on button "Get Rates" at bounding box center [1011, 672] width 128 height 31
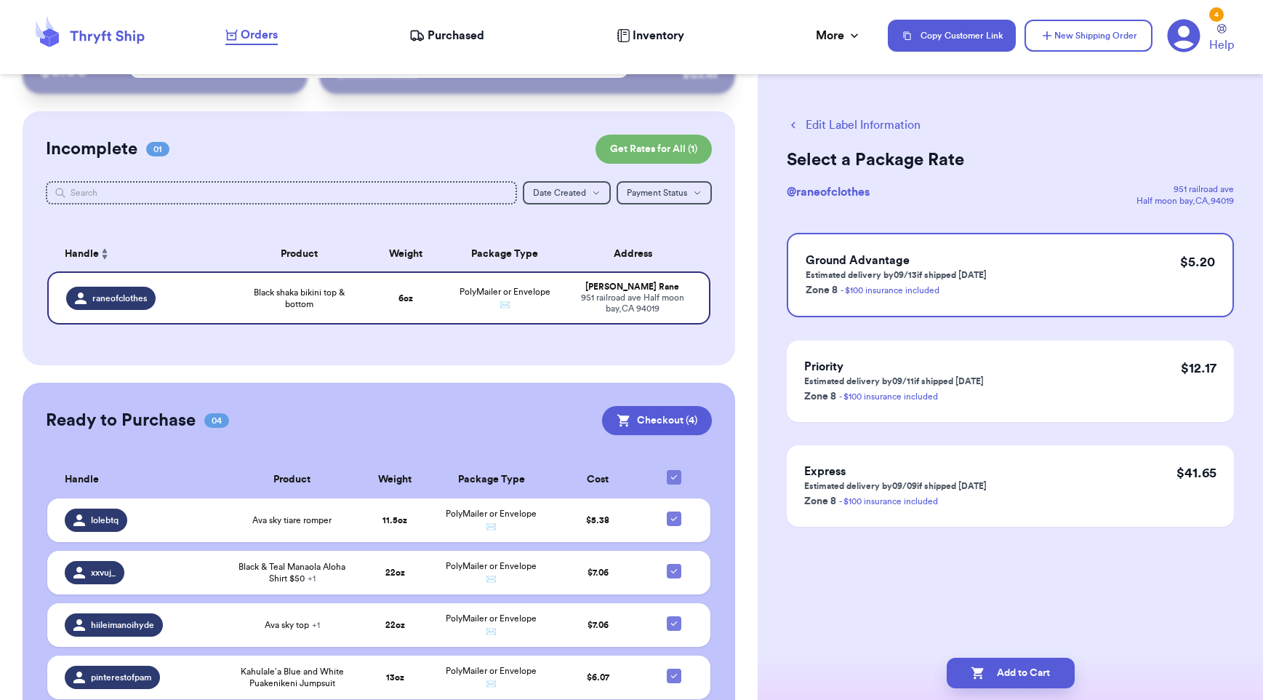
scroll to position [0, 0]
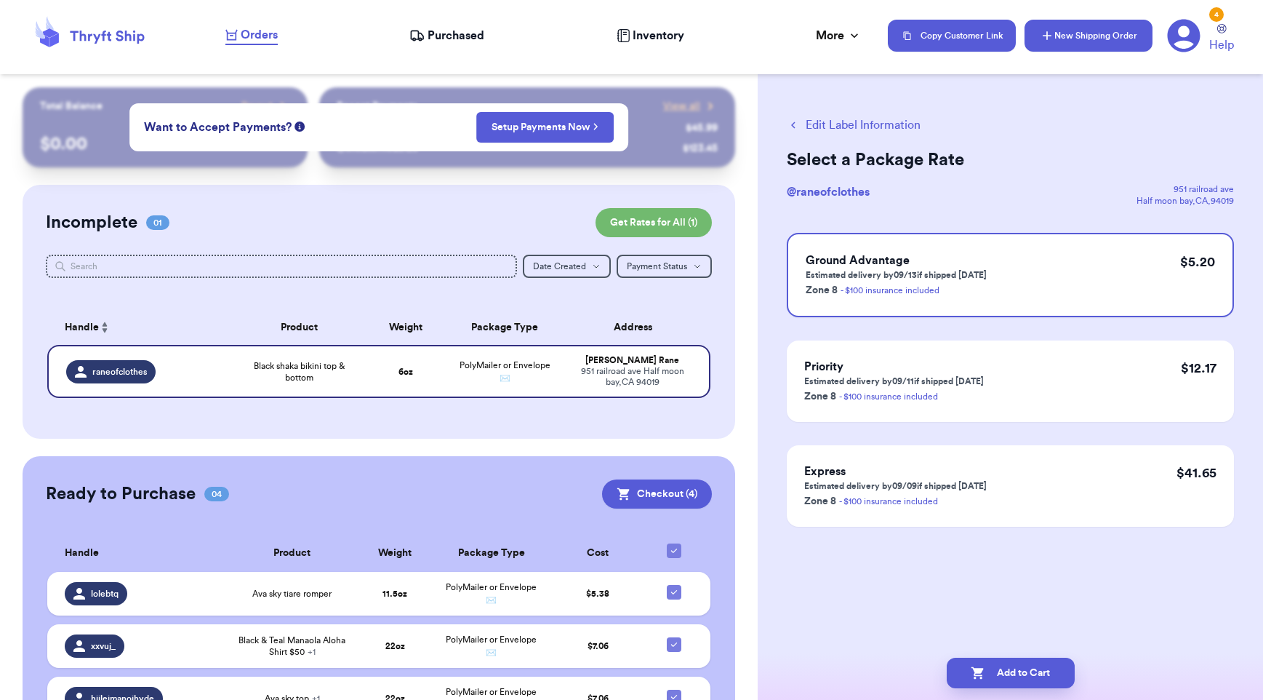
click at [1095, 39] on button "New Shipping Order" at bounding box center [1089, 36] width 128 height 32
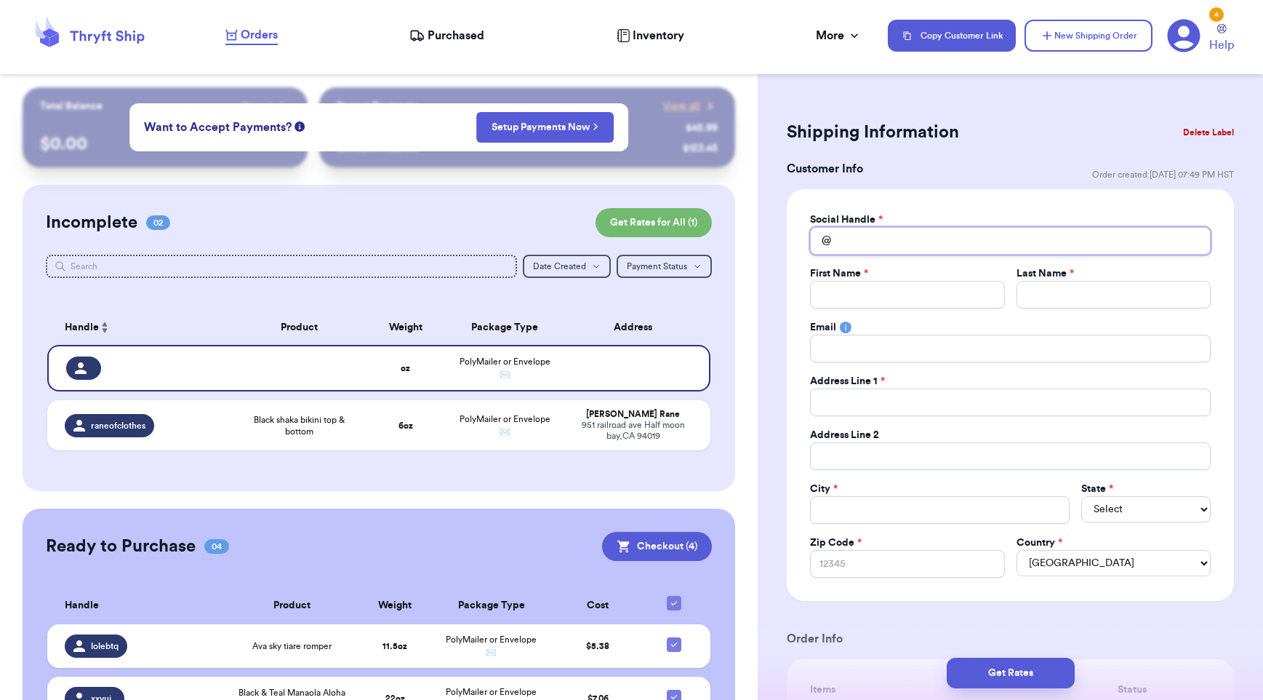
click at [866, 243] on input "Total Amount Paid" at bounding box center [1010, 241] width 401 height 28
type input "m"
type input "me"
type input "men"
type input "mena"
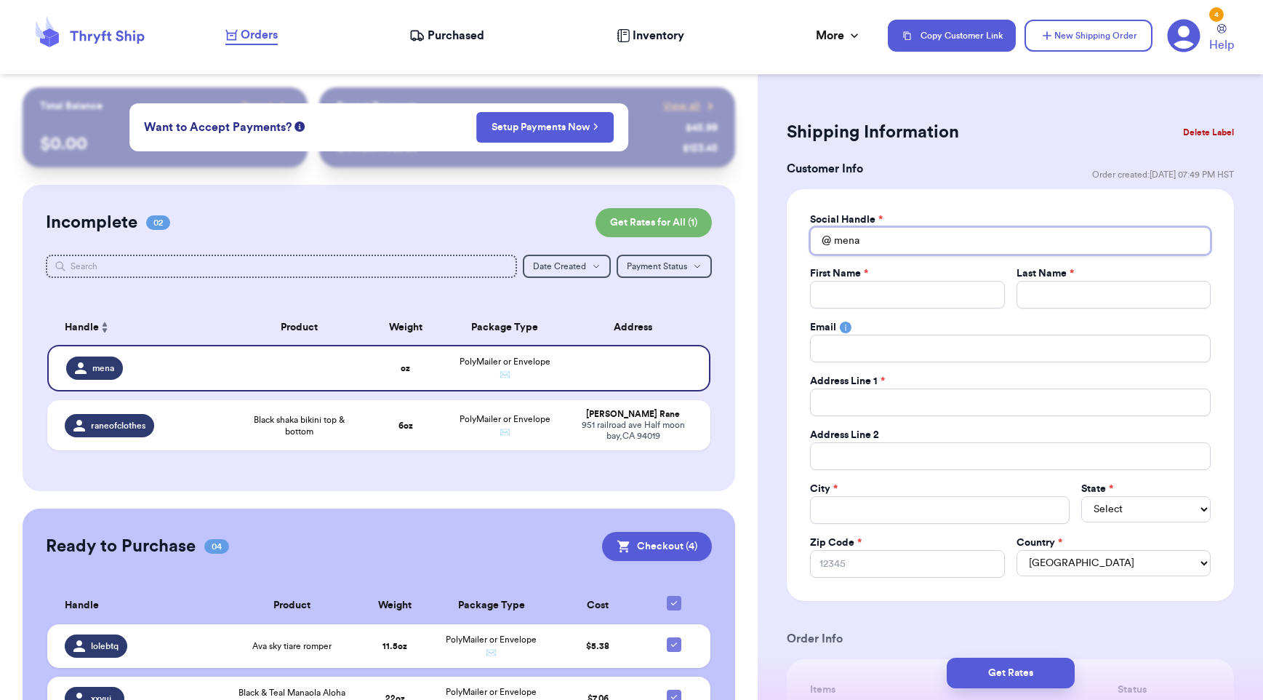
type input "mena."
type input "mena.c"
type input "mena.ch"
type input "mena.chl"
type input "mena.chlo"
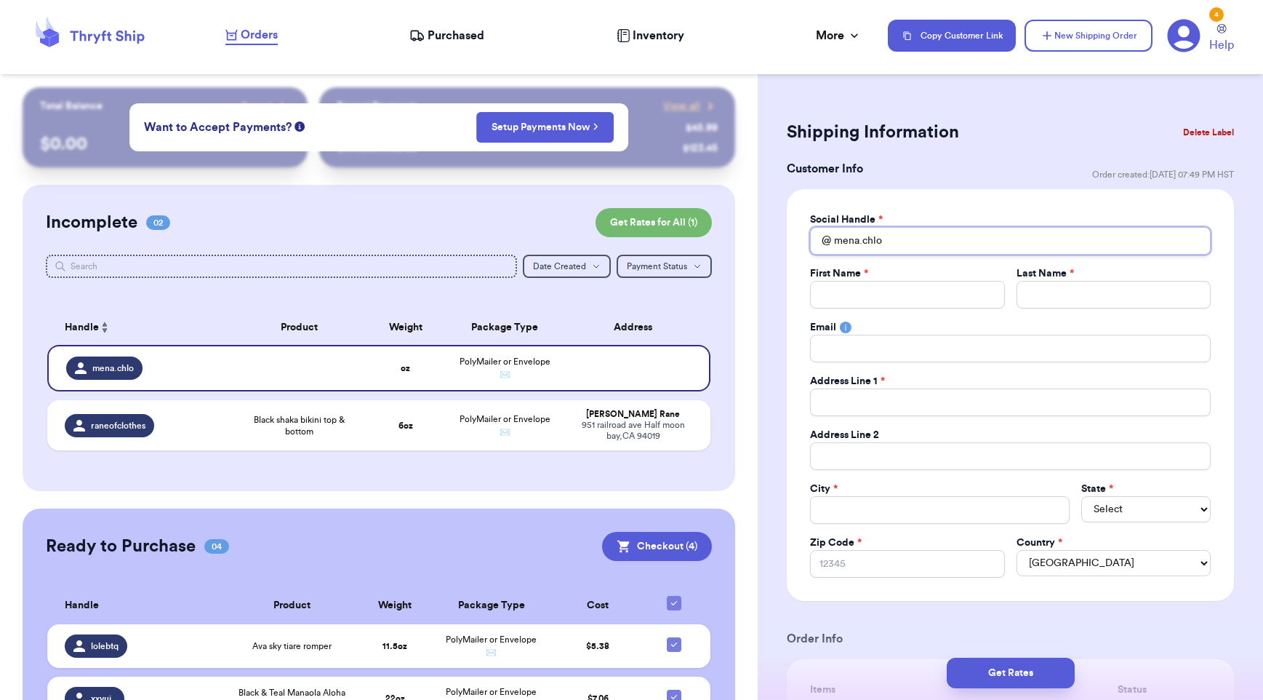
type input "mena.chlo."
type input "mena.chlo.t"
type input "mena.chlo.th"
type input "mena.chlo.thr"
type input "mena.chlo.thri"
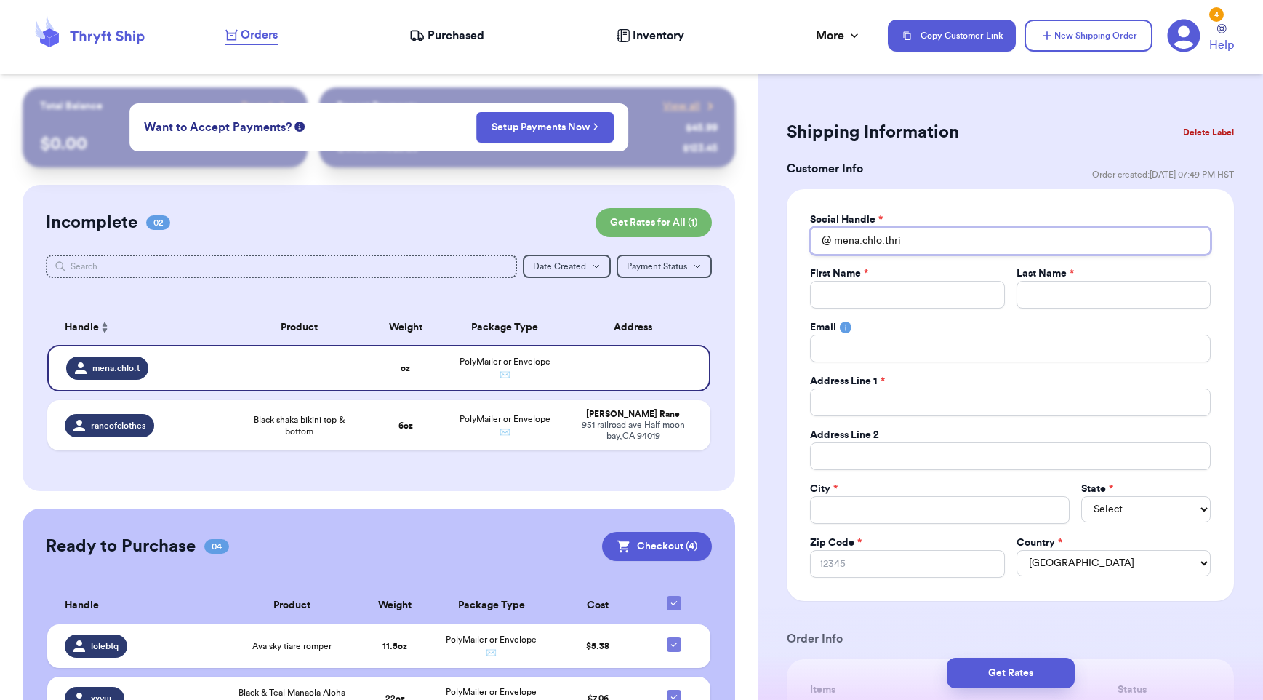
type input "mena.chlo.thrif"
type input "mena.chlo.thrift"
type input "mena.chlo.thrifts"
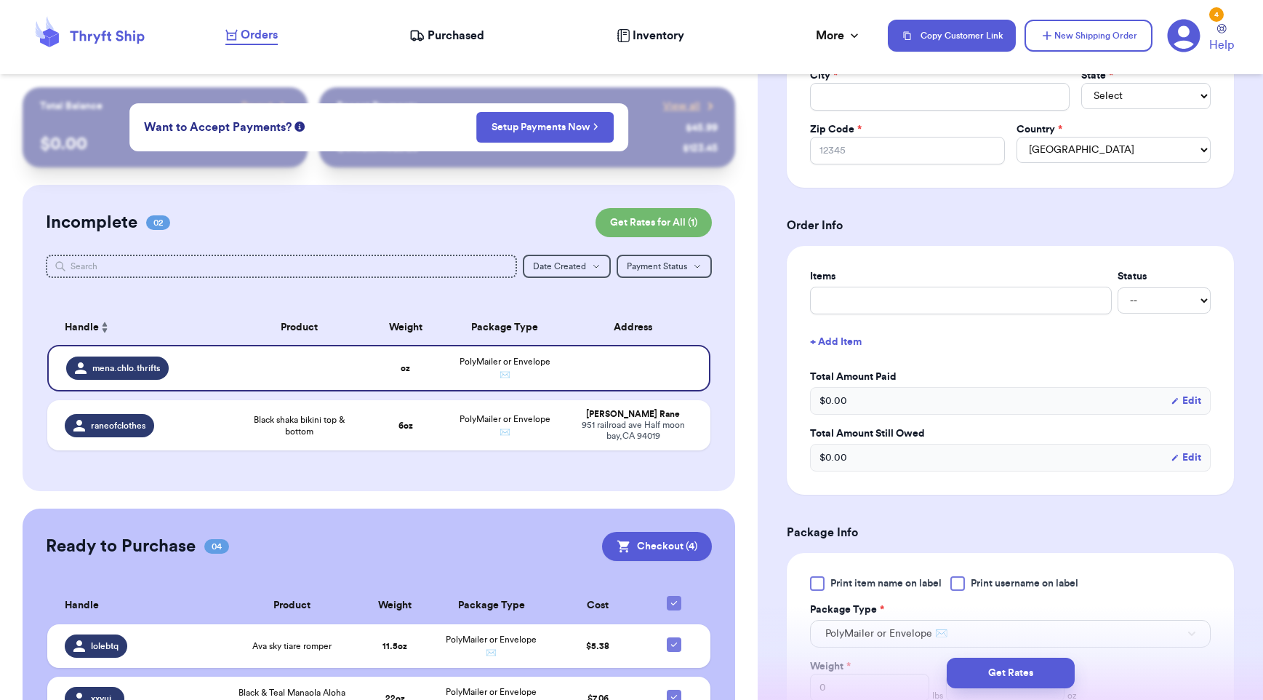
scroll to position [557, 0]
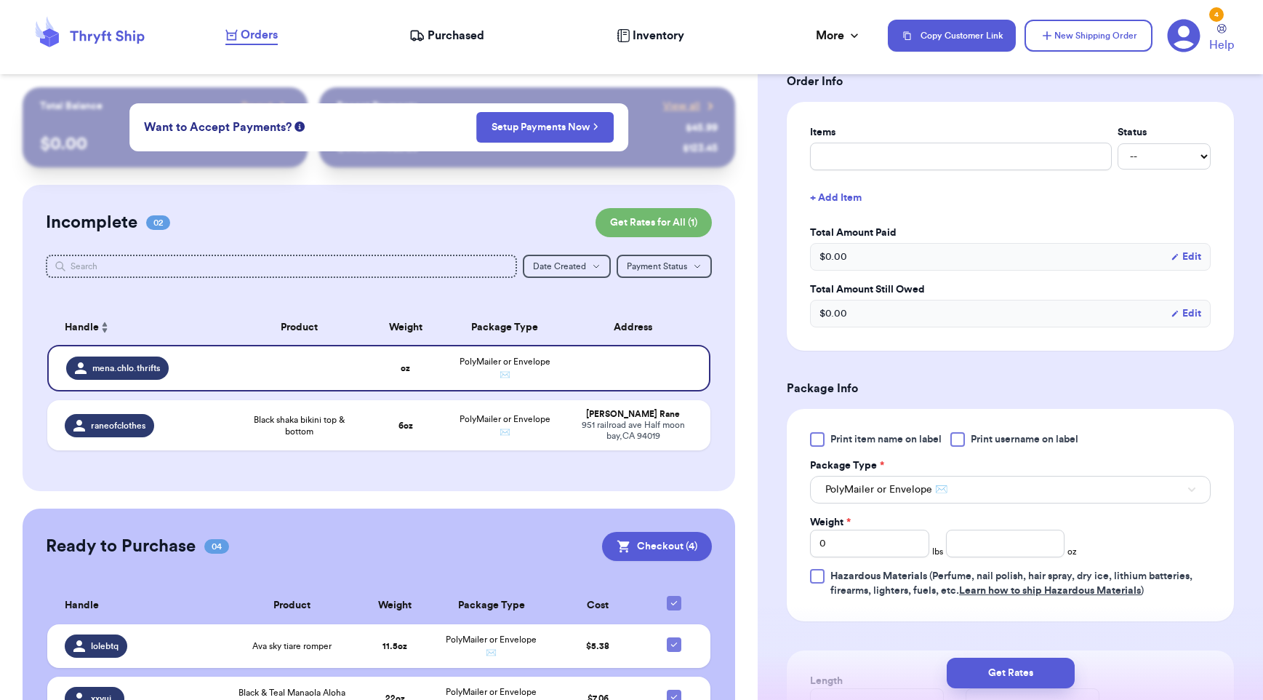
type input "mena.chlo.thrifts"
click at [1004, 552] on input "number" at bounding box center [1005, 543] width 119 height 28
type input "1.5"
click at [962, 442] on div at bounding box center [958, 439] width 15 height 15
click at [0, 0] on input "Print username on label" at bounding box center [0, 0] width 0 height 0
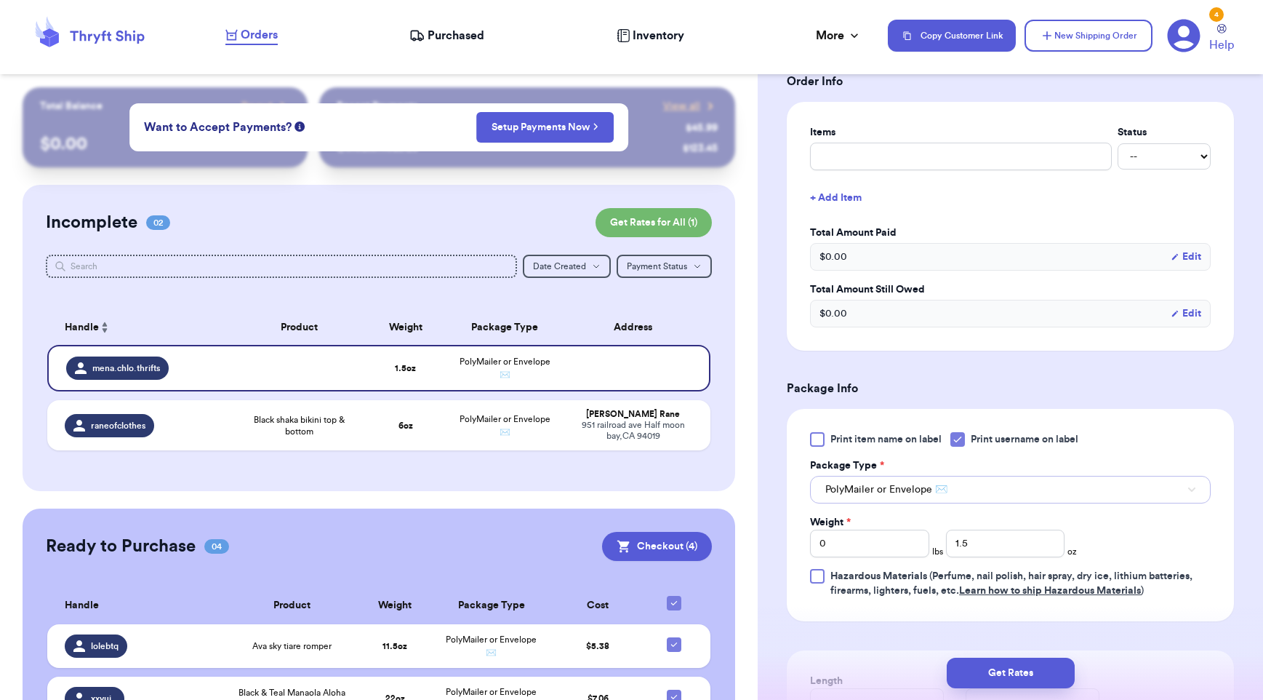
click at [1080, 484] on button "PolyMailer or Envelope ✉️" at bounding box center [1010, 490] width 401 height 28
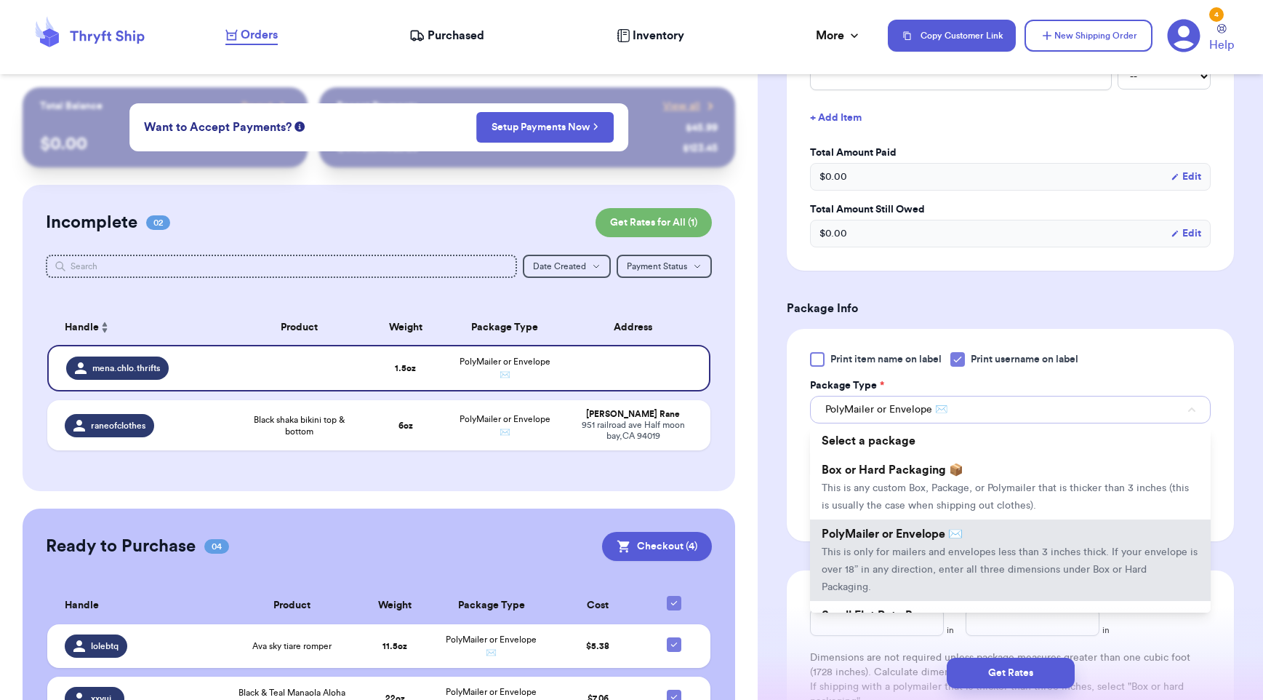
scroll to position [707, 0]
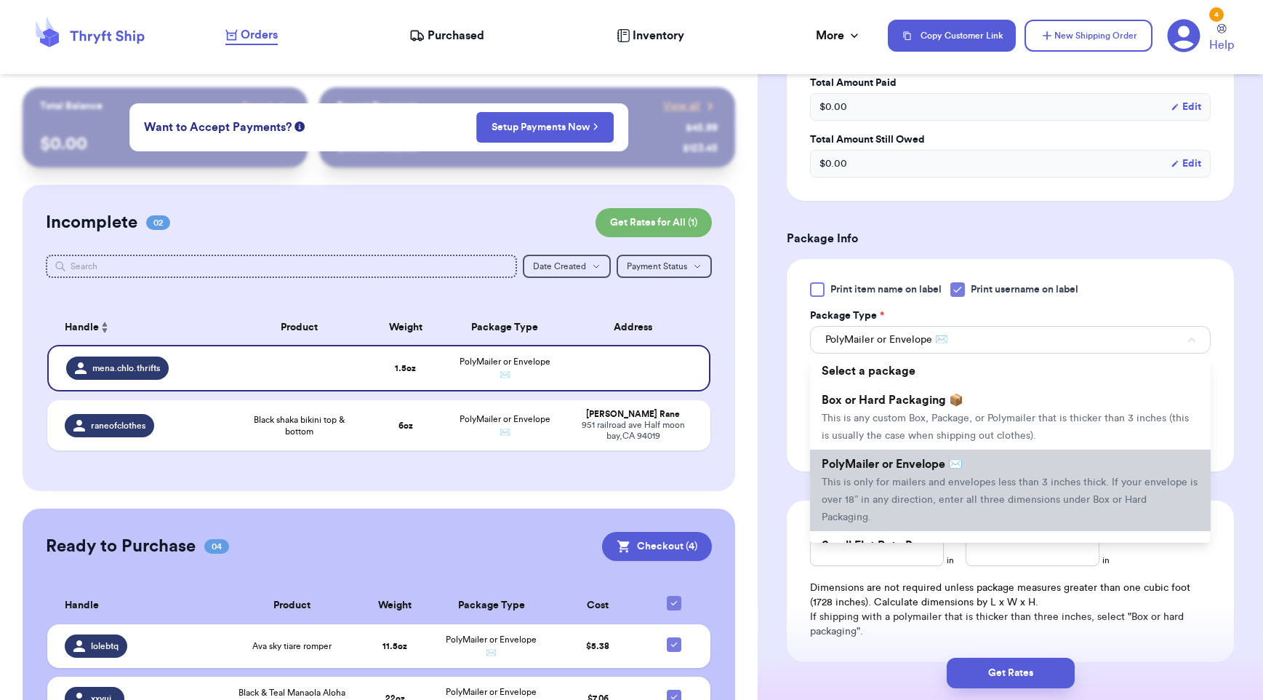
click at [873, 500] on span "This is only for mailers and envelopes less than 3 inches thick. If your envelo…" at bounding box center [1010, 499] width 376 height 45
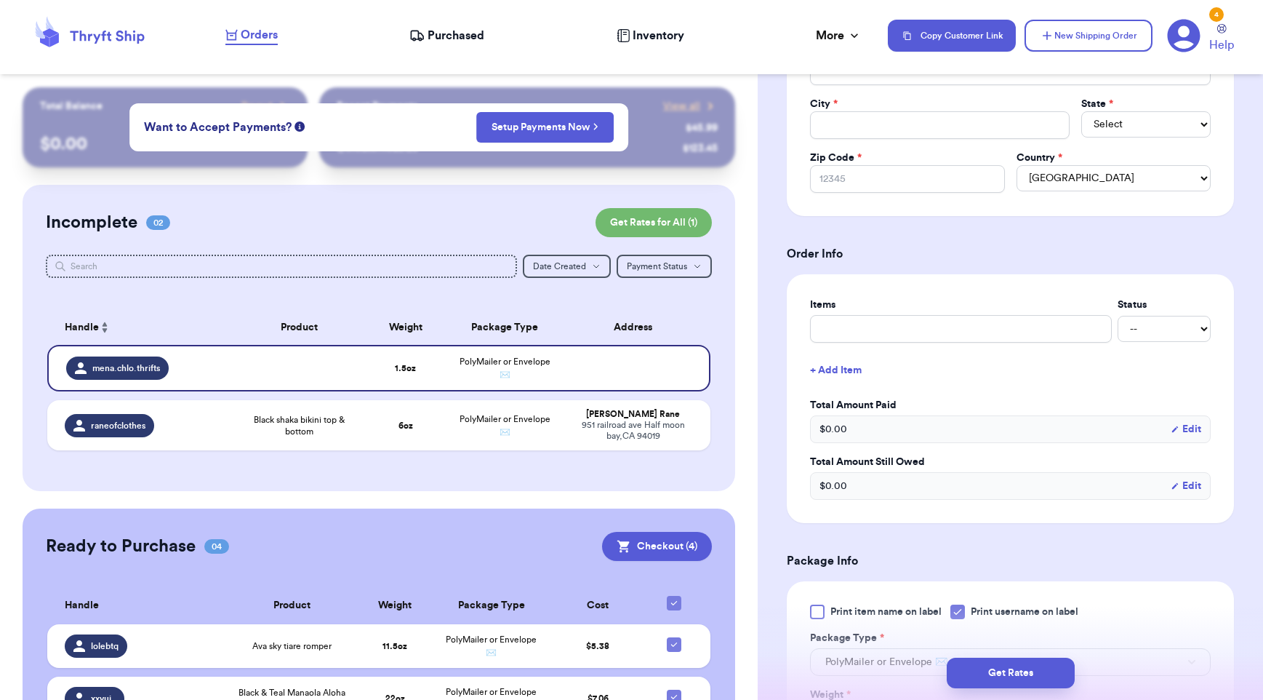
scroll to position [385, 0]
click at [841, 336] on input "text" at bounding box center [961, 328] width 302 height 28
type input "Aloha Always keiki tank"
click at [1135, 337] on select "-- Paid Owes" at bounding box center [1164, 328] width 93 height 26
click at [1118, 316] on select "-- Paid Owes" at bounding box center [1164, 328] width 93 height 26
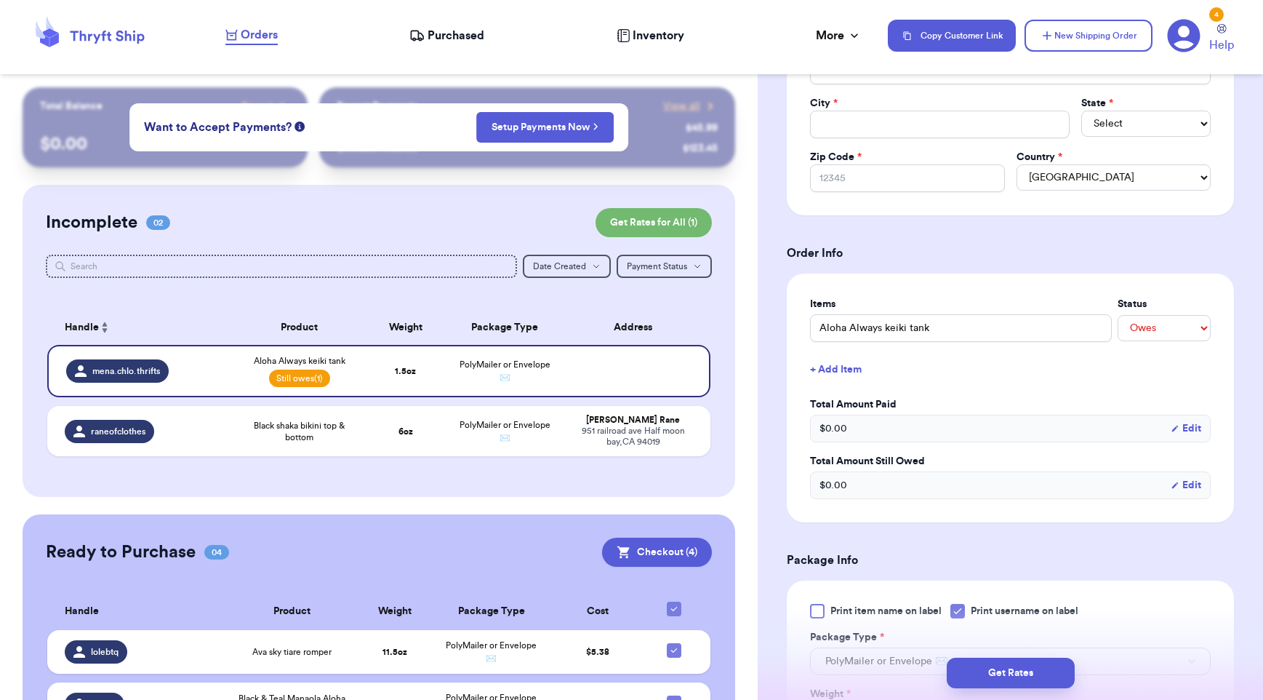
click at [1065, 375] on button "+ Add Item" at bounding box center [1010, 369] width 412 height 32
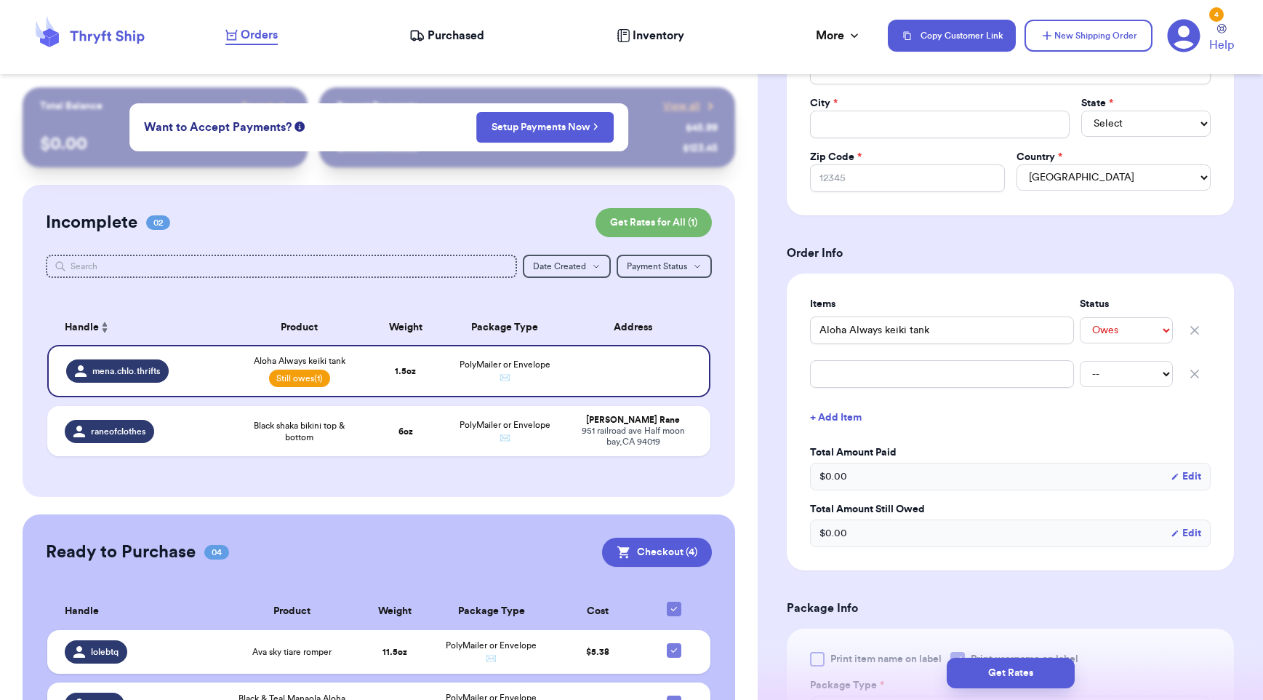
click at [1055, 420] on button "+ Add Item" at bounding box center [1010, 417] width 412 height 32
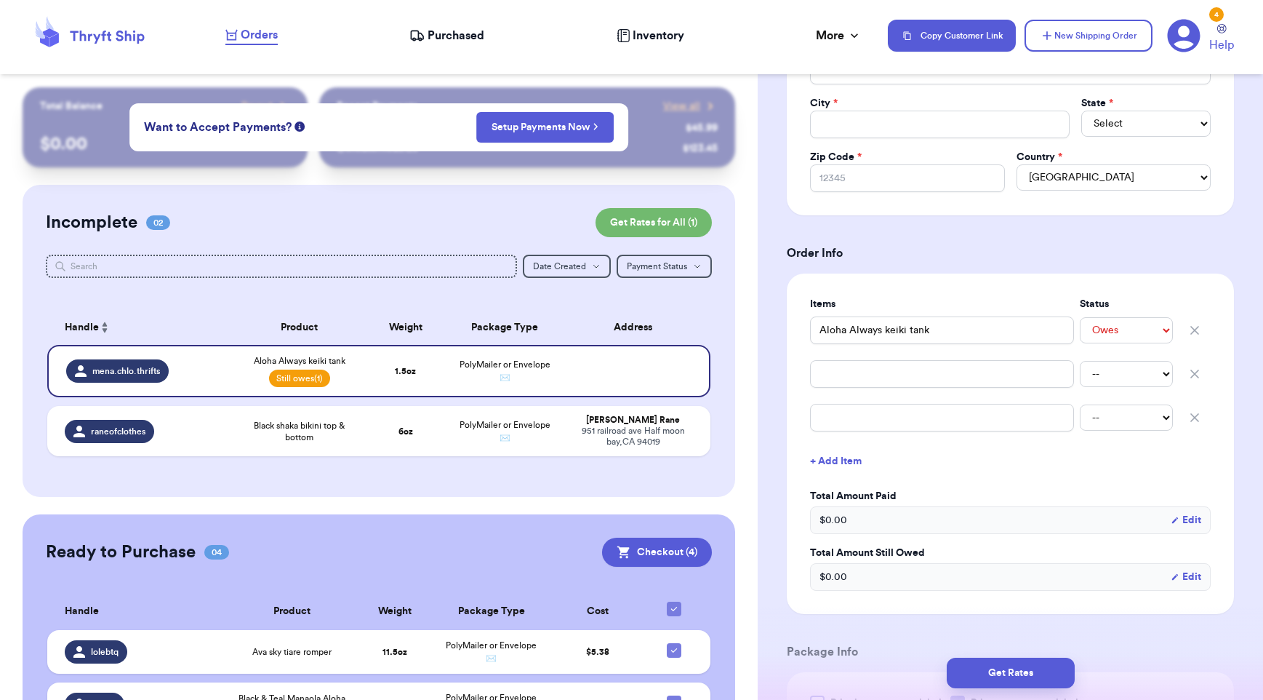
click at [1188, 374] on icon "button" at bounding box center [1195, 374] width 15 height 15
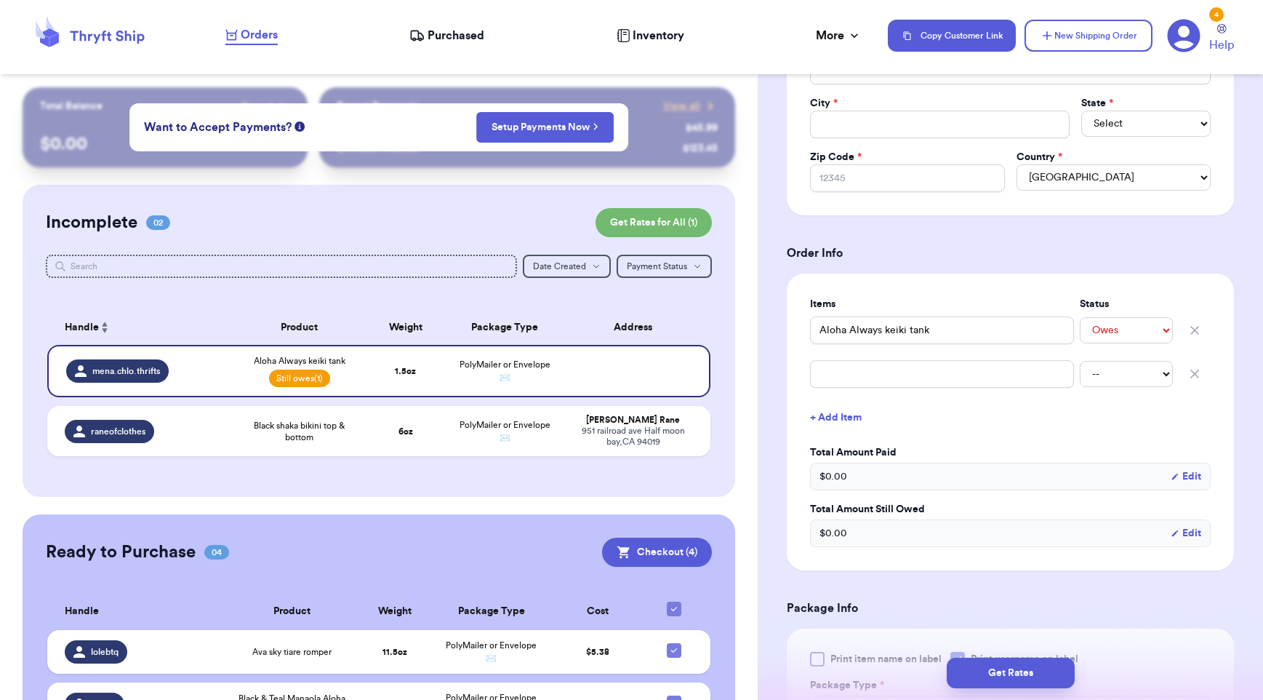
click at [1188, 375] on icon "button" at bounding box center [1195, 374] width 15 height 15
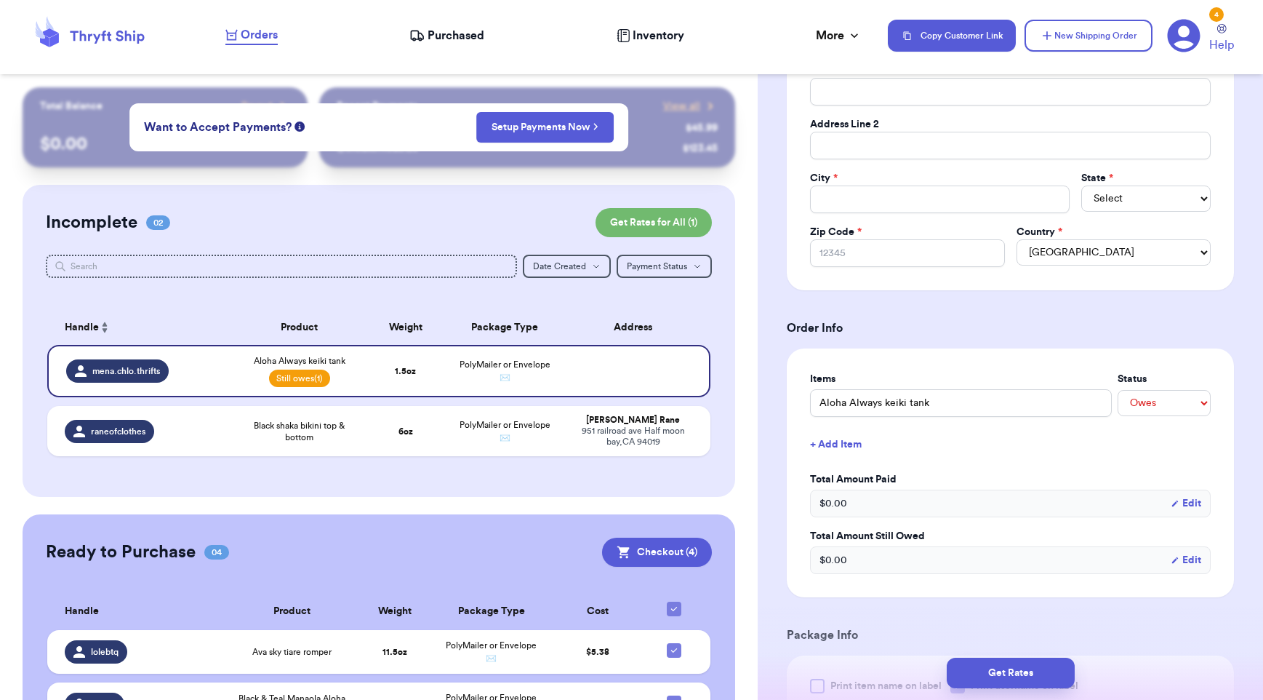
scroll to position [0, 0]
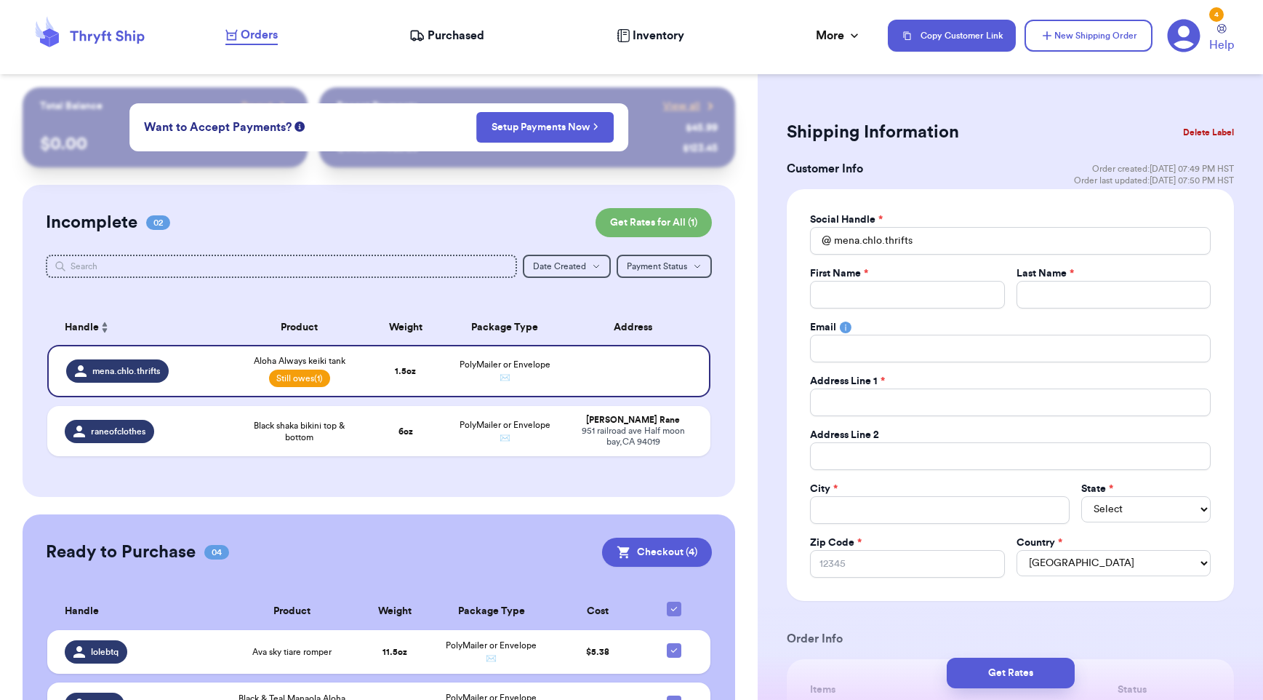
click at [441, 303] on table "Handle Product Weight Package Type Address mena.chlo.thrifts Aloha Always keiki…" at bounding box center [379, 387] width 666 height 172
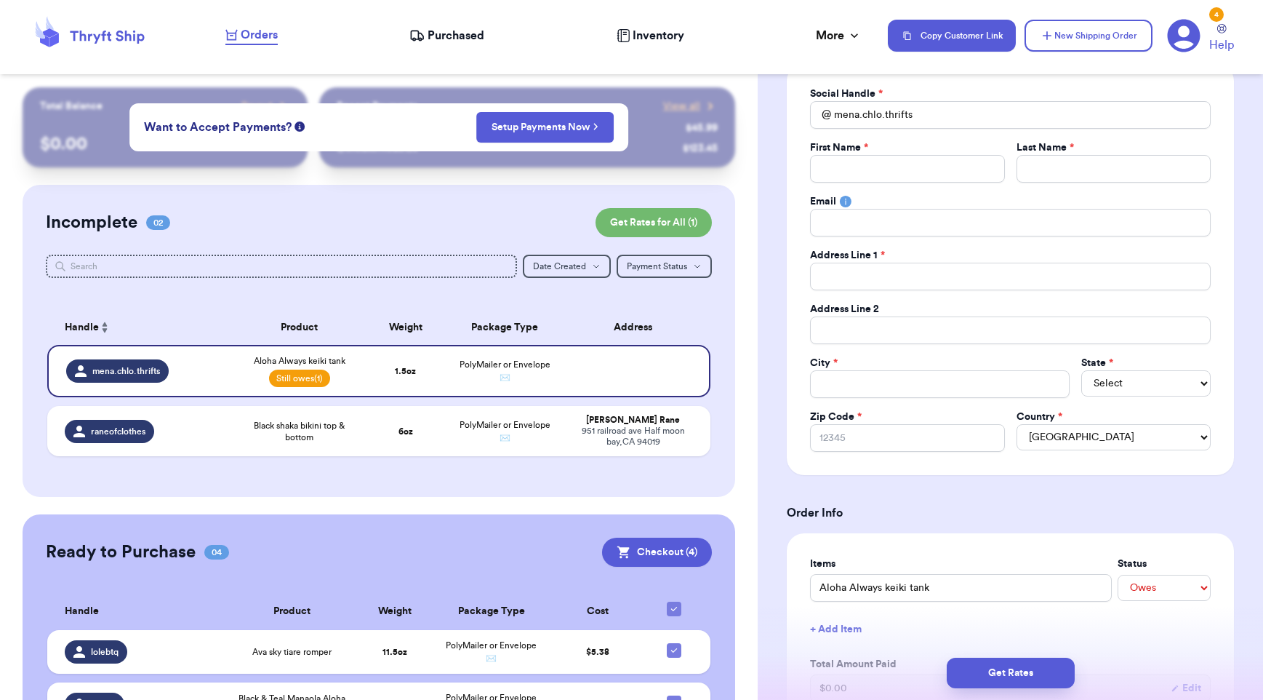
scroll to position [274, 0]
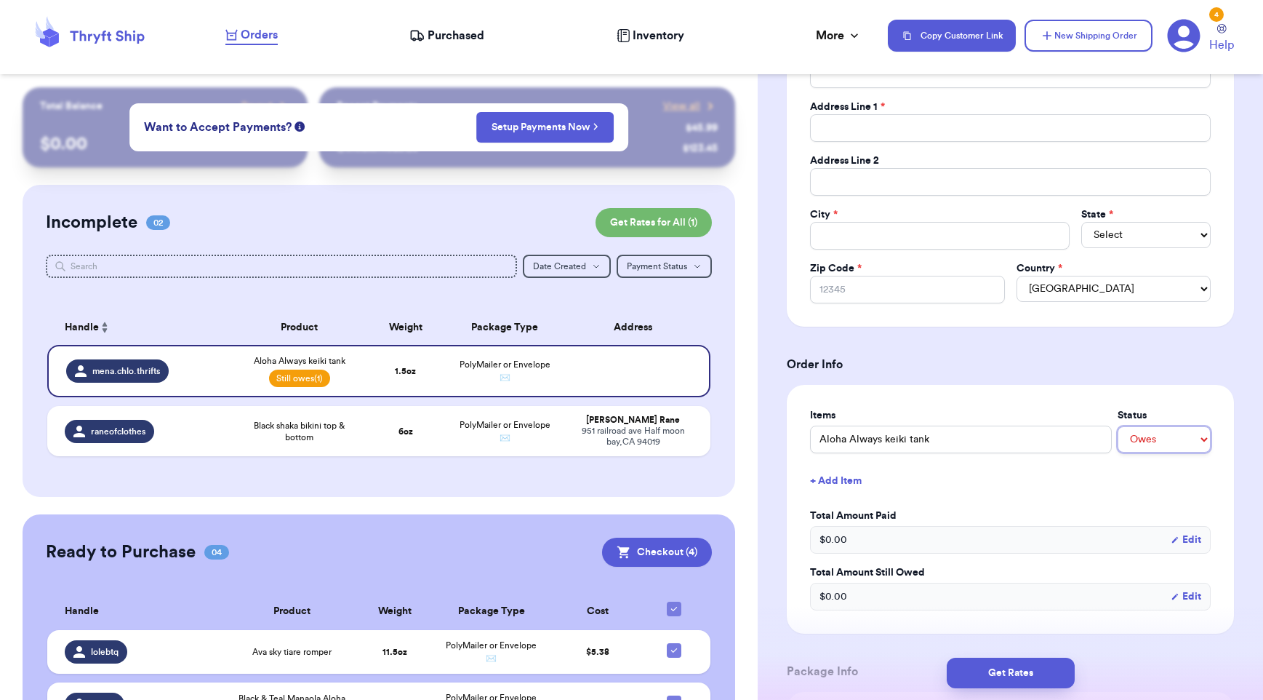
click at [1143, 446] on select "-- Paid Owes" at bounding box center [1164, 439] width 93 height 26
select select "unknown"
click at [1118, 427] on select "-- Paid Owes" at bounding box center [1164, 439] width 93 height 26
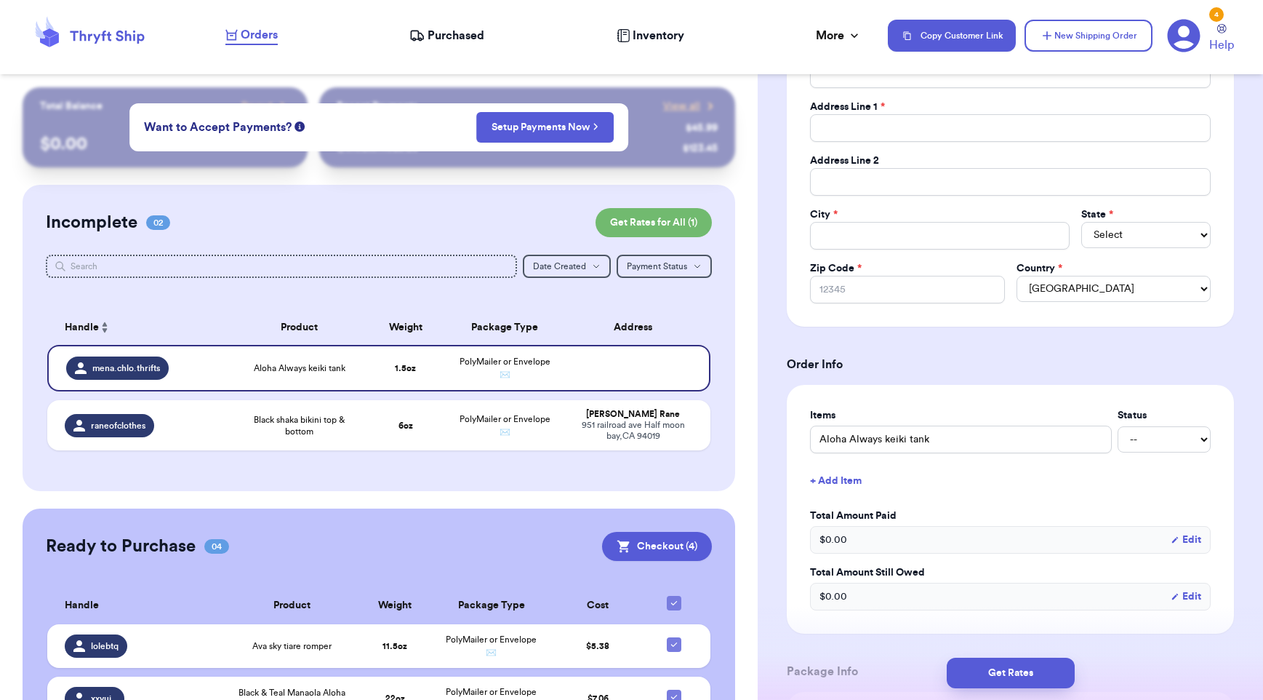
click at [502, 463] on table "Handle Product Weight Package Type Address mena.chlo.thrifts Aloha Always keiki…" at bounding box center [379, 384] width 666 height 167
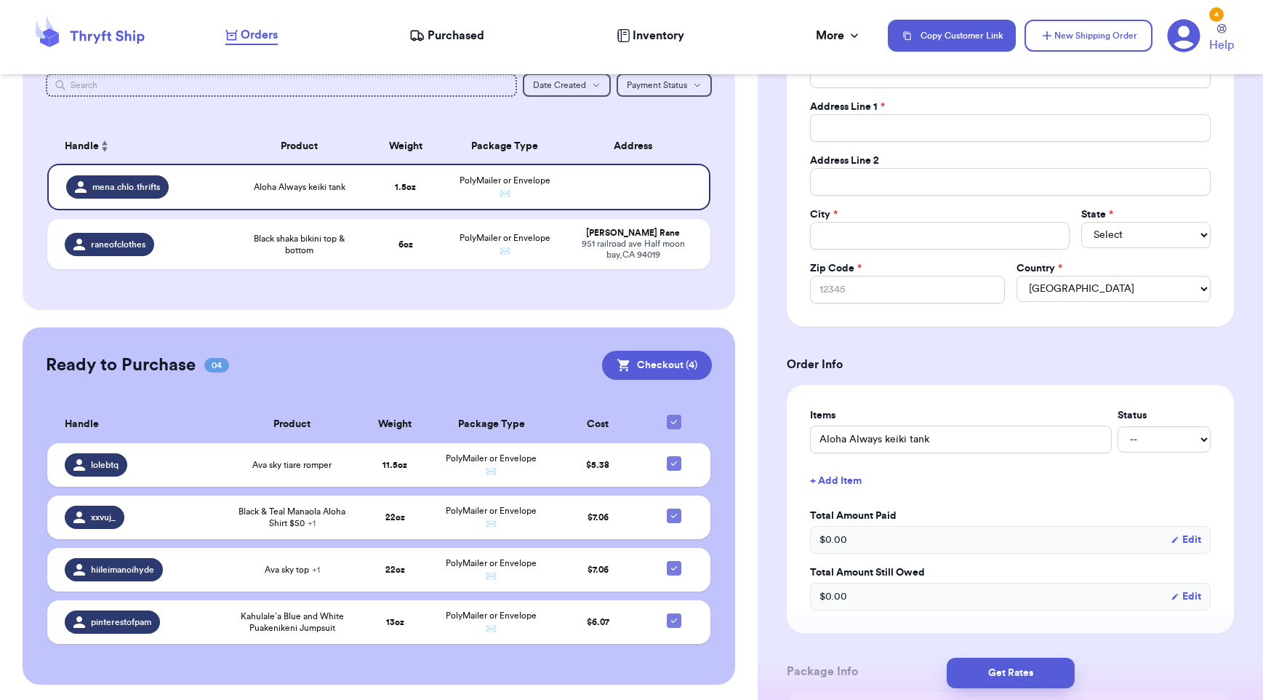
scroll to position [183, 0]
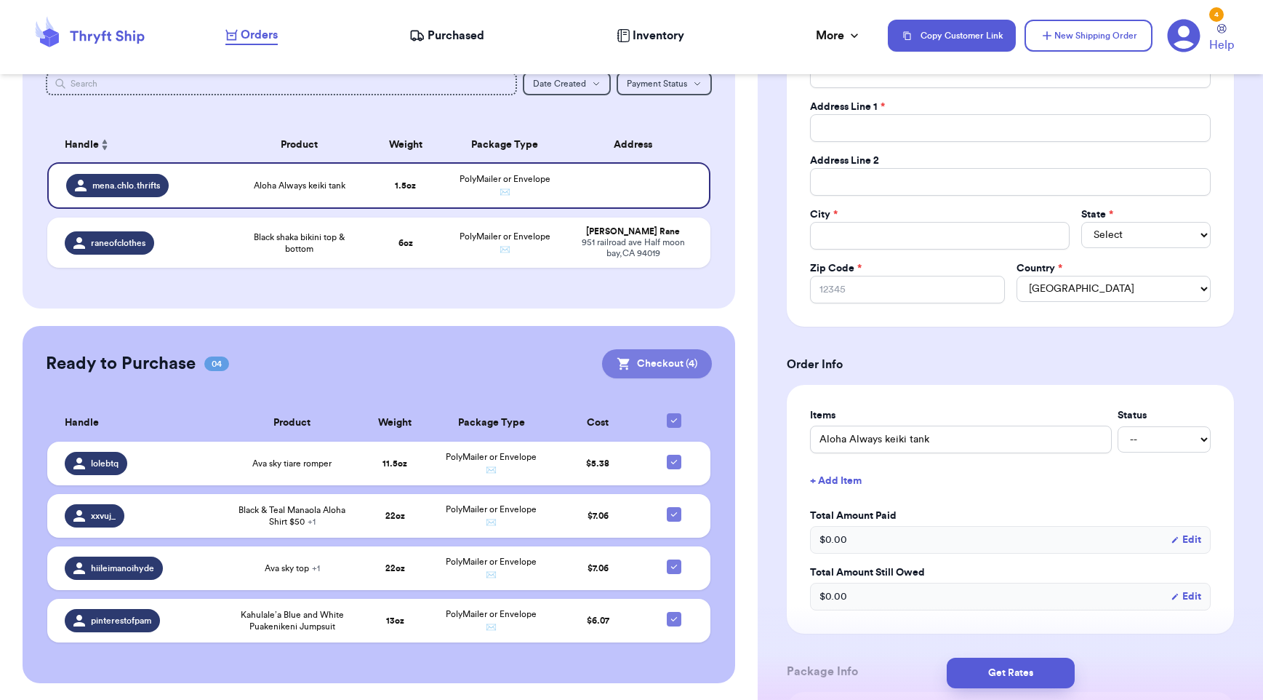
click at [652, 371] on button "Checkout ( 4 )" at bounding box center [657, 363] width 110 height 29
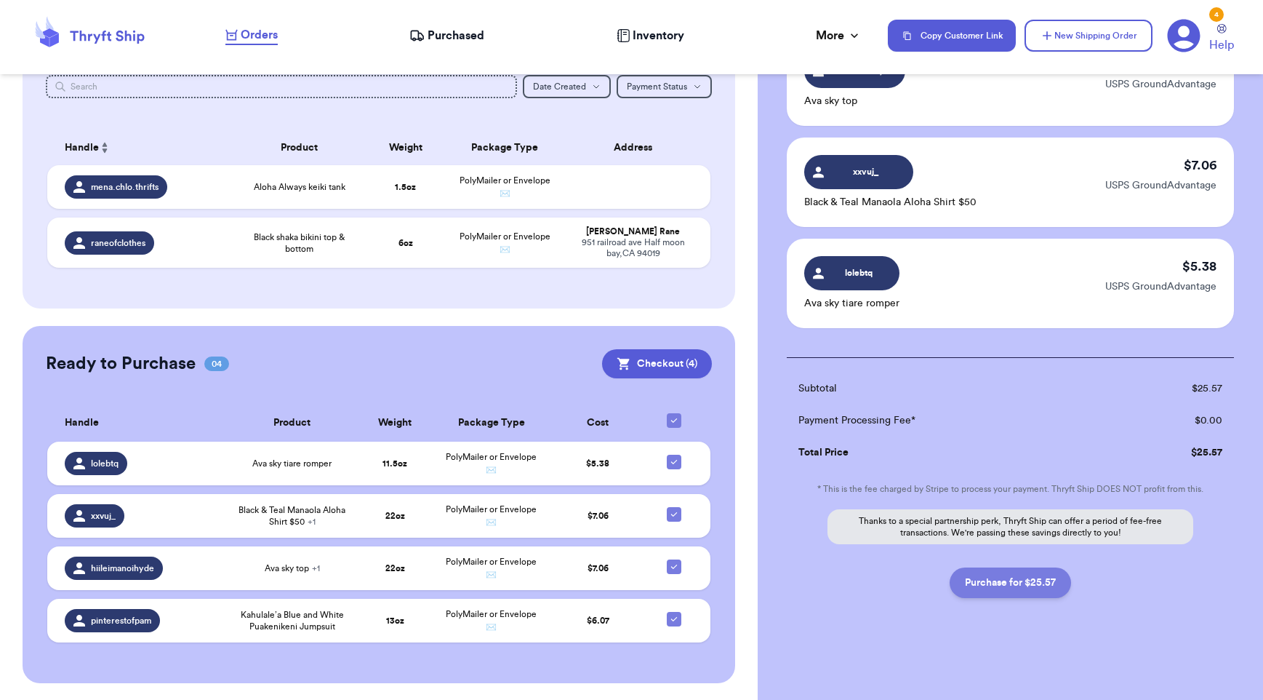
click at [1023, 583] on button "Purchase for $25.57" at bounding box center [1010, 582] width 121 height 31
checkbox input "false"
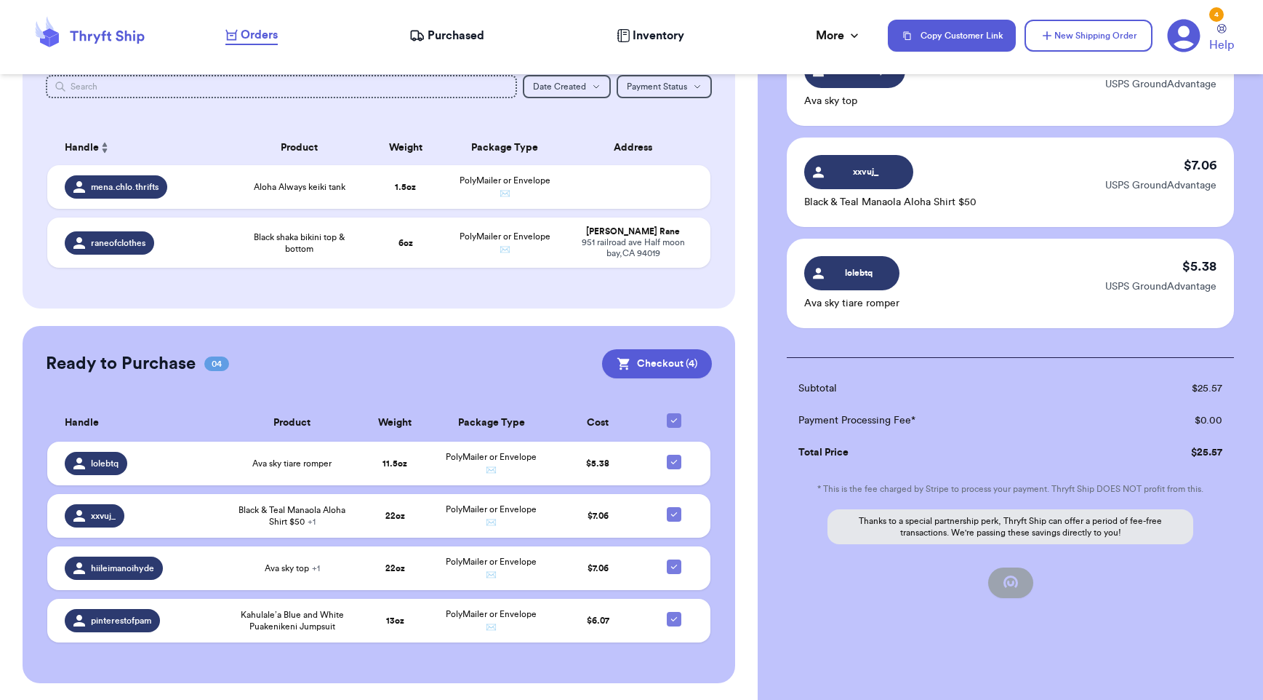
checkbox input "false"
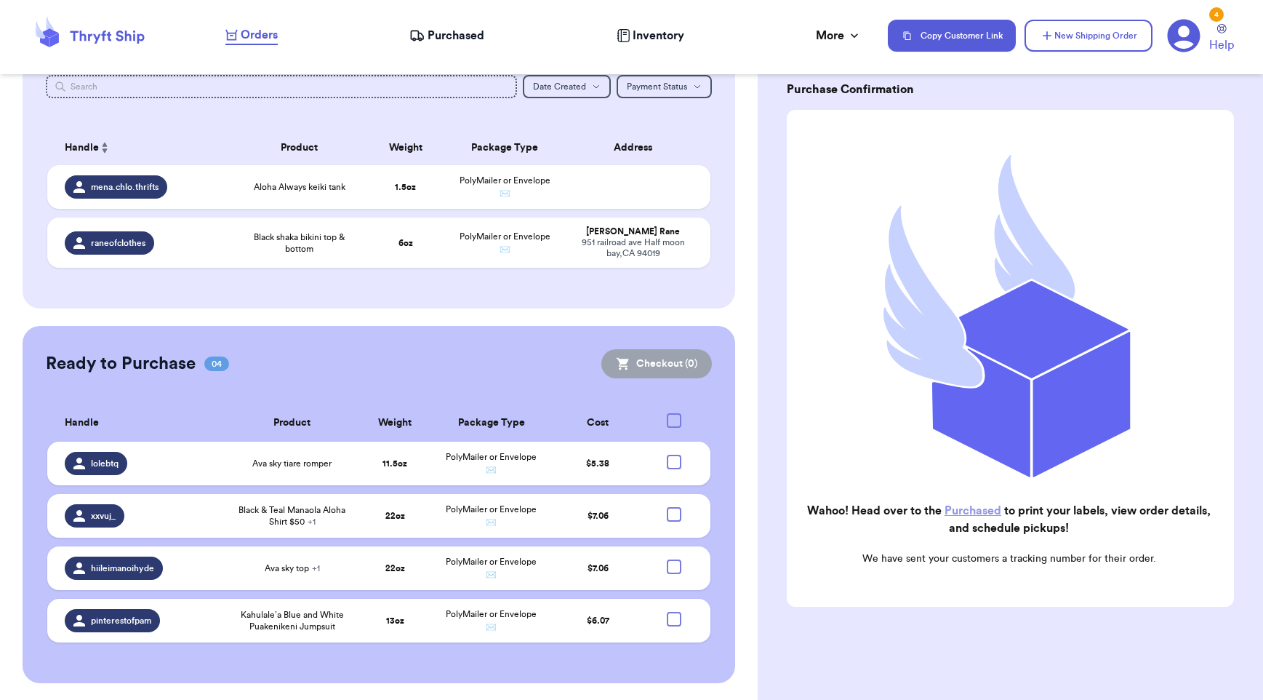
checkbox input "true"
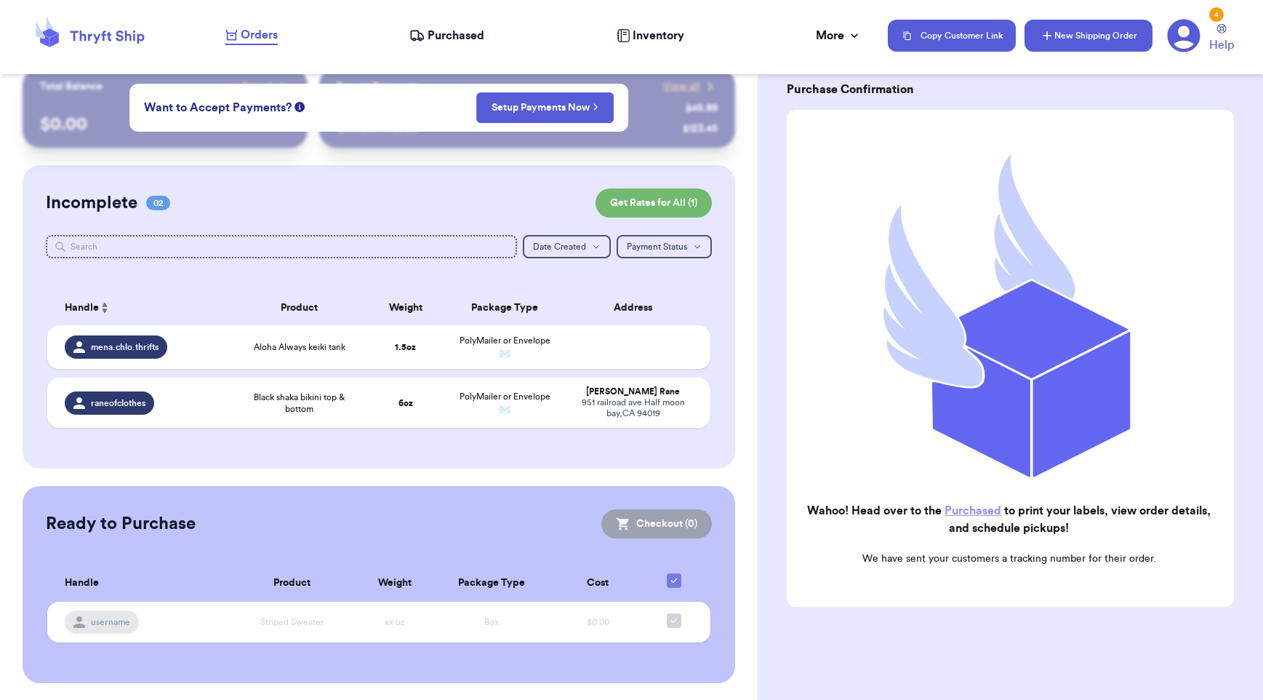
click at [1063, 36] on button "New Shipping Order" at bounding box center [1089, 36] width 128 height 32
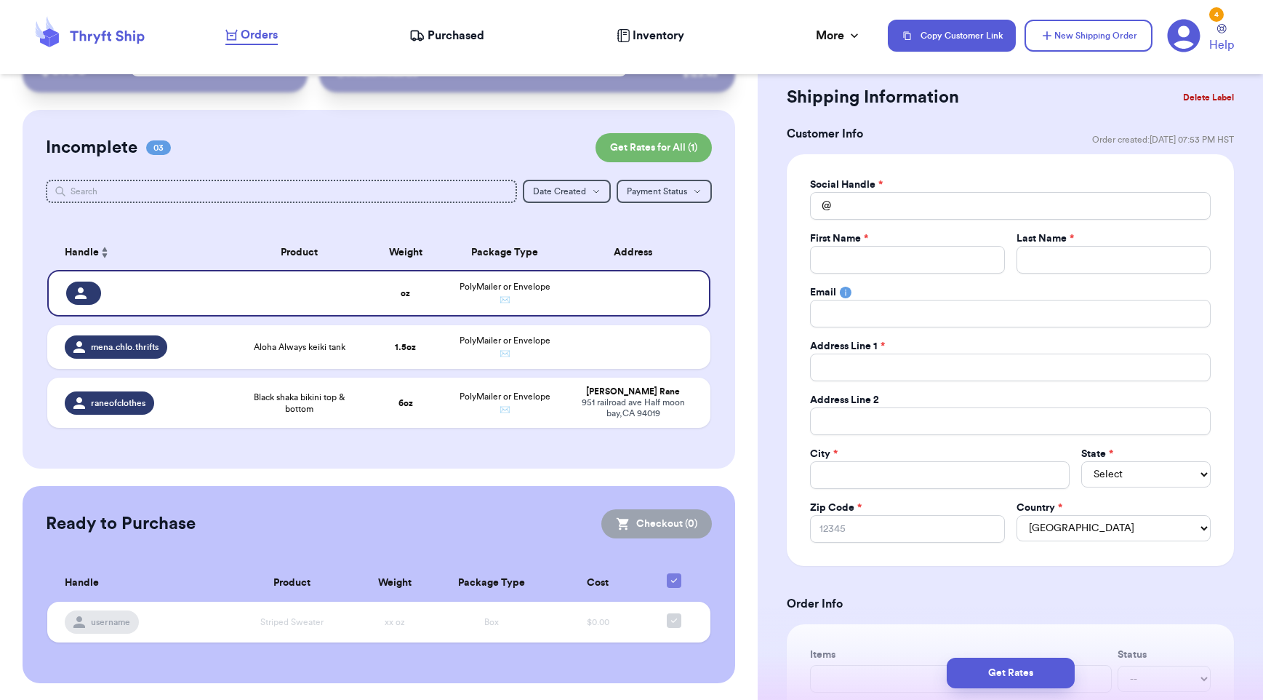
scroll to position [0, 0]
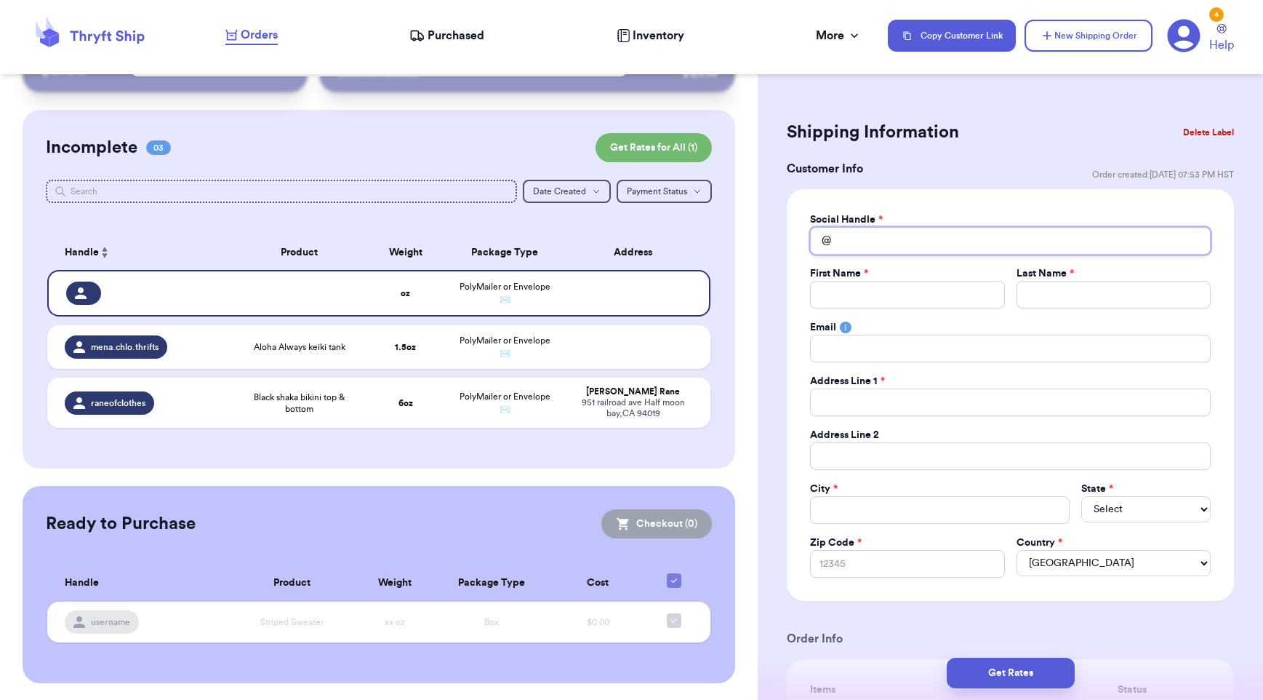
click at [856, 244] on input "Total Amount Paid" at bounding box center [1010, 241] width 401 height 28
type input "m"
type input "me"
type input "mel"
type input "mell"
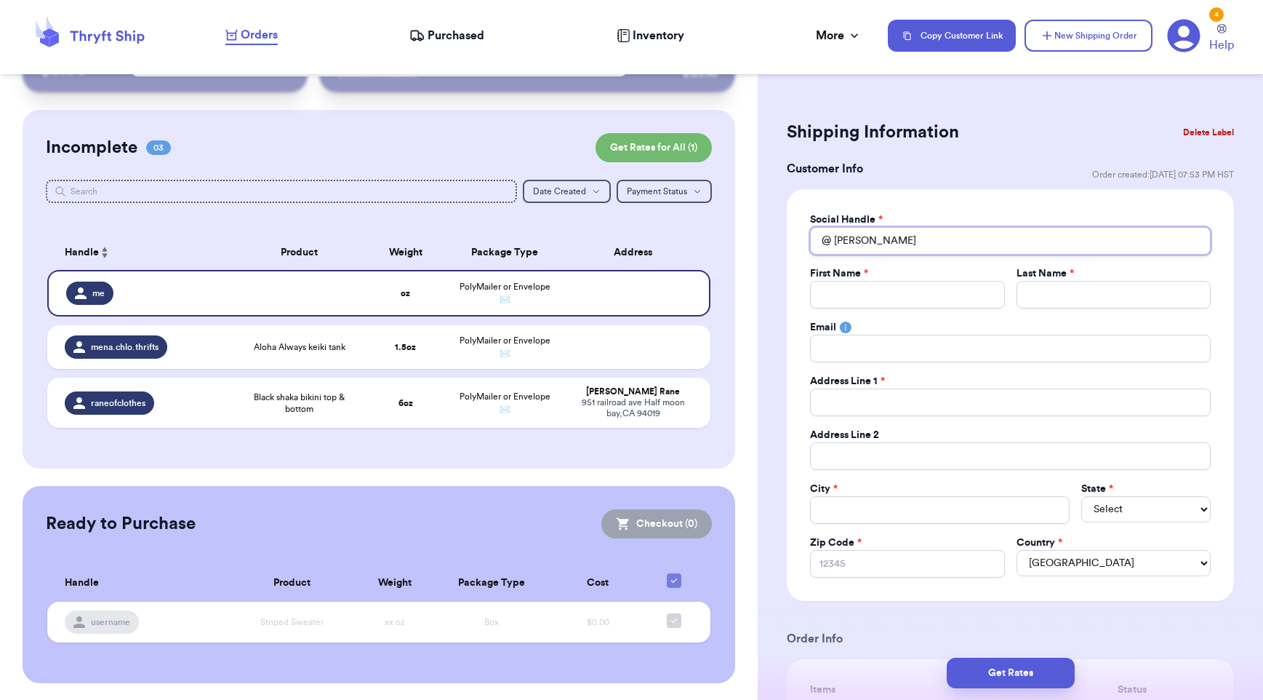
type input "melly"
type input "mellyi"
type input "mellyin"
type input "mellyinh"
type input "mellyinha"
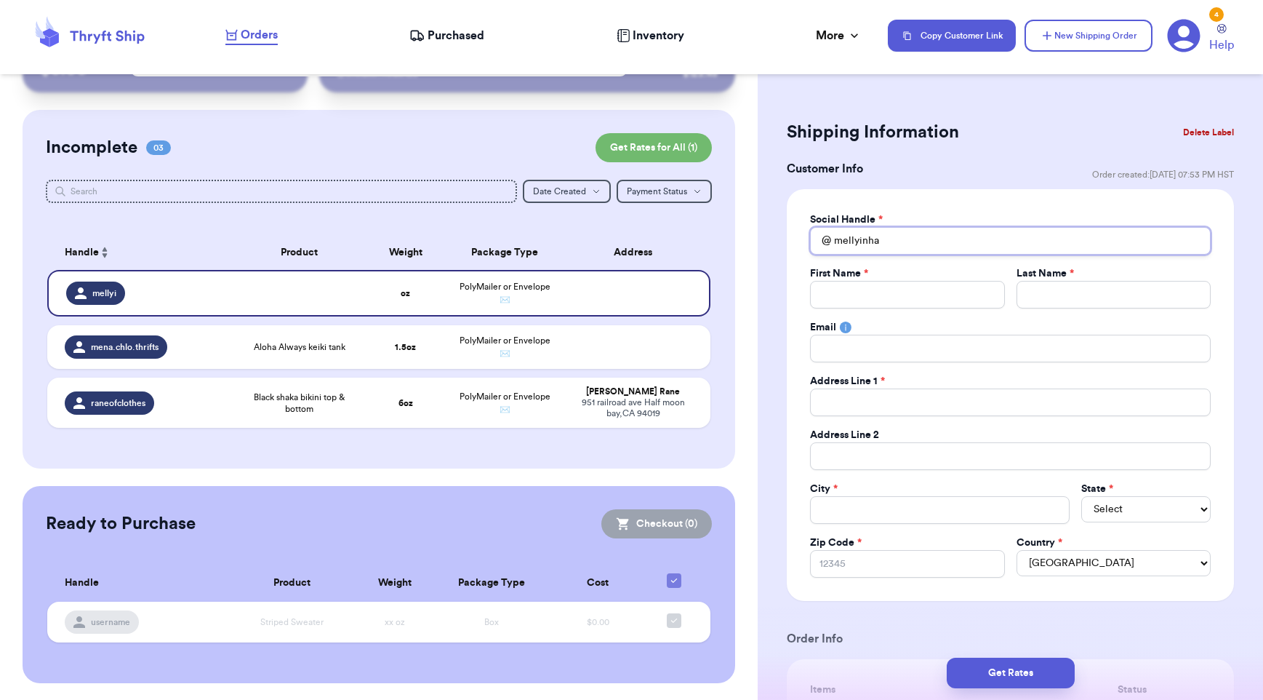
type input "mellyinhaw"
type input "mellyinhawa"
type input "mellyinhawai"
type input "mellyinhawaii"
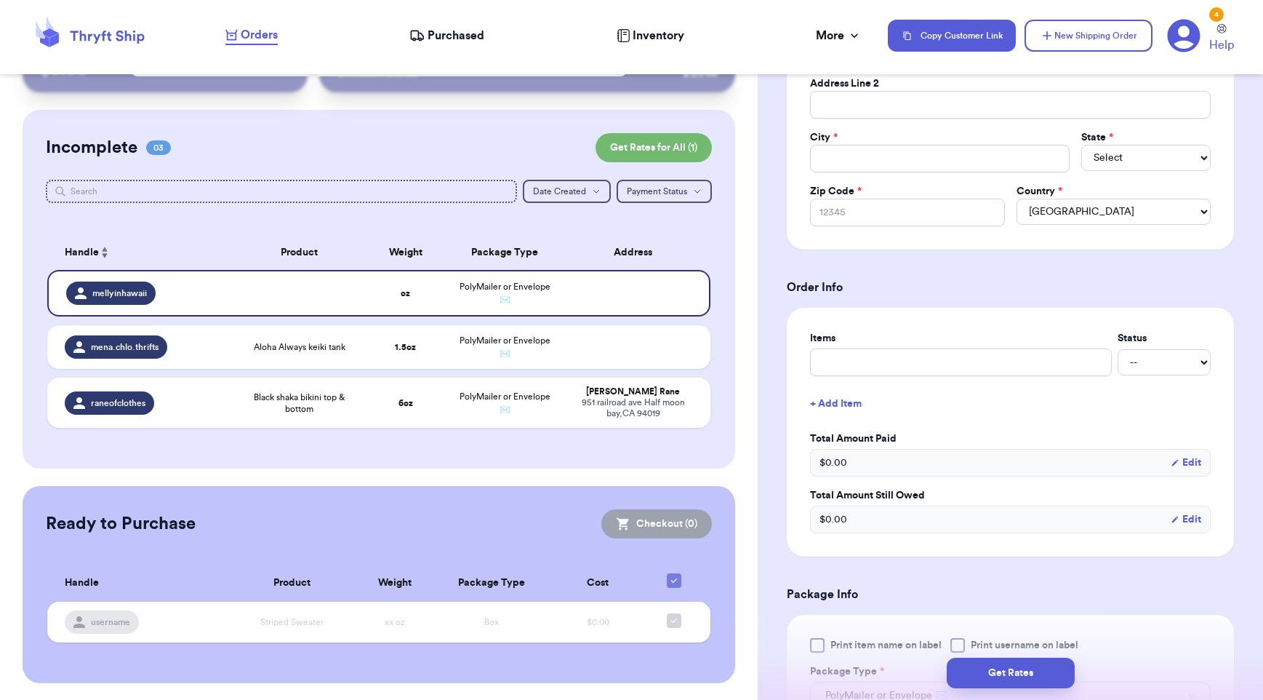
scroll to position [671, 0]
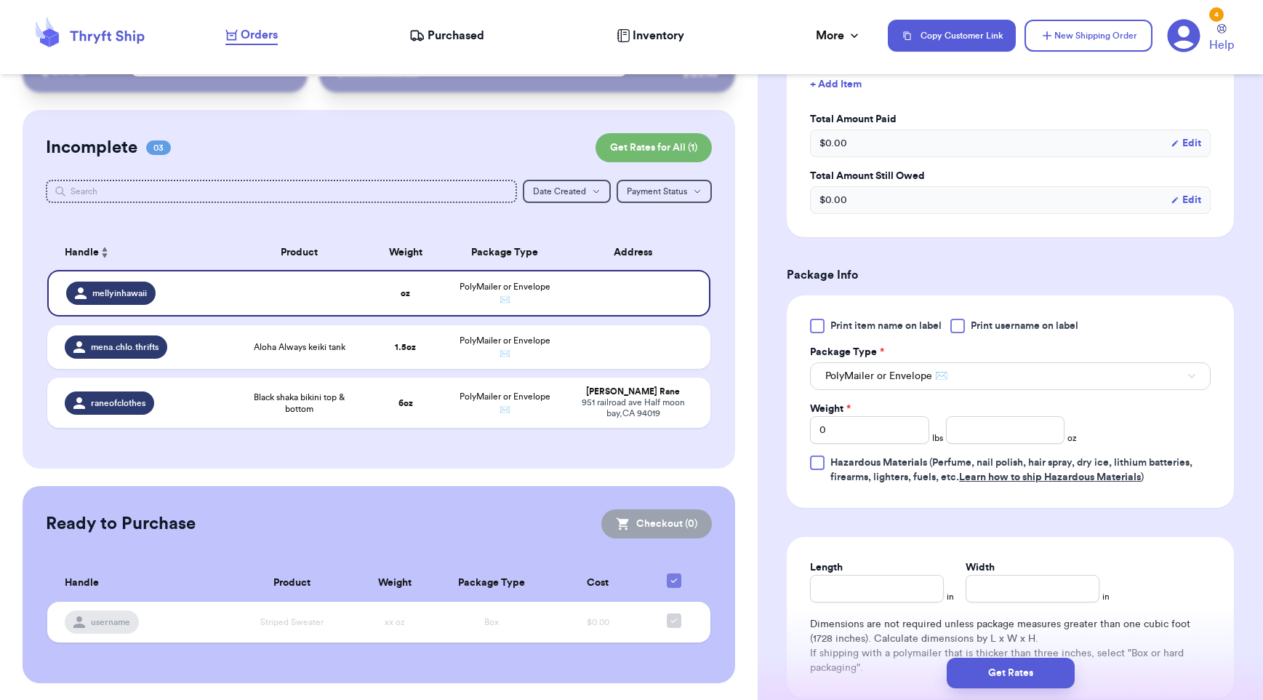
type input "mellyinhawaii"
click at [969, 432] on input "number" at bounding box center [1005, 430] width 119 height 28
type input "13"
click at [958, 325] on div at bounding box center [958, 326] width 15 height 15
click at [0, 0] on input "Print username on label" at bounding box center [0, 0] width 0 height 0
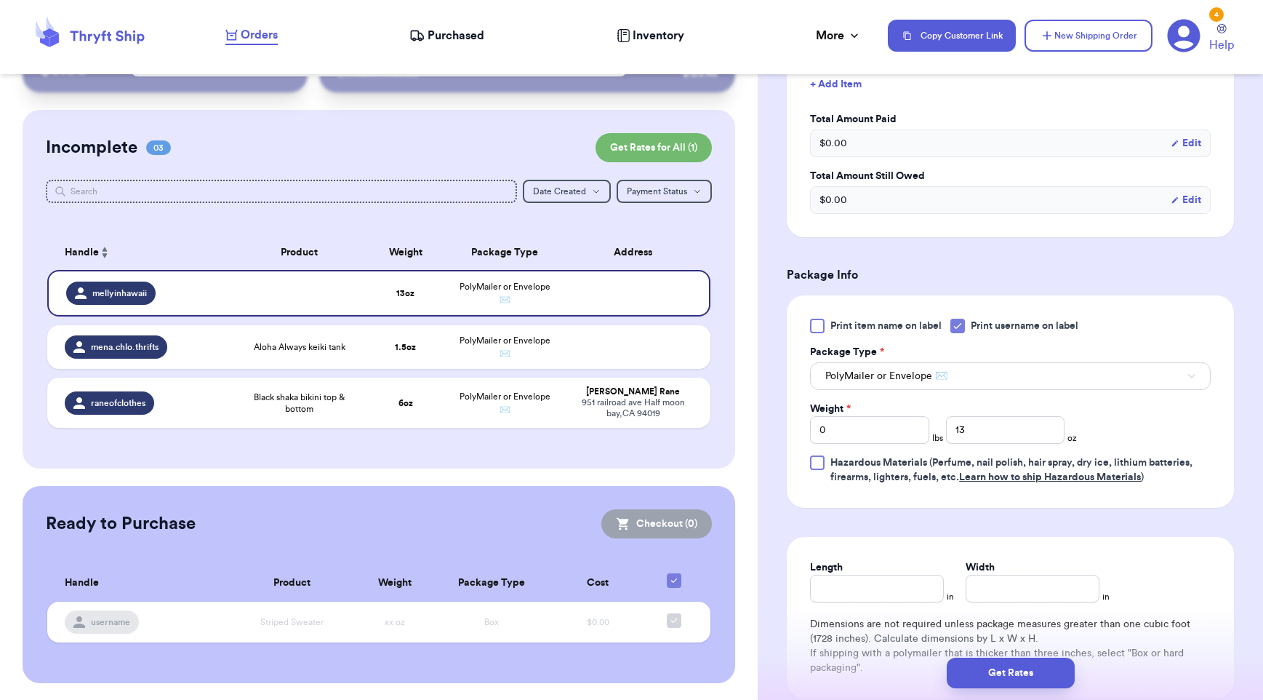
click at [793, 259] on form "Shipping Information Delete Label Customer Info Order created: 09/08, 07:53 PM …" at bounding box center [1010, 110] width 447 height 1328
click at [421, 36] on icon at bounding box center [416, 35] width 15 height 15
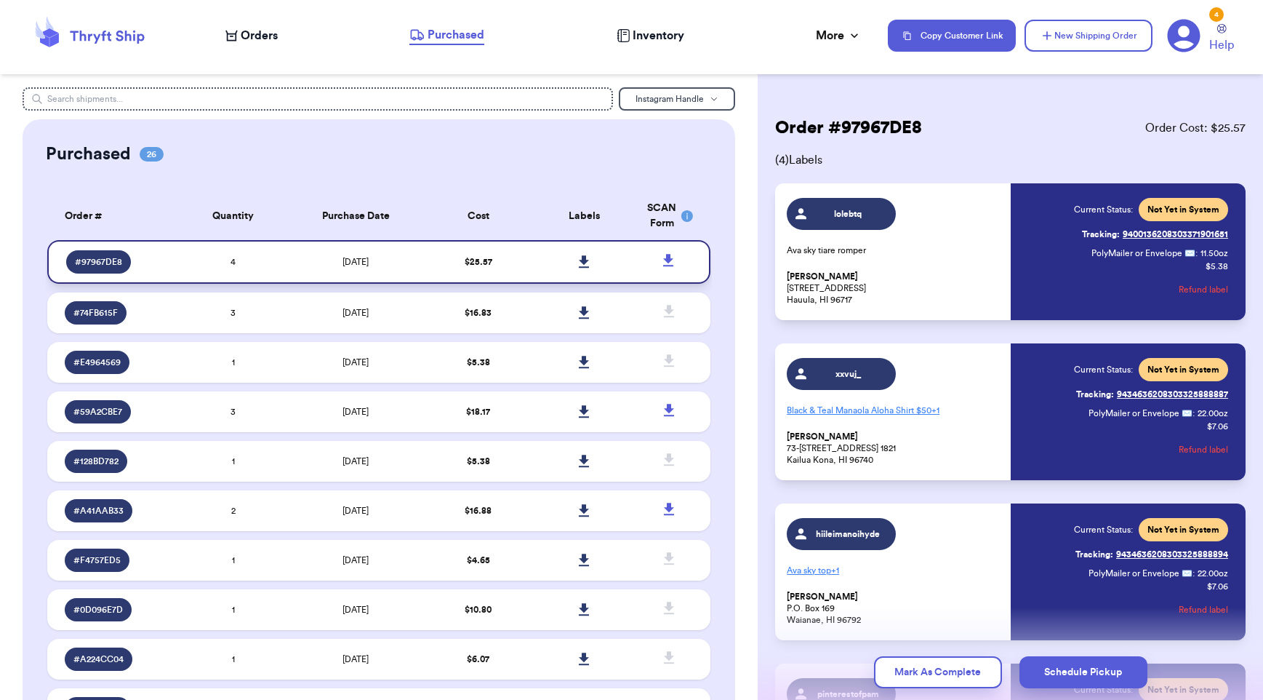
click at [579, 261] on icon at bounding box center [584, 261] width 10 height 12
drag, startPoint x: 577, startPoint y: 261, endPoint x: 1061, endPoint y: 2, distance: 548.6
click at [263, 33] on span "Orders" at bounding box center [259, 35] width 37 height 17
